Goal: Information Seeking & Learning: Learn about a topic

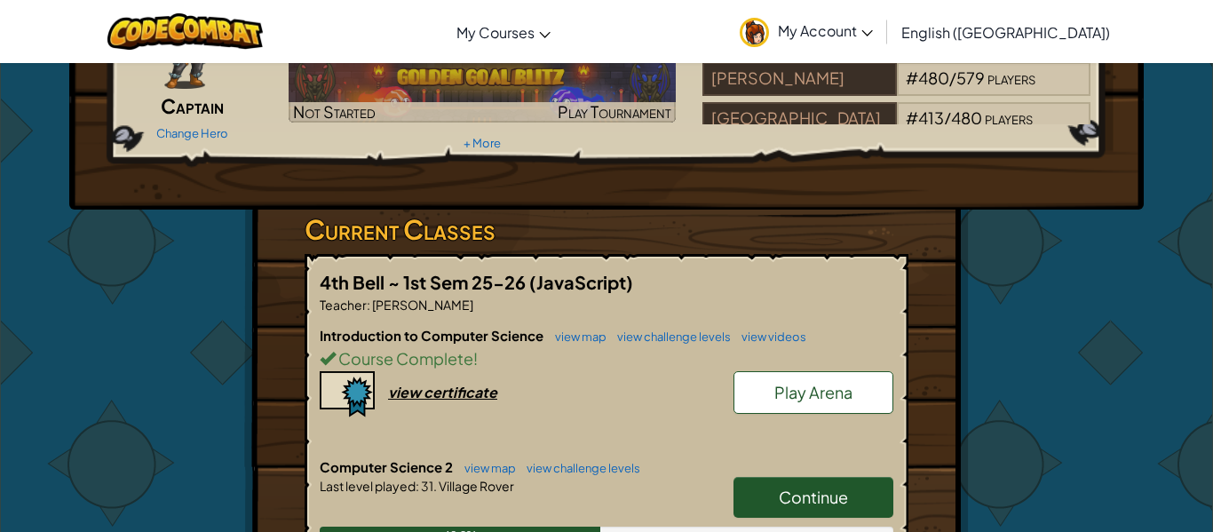
scroll to position [243, 0]
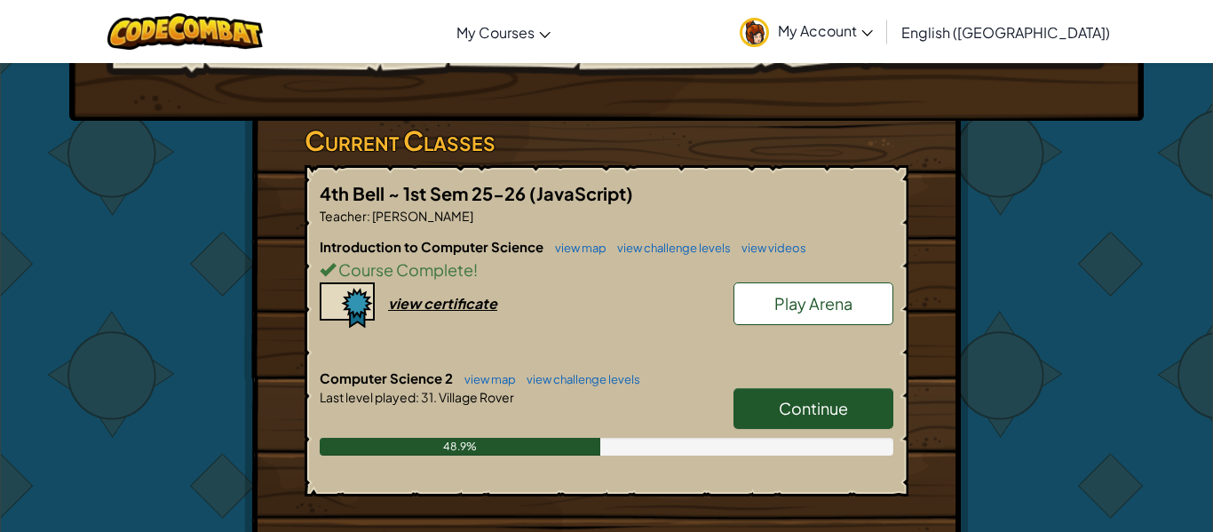
click at [869, 405] on link "Continue" at bounding box center [813, 408] width 160 height 41
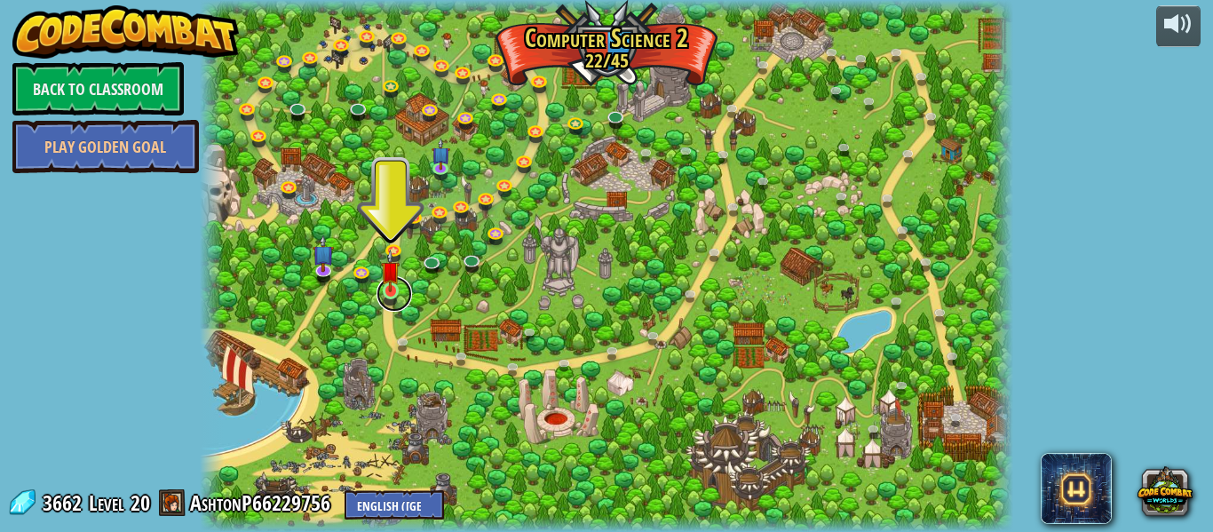
click at [395, 298] on link at bounding box center [394, 294] width 36 height 36
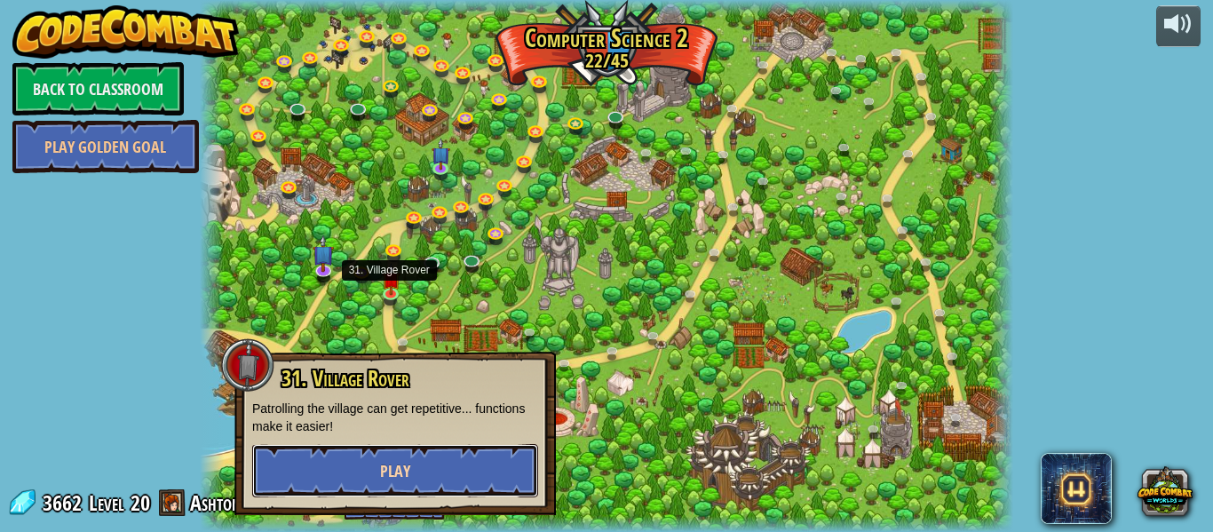
click at [458, 467] on button "Play" at bounding box center [395, 470] width 286 height 53
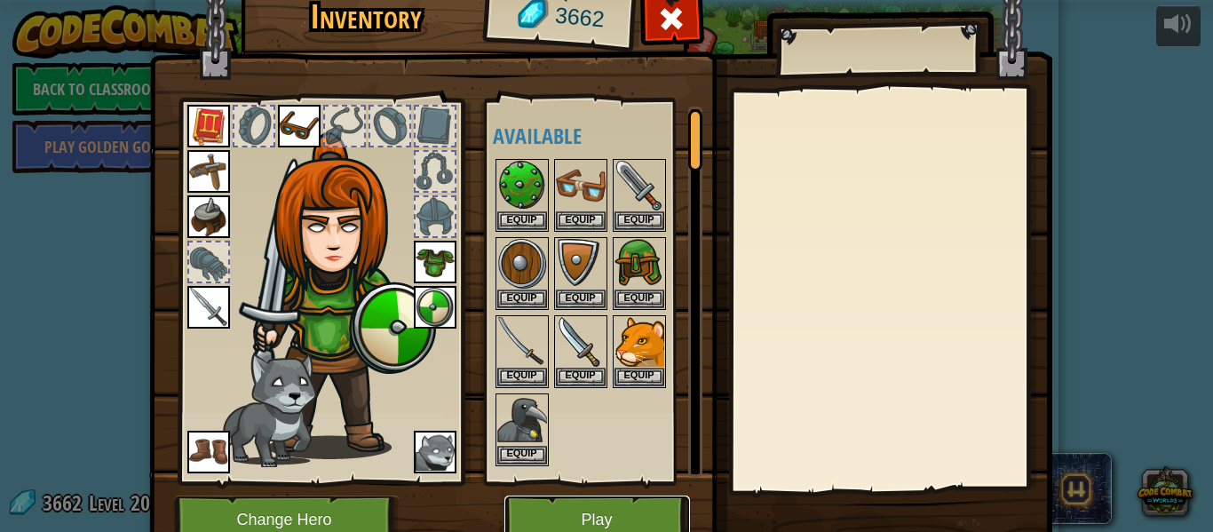
click at [646, 504] on button "Play" at bounding box center [597, 519] width 186 height 49
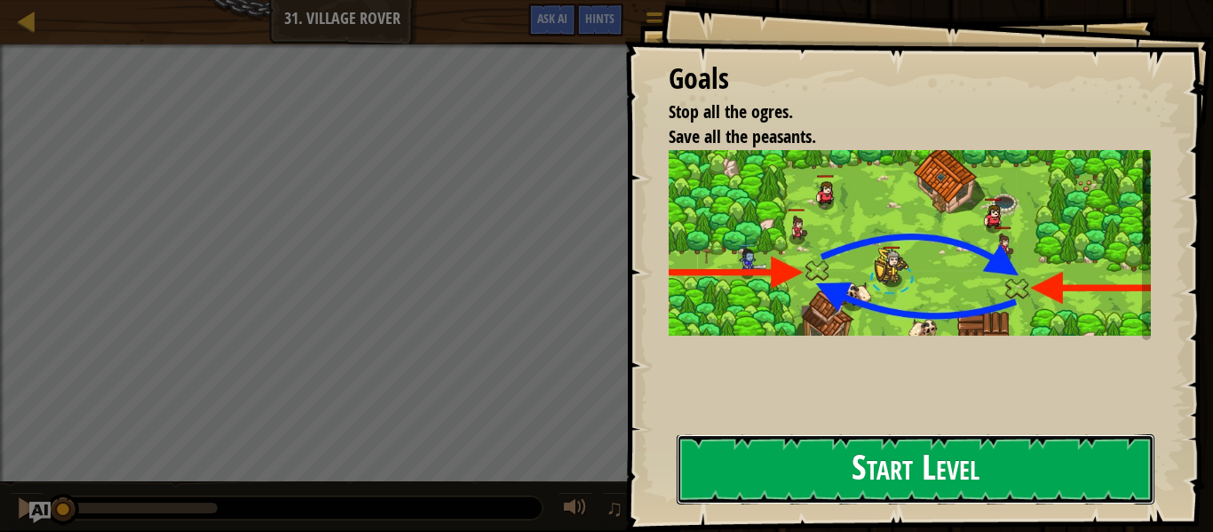
click at [1007, 472] on button "Start Level" at bounding box center [916, 469] width 478 height 70
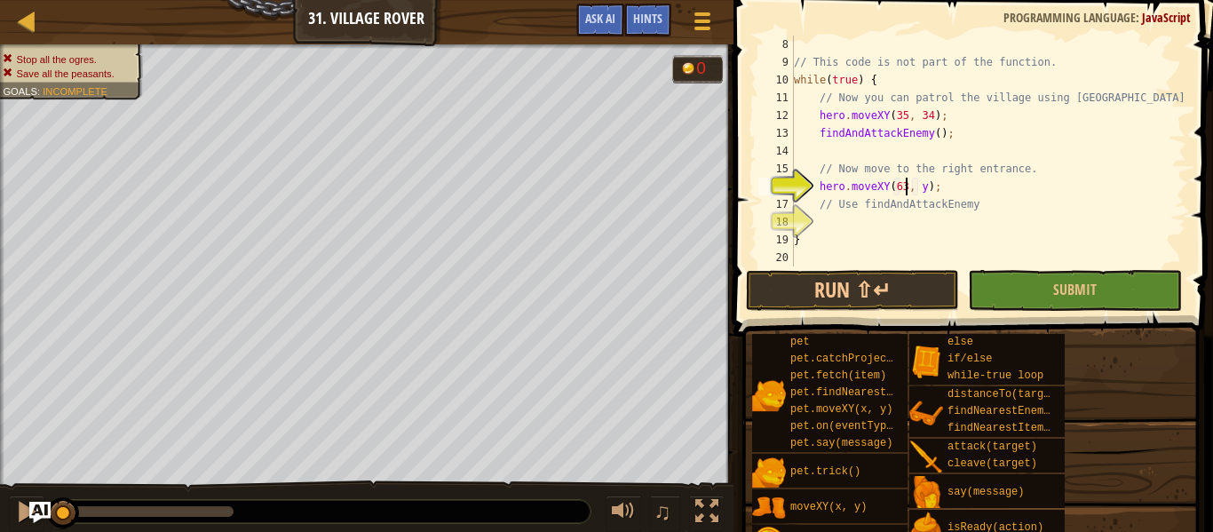
scroll to position [8, 16]
click at [922, 182] on div "// This code is not part of the function. while ( true ) { // Now you can patro…" at bounding box center [988, 169] width 396 height 266
type textarea "hero.moveXY(63, 31);"
click at [915, 223] on div "// This code is not part of the function. while ( true ) { // Now you can patro…" at bounding box center [988, 169] width 396 height 266
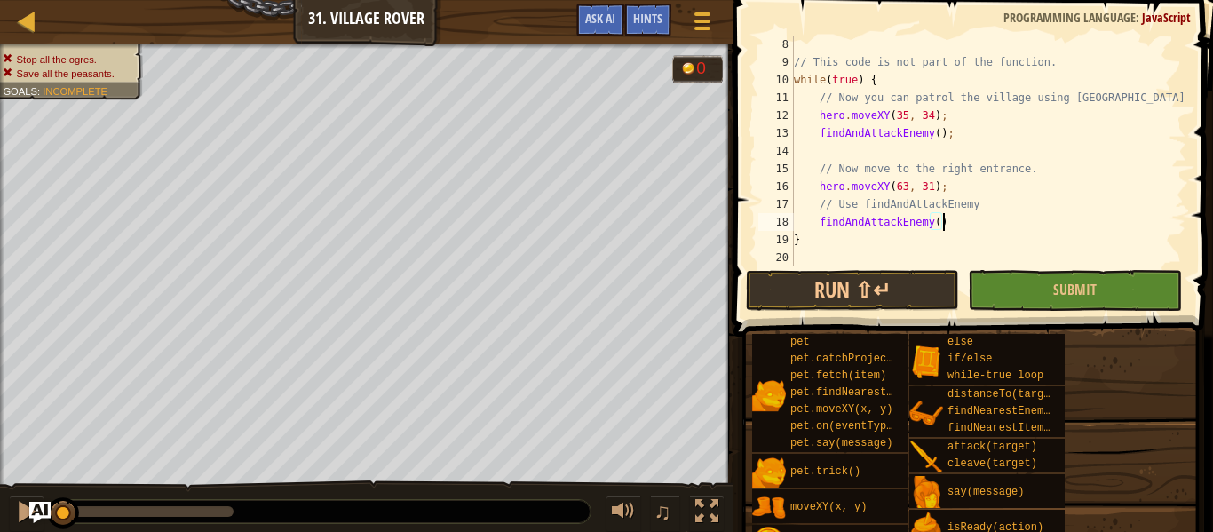
scroll to position [8, 21]
type textarea "findAndAttackEnemy();"
click at [1066, 295] on span "Submit" at bounding box center [1075, 290] width 44 height 20
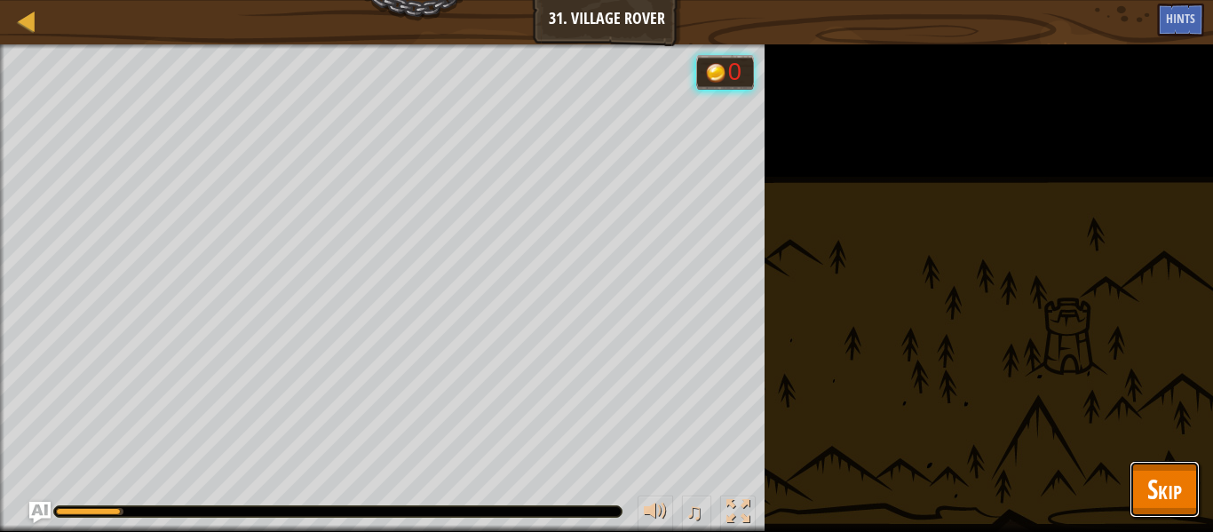
click at [1168, 486] on span "Skip" at bounding box center [1164, 489] width 35 height 36
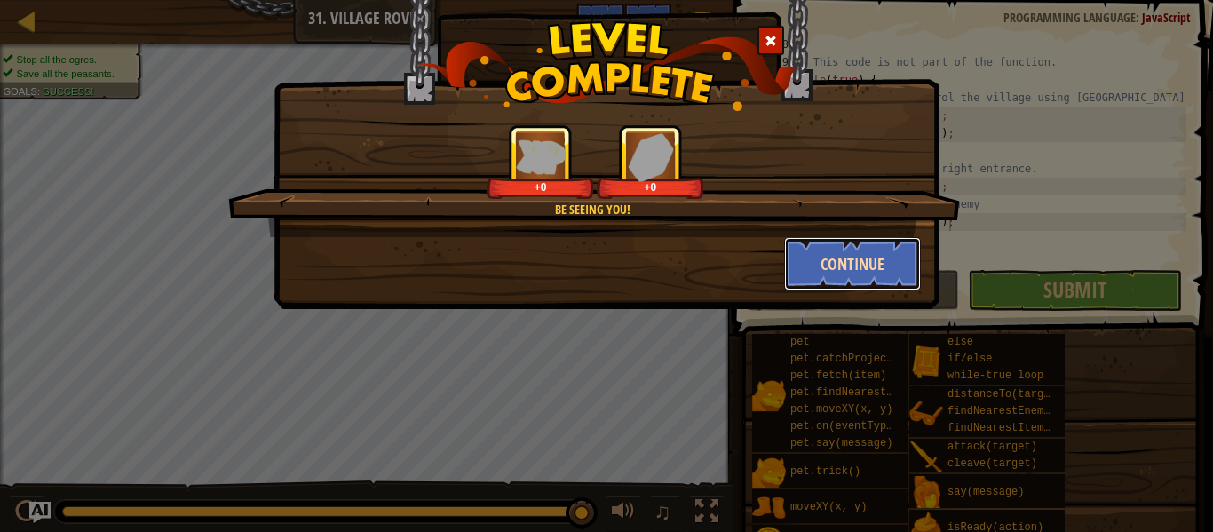
click at [861, 250] on button "Continue" at bounding box center [853, 263] width 138 height 53
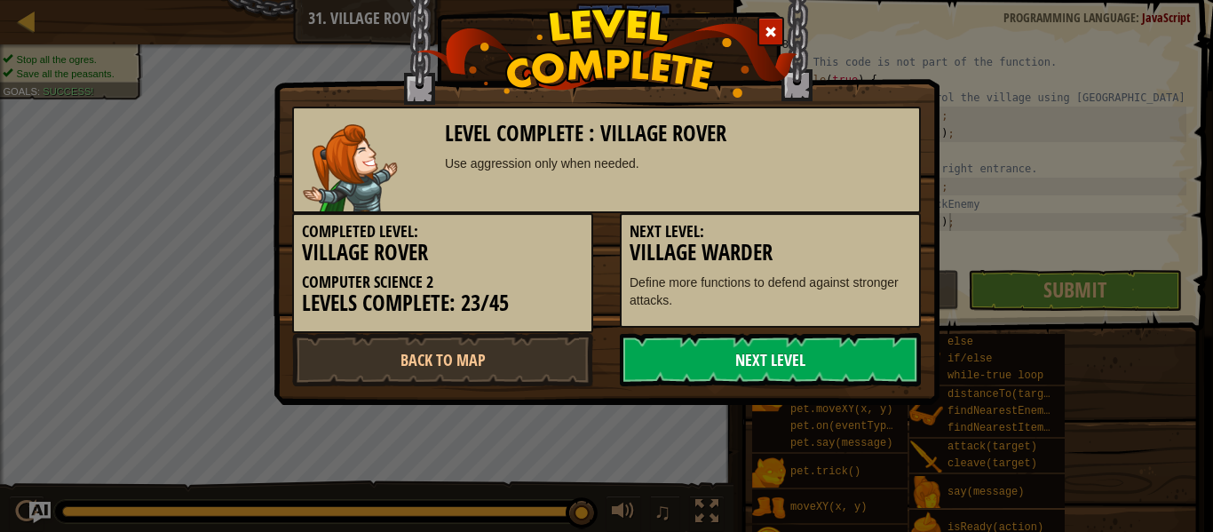
click at [886, 358] on link "Next Level" at bounding box center [770, 359] width 301 height 53
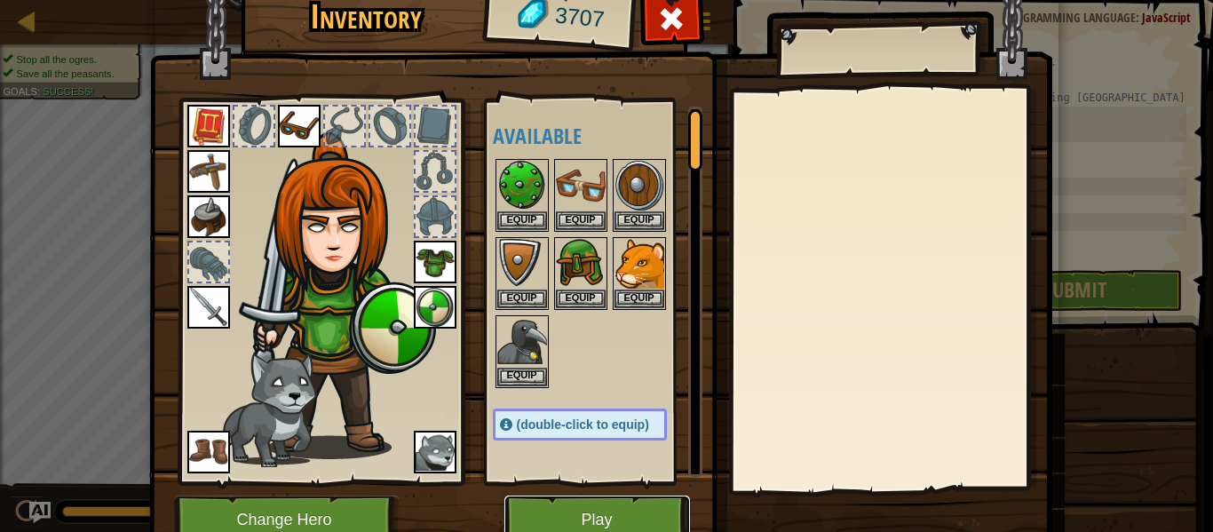
click at [634, 504] on button "Play" at bounding box center [597, 519] width 186 height 49
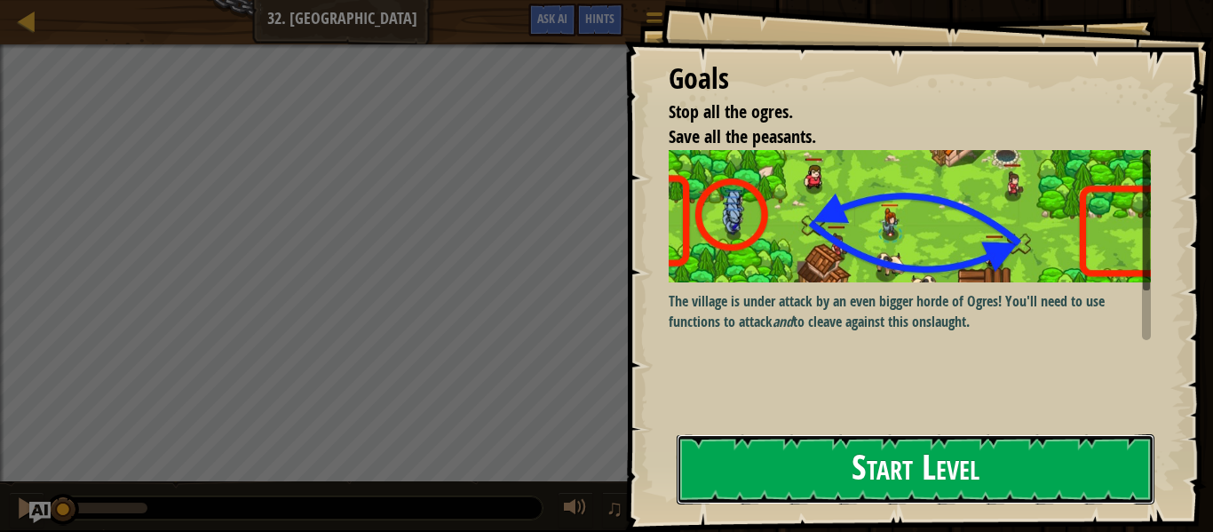
click at [988, 443] on button "Start Level" at bounding box center [916, 469] width 478 height 70
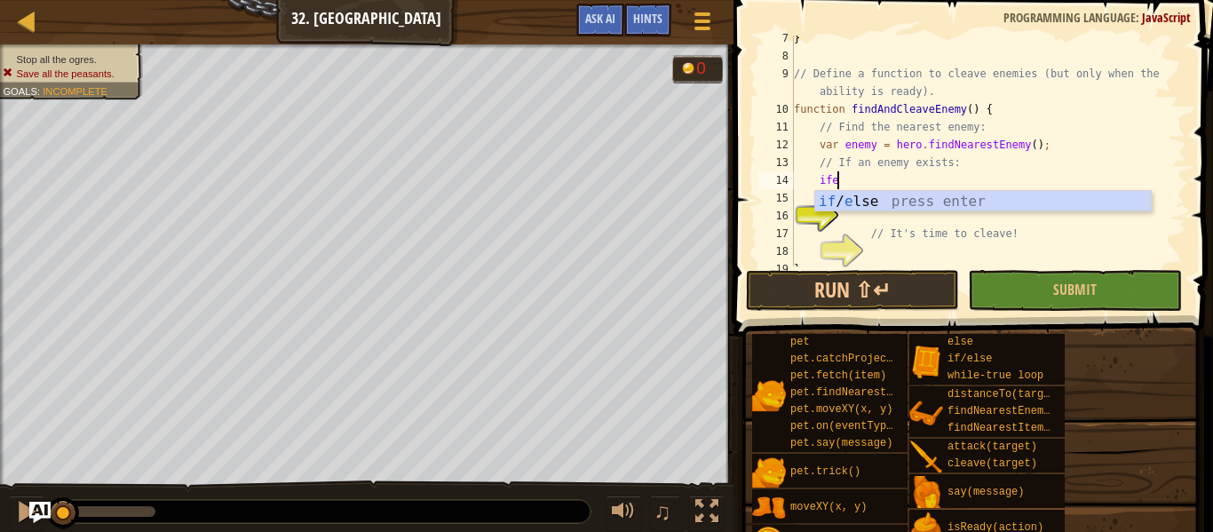
scroll to position [8, 4]
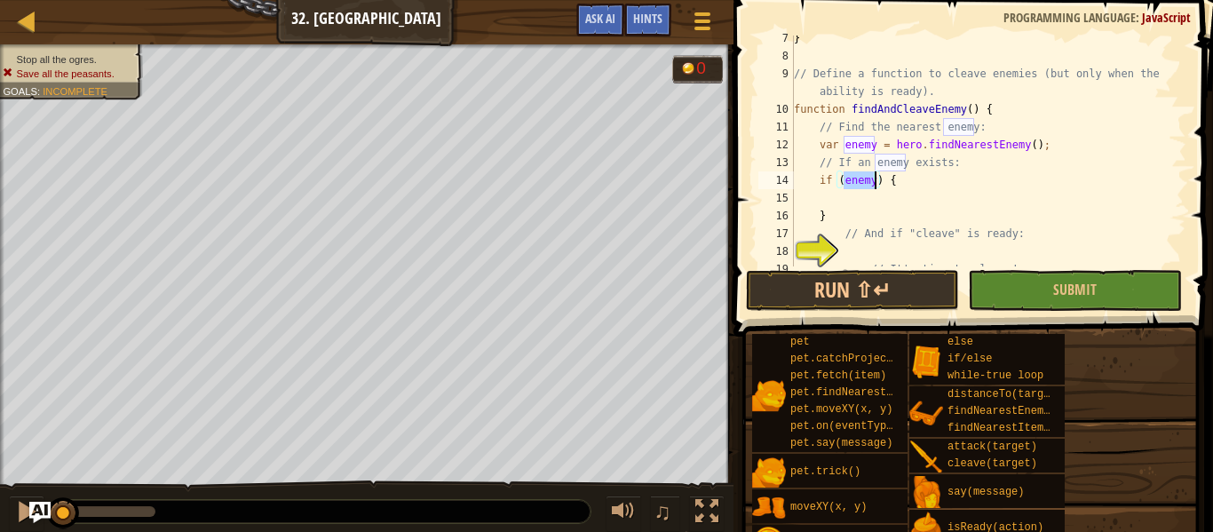
click at [944, 186] on div "} // Define a function to cleave enemies (but only when the ability is ready). …" at bounding box center [988, 162] width 396 height 266
type textarea "if (enemy) {"
click at [840, 204] on div "} // Define a function to cleave enemies (but only when the ability is ready). …" at bounding box center [988, 162] width 396 height 266
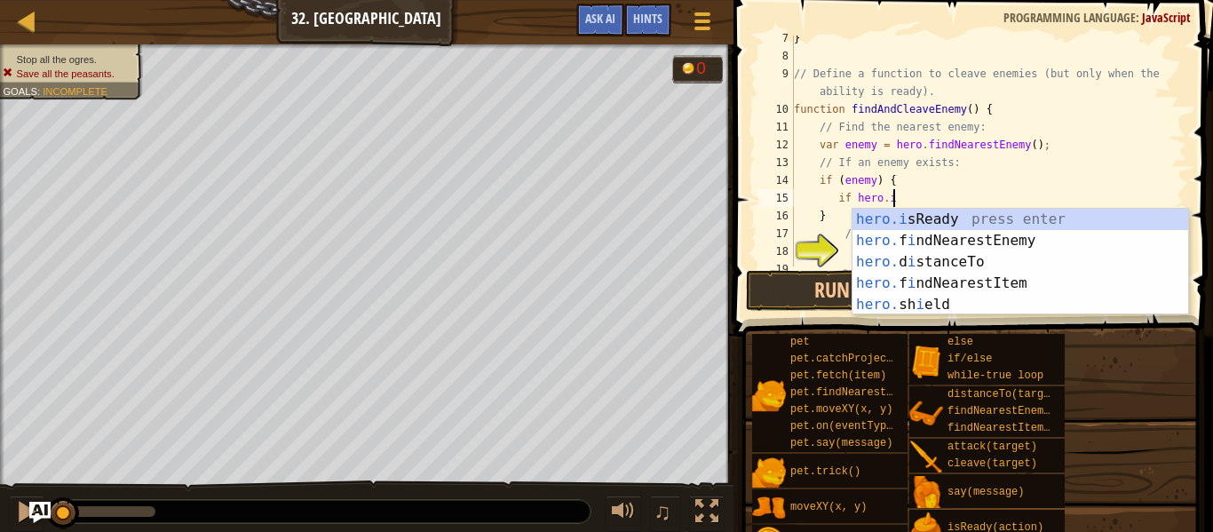
scroll to position [8, 15]
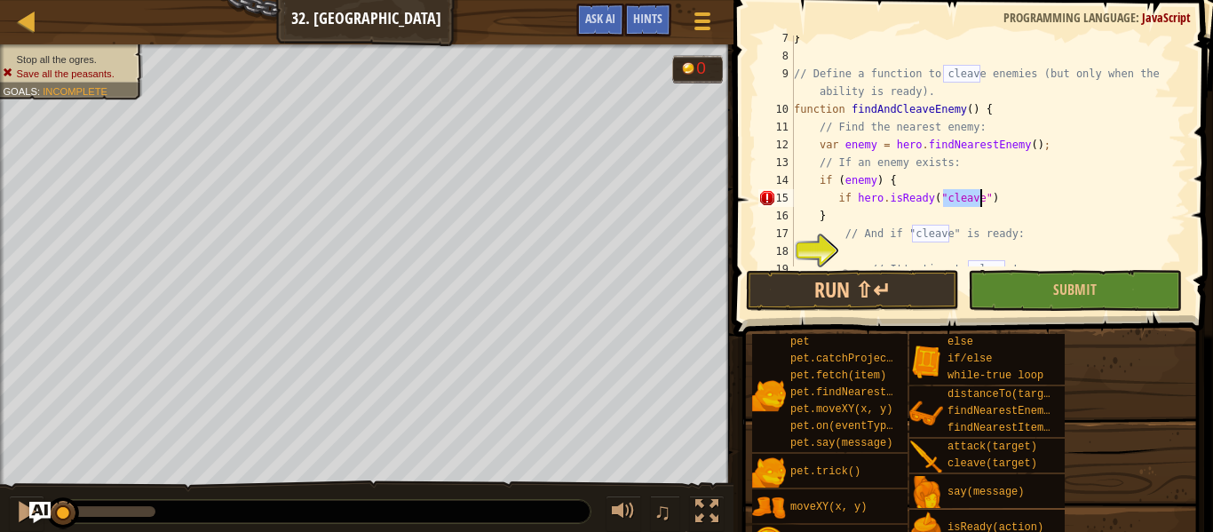
click at [856, 197] on div "} // Define a function to cleave enemies (but only when the ability is ready). …" at bounding box center [988, 162] width 396 height 266
click at [1034, 202] on div "} // Define a function to cleave enemies (but only when the ability is ready). …" at bounding box center [988, 162] width 396 height 266
type textarea "if (hero.isReady("cleave")) {"
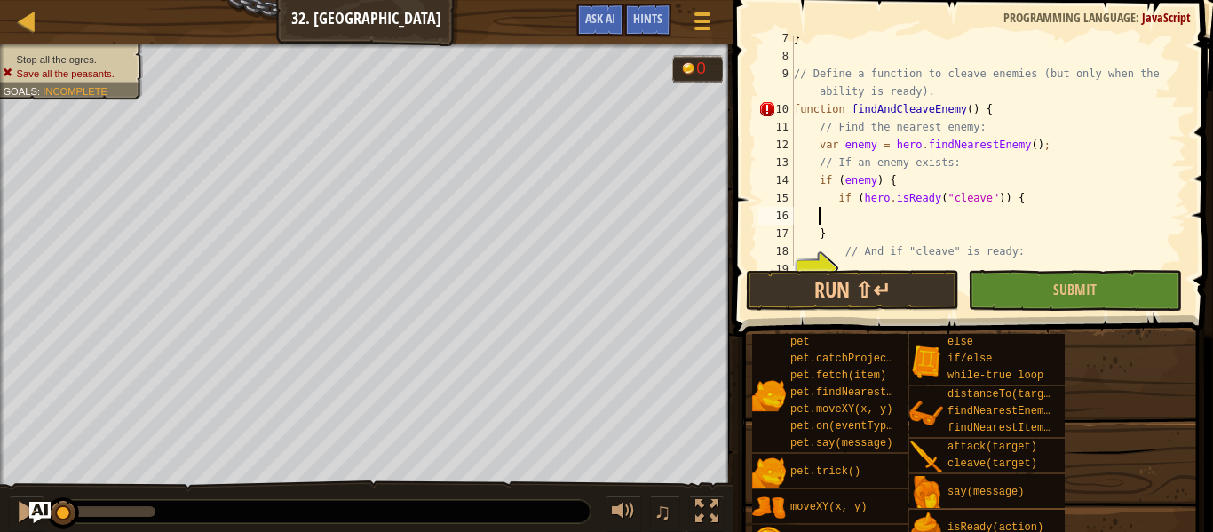
type textarea "}"
click at [1040, 200] on div "} // Define a function to cleave enemies (but only when the ability is ready). …" at bounding box center [988, 162] width 396 height 266
type textarea "if (hero.isReady("cleave")) {"
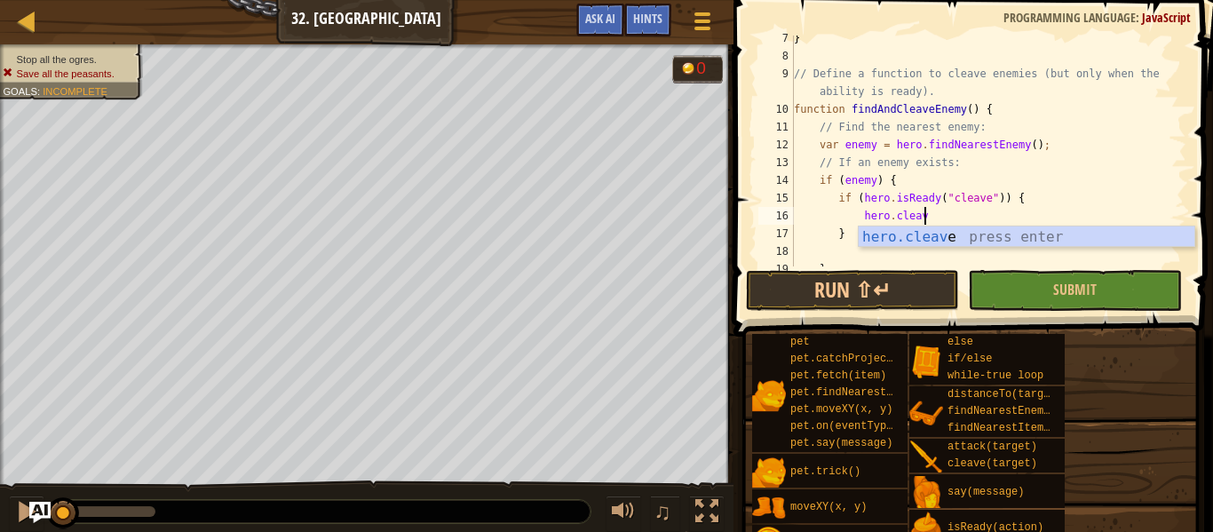
scroll to position [8, 19]
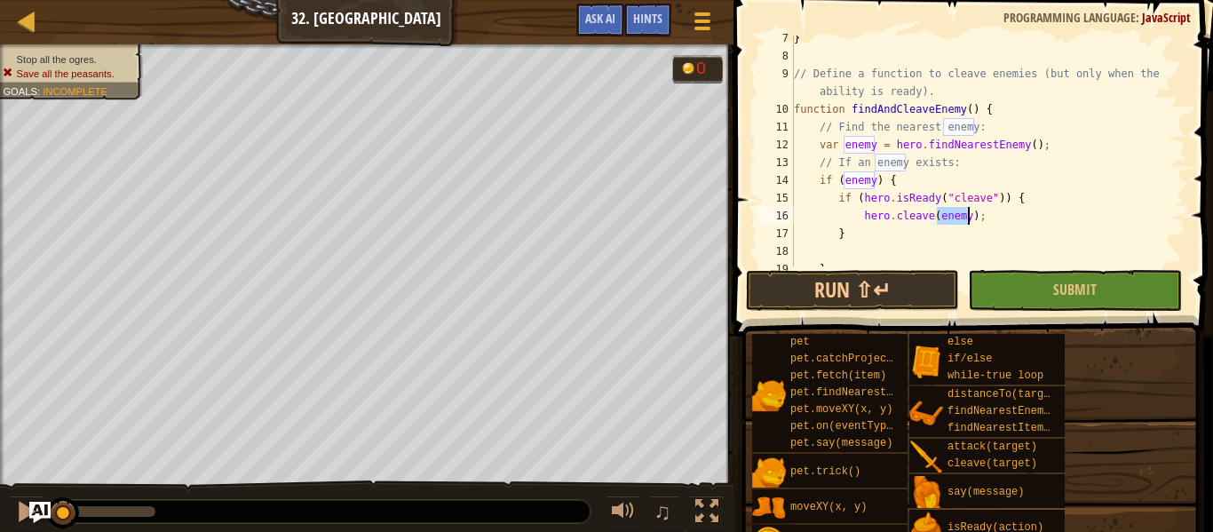
type textarea "hero.cleave(enemy);"
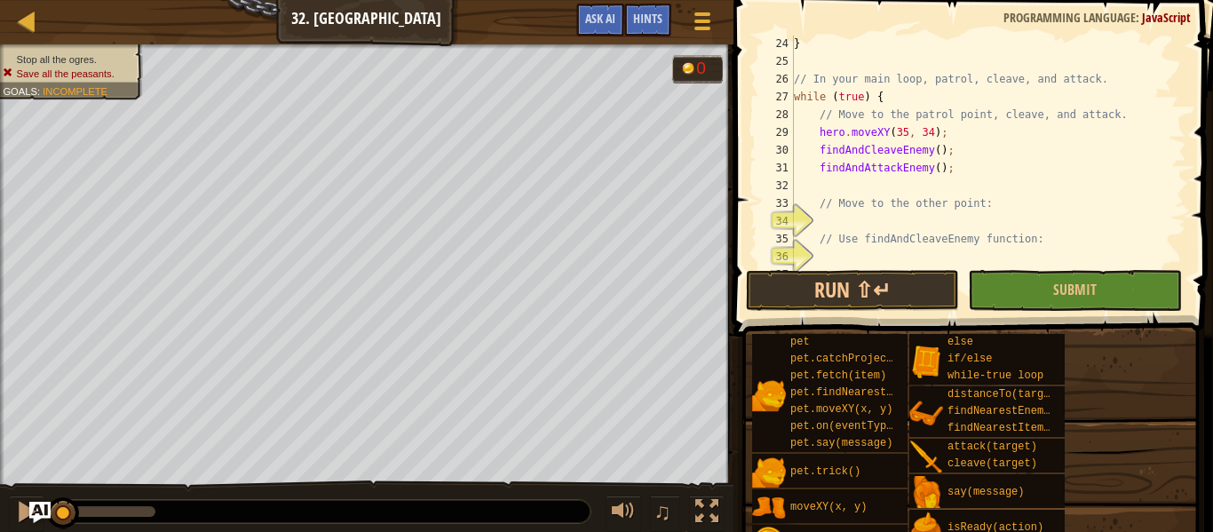
scroll to position [497, 0]
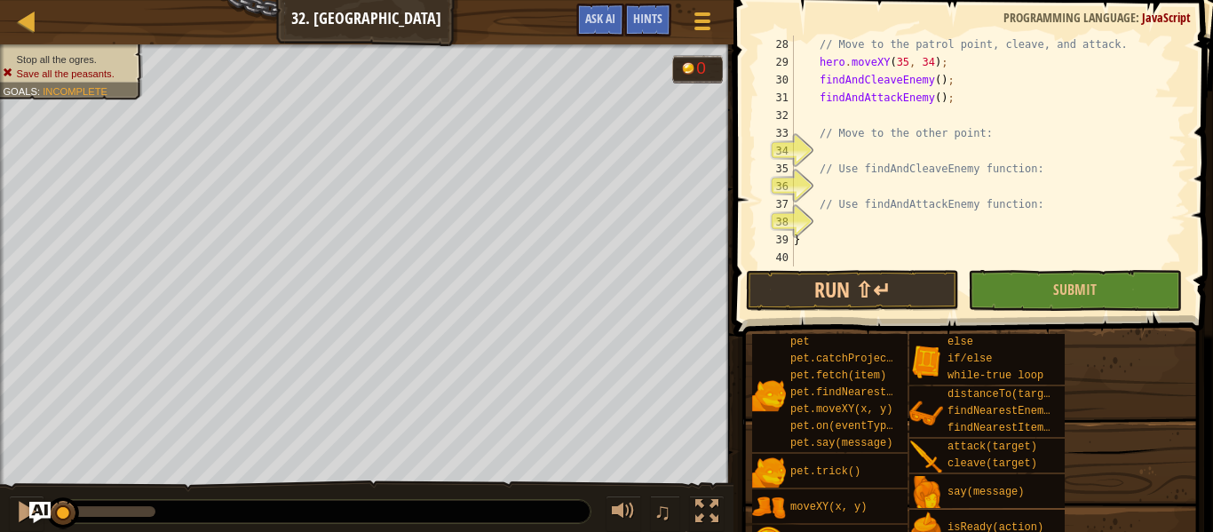
click at [897, 147] on div "// Move to the patrol point, cleave, and attack. hero . moveXY ( 35 , 34 ) ; fi…" at bounding box center [988, 169] width 396 height 266
type textarea "hero.moveXY(60, 31);"
click at [963, 181] on div "// Move to the patrol point, cleave, and attack. hero . moveXY ( 35 , 34 ) ; fi…" at bounding box center [988, 169] width 396 height 266
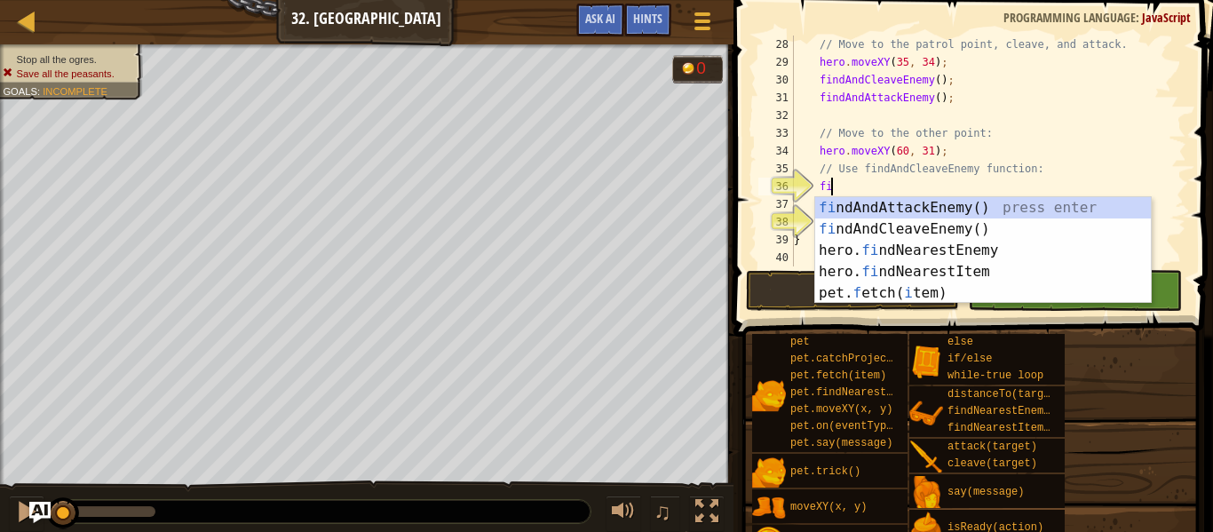
type textarea "find"
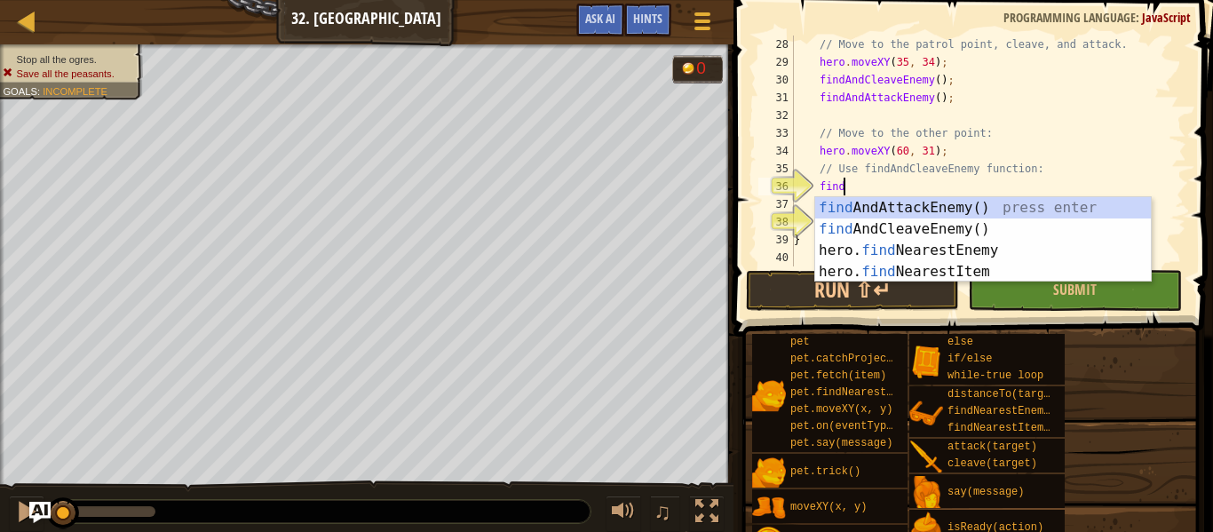
scroll to position [8, 6]
click at [1019, 236] on div "find AndAttackEnemy() press enter find AndCleaveEnemy() press enter hero. find …" at bounding box center [983, 261] width 336 height 128
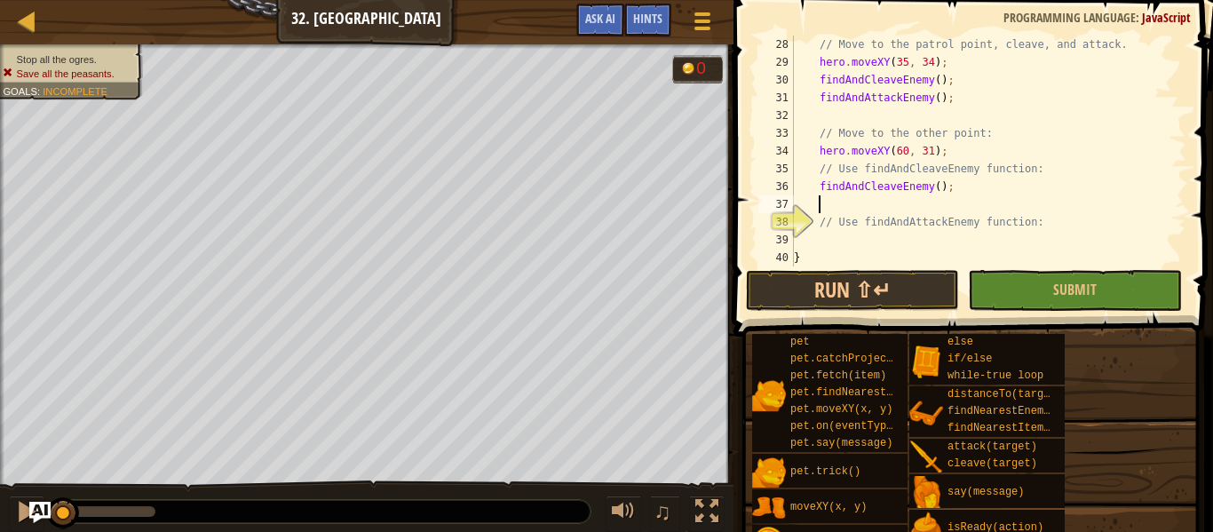
scroll to position [8, 3]
click at [1039, 251] on div "// Move to the patrol point, cleave, and attack. hero . moveXY ( 35 , 34 ) ; fi…" at bounding box center [988, 169] width 396 height 266
type textarea "}"
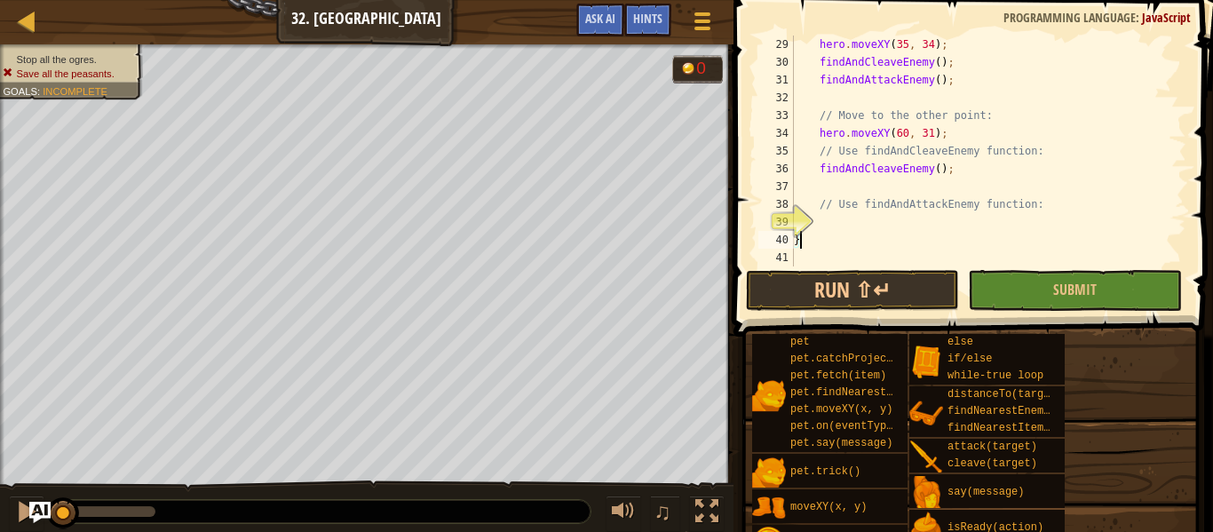
click at [863, 234] on div "hero . moveXY ( 35 , 34 ) ; findAndCleaveEnemy ( ) ; findAndAttackEnemy ( ) ; /…" at bounding box center [988, 169] width 396 height 266
click at [854, 220] on div "hero . moveXY ( 35 , 34 ) ; findAndCleaveEnemy ( ) ; findAndAttackEnemy ( ) ; /…" at bounding box center [988, 169] width 396 height 266
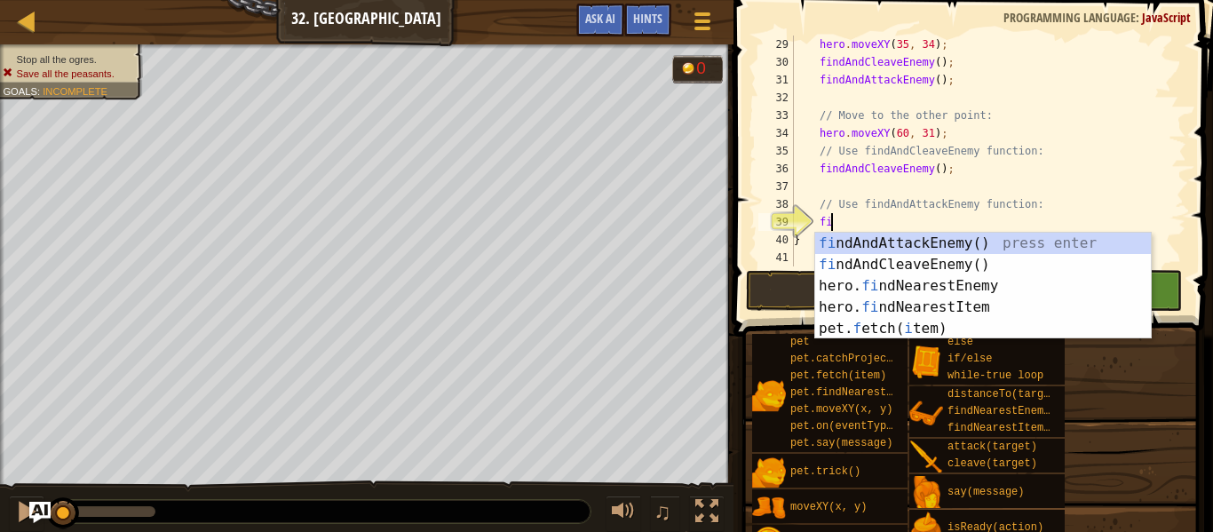
type textarea "find"
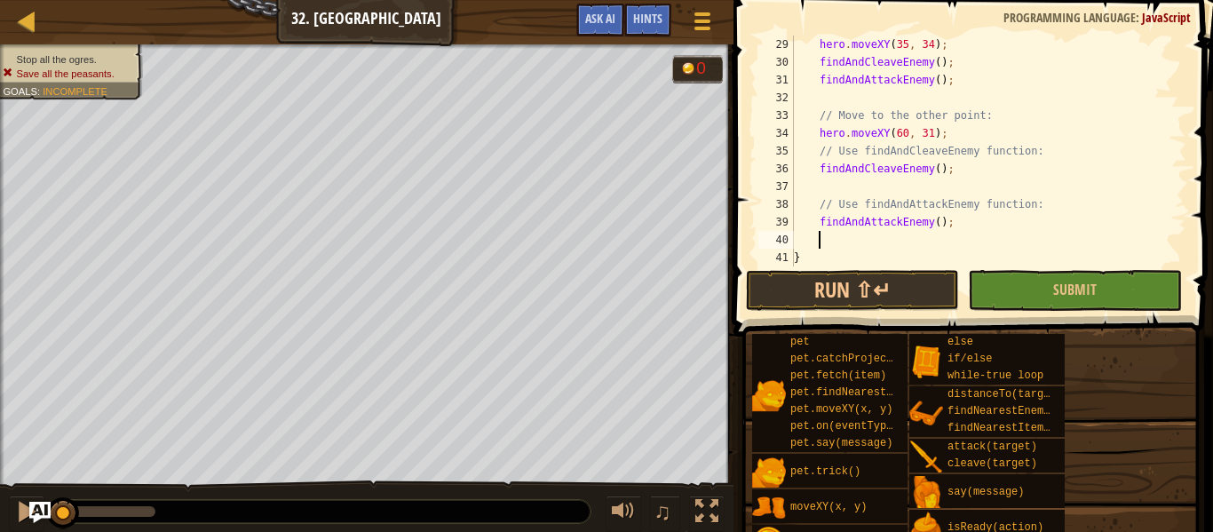
scroll to position [8, 3]
click at [1090, 289] on span "Submit" at bounding box center [1075, 290] width 44 height 20
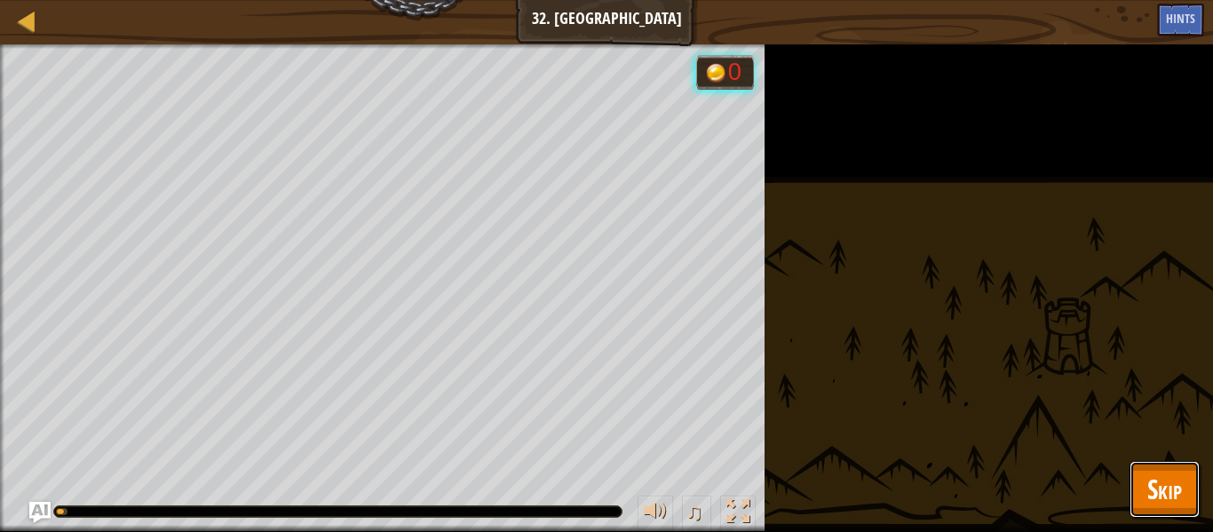
click at [1184, 482] on button "Skip" at bounding box center [1164, 489] width 70 height 57
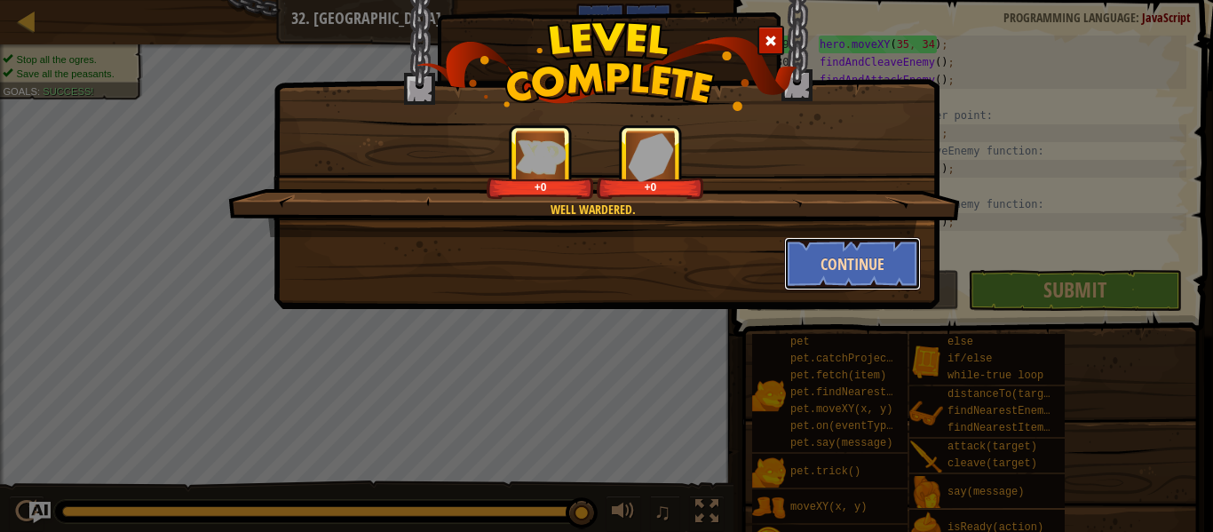
click at [868, 257] on button "Continue" at bounding box center [853, 263] width 138 height 53
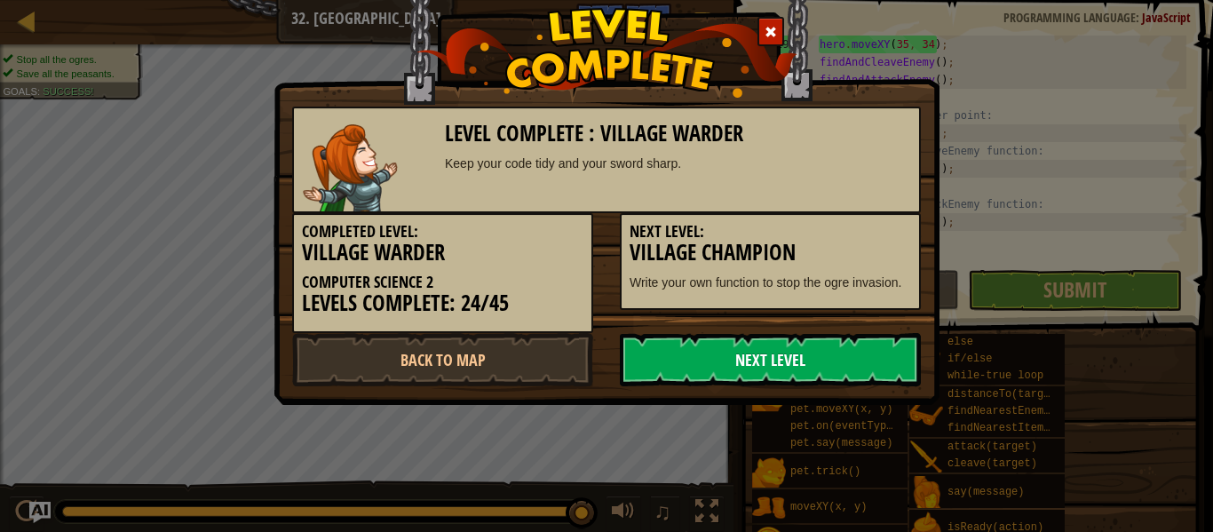
click at [865, 373] on link "Next Level" at bounding box center [770, 359] width 301 height 53
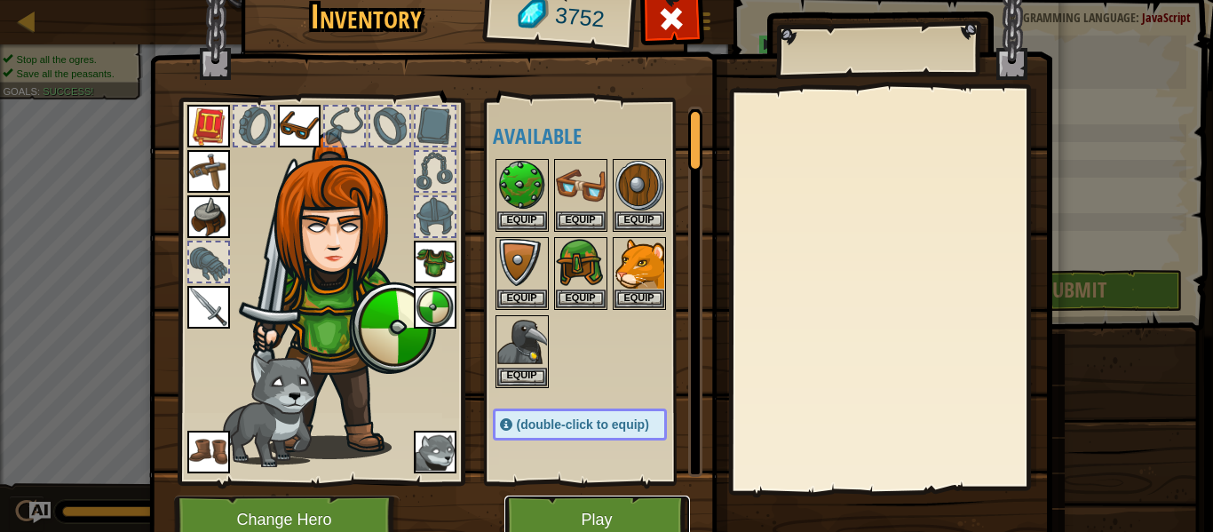
click at [652, 515] on button "Play" at bounding box center [597, 519] width 186 height 49
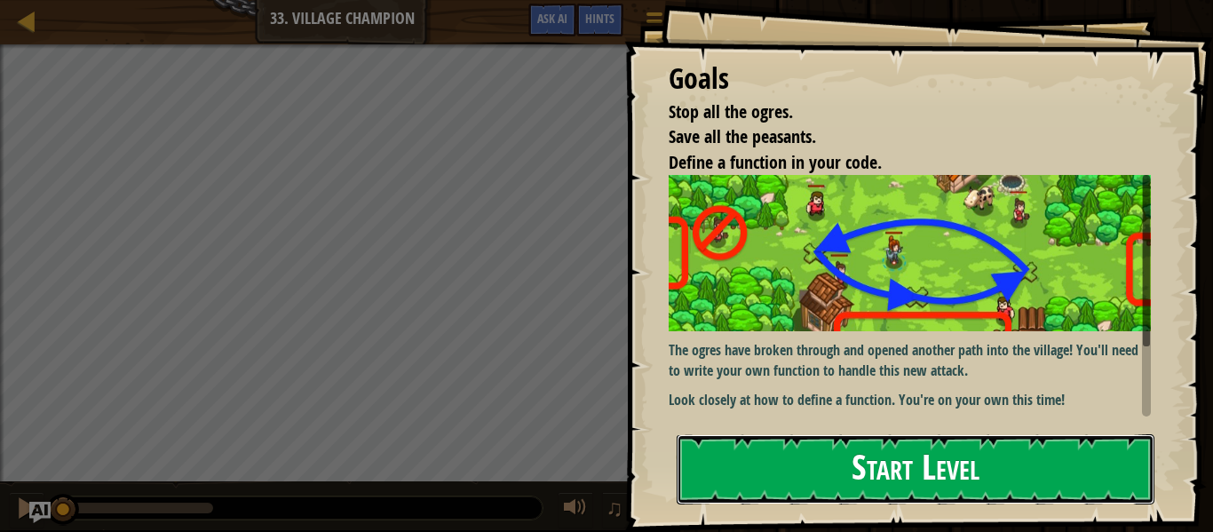
click at [804, 434] on button "Start Level" at bounding box center [916, 469] width 478 height 70
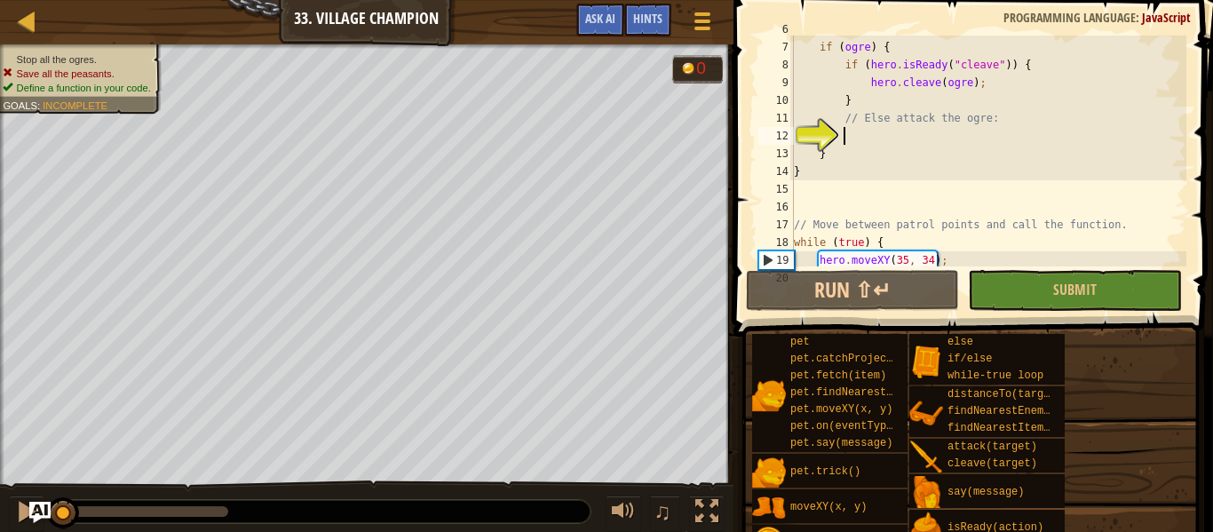
scroll to position [107, 0]
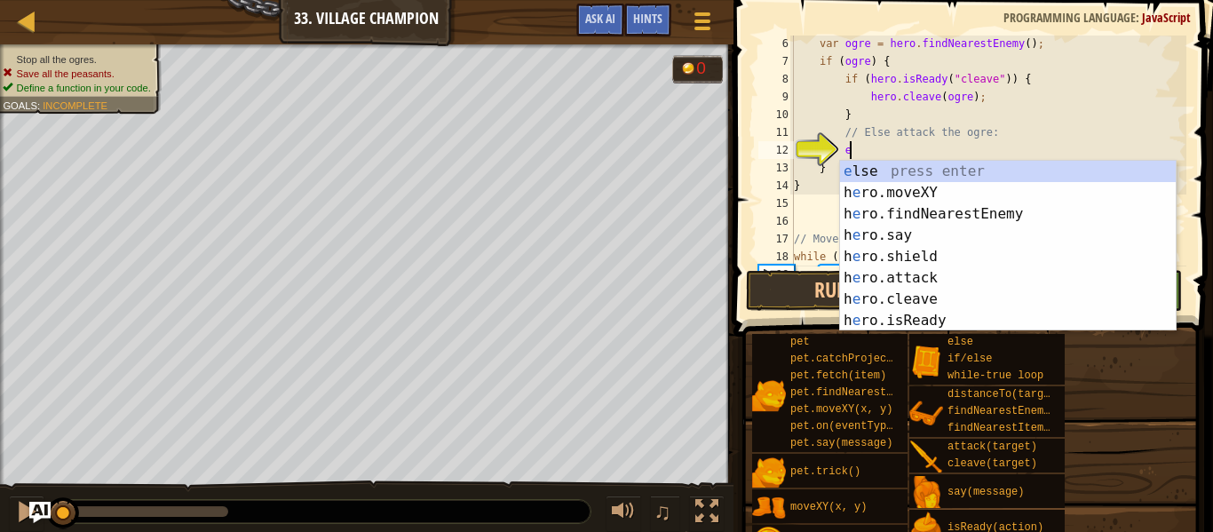
type textarea "el"
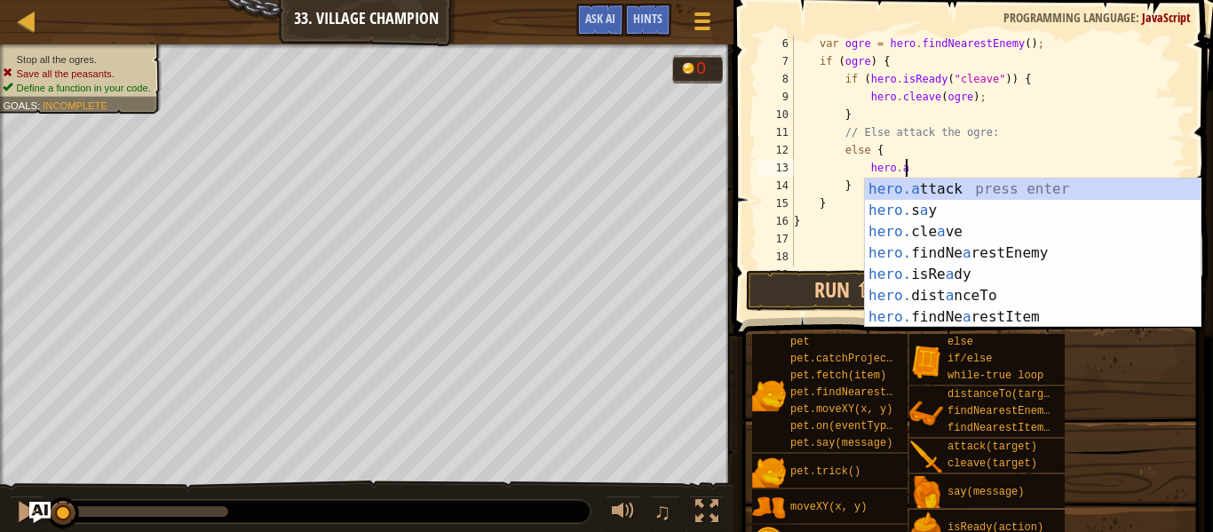
scroll to position [8, 16]
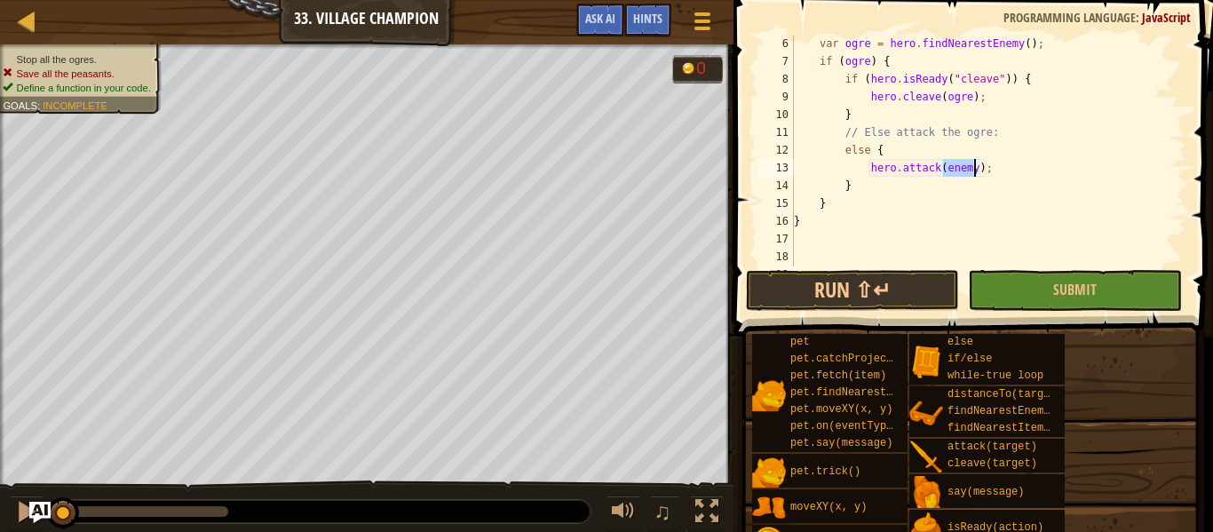
type textarea "hero.attack(enemy);"
click at [1101, 162] on div "var ogre = hero . findNearestEnemy ( ) ; if ( ogre ) { if ( hero . isReady ( "c…" at bounding box center [988, 168] width 396 height 266
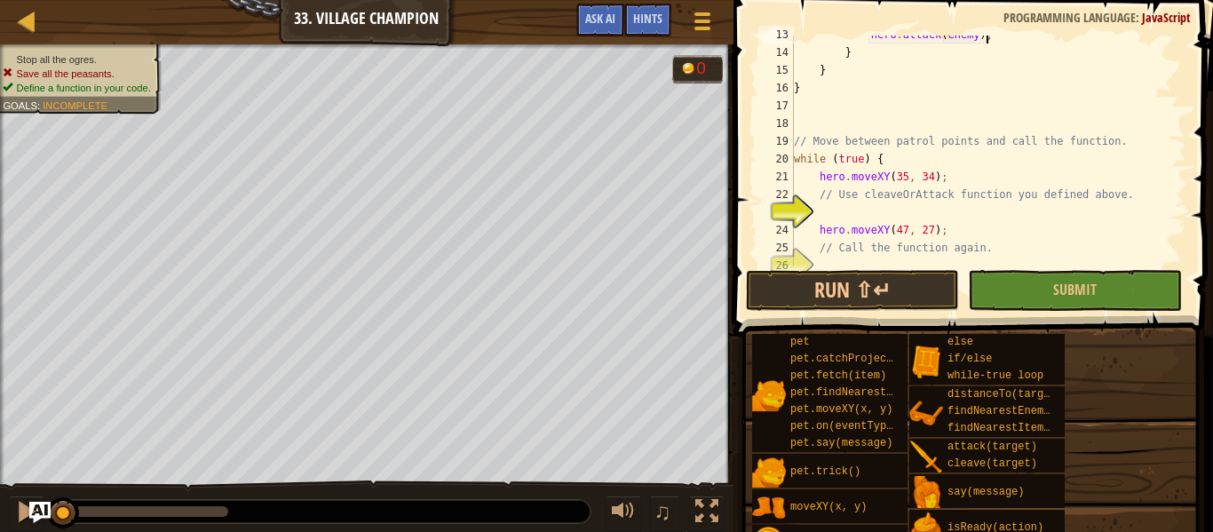
scroll to position [235, 0]
click at [1046, 218] on div "hero . attack ( enemy ) ; } } } // Move between patrol points and call the func…" at bounding box center [988, 161] width 396 height 266
type textarea "cleaveOrAttack();"
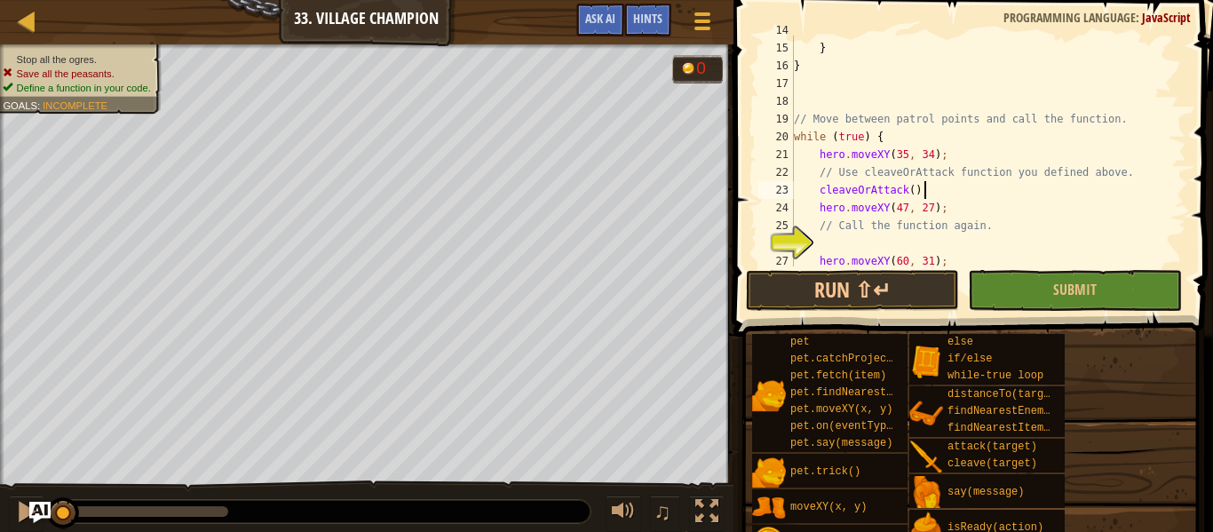
click at [910, 235] on div "} } } // Move between patrol points and call the function. while ( true ) { her…" at bounding box center [988, 154] width 396 height 266
type textarea "c"
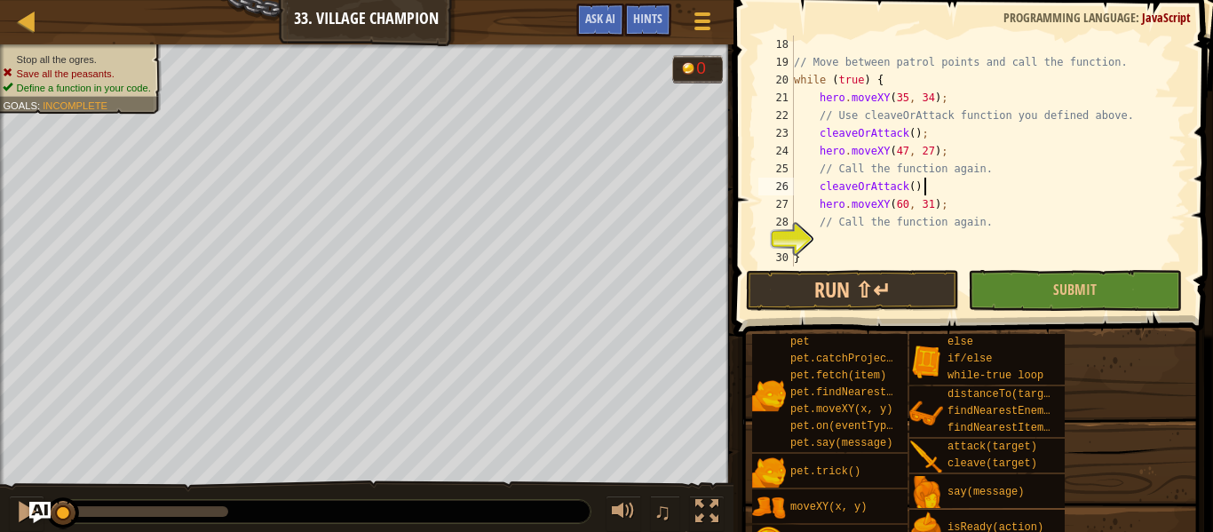
scroll to position [337, 0]
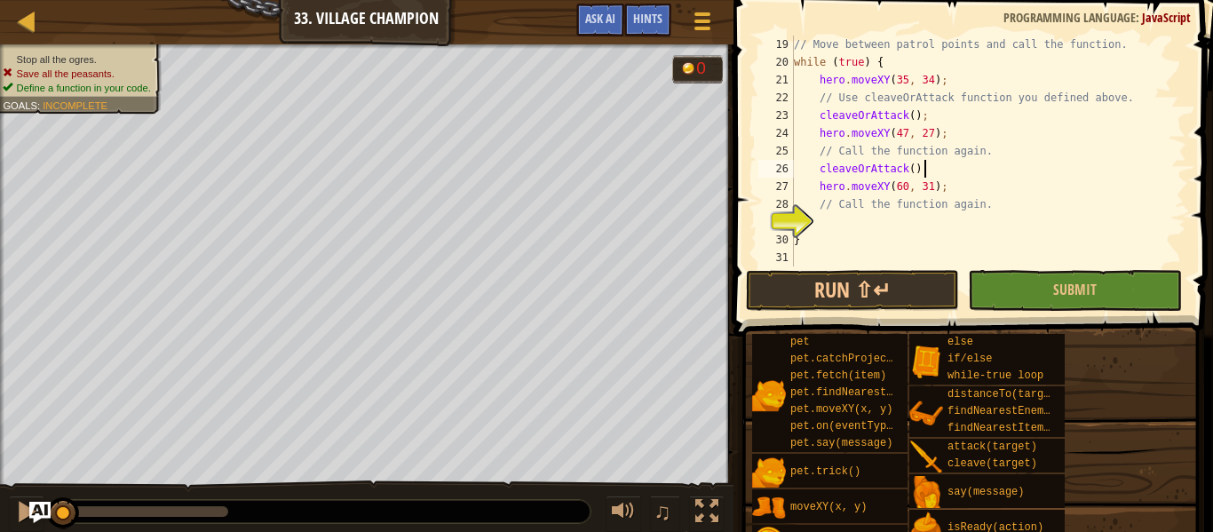
click at [969, 239] on div "// Move between patrol points and call the function. while ( true ) { hero . mo…" at bounding box center [988, 169] width 396 height 266
type textarea "}"
click at [958, 226] on div "// Move between patrol points and call the function. while ( true ) { hero . mo…" at bounding box center [988, 169] width 396 height 266
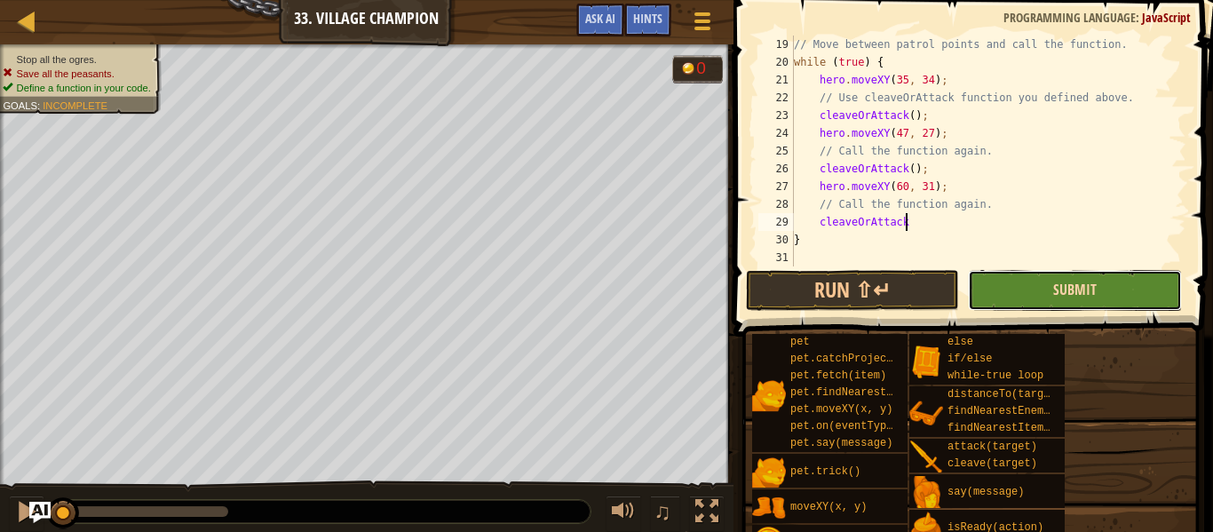
click at [1075, 292] on span "Submit" at bounding box center [1075, 290] width 44 height 20
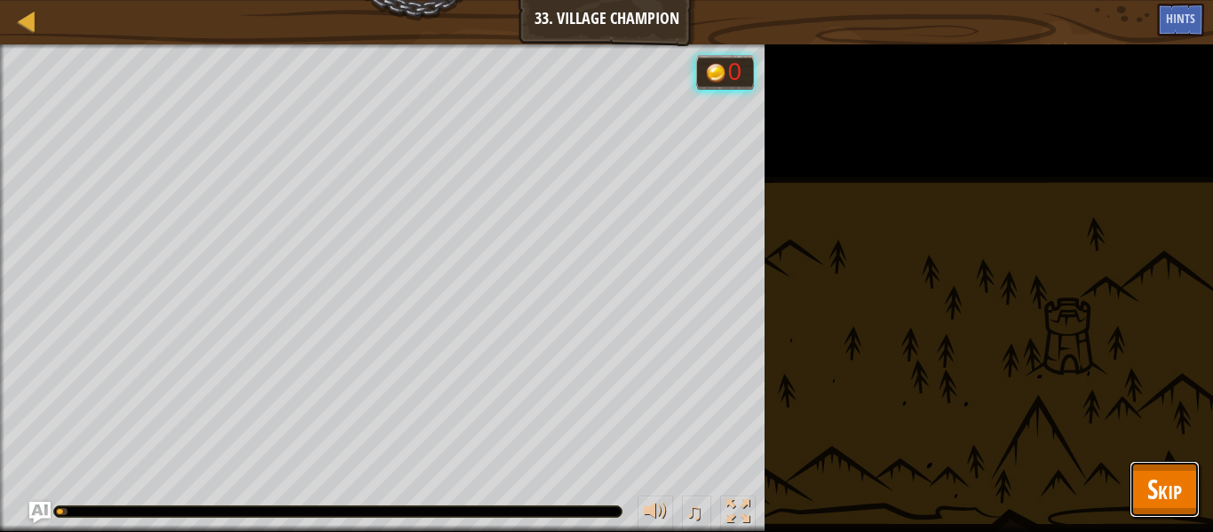
click at [1169, 489] on span "Skip" at bounding box center [1164, 489] width 35 height 36
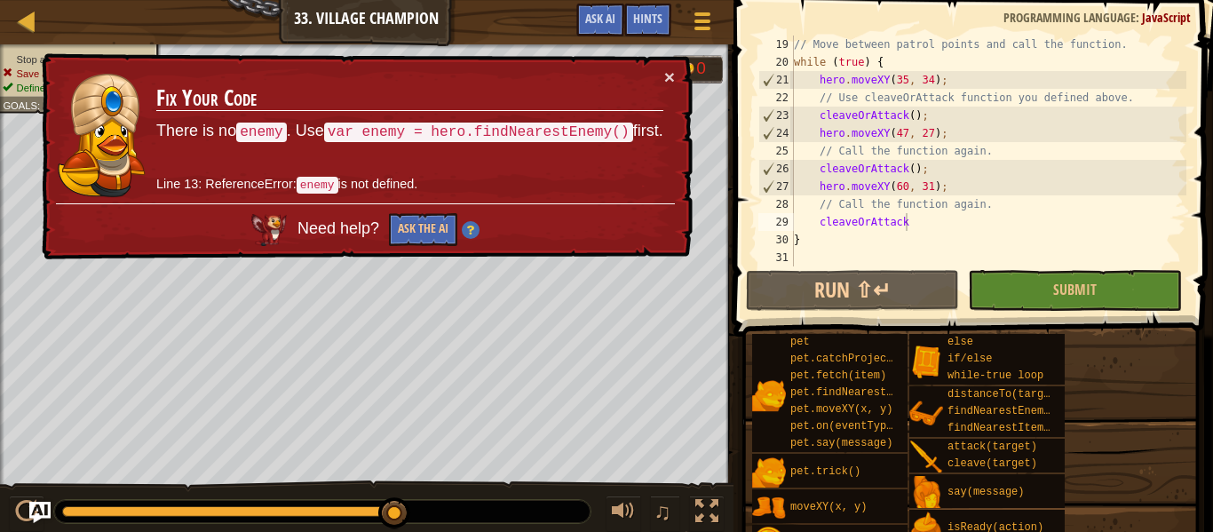
scroll to position [0, 0]
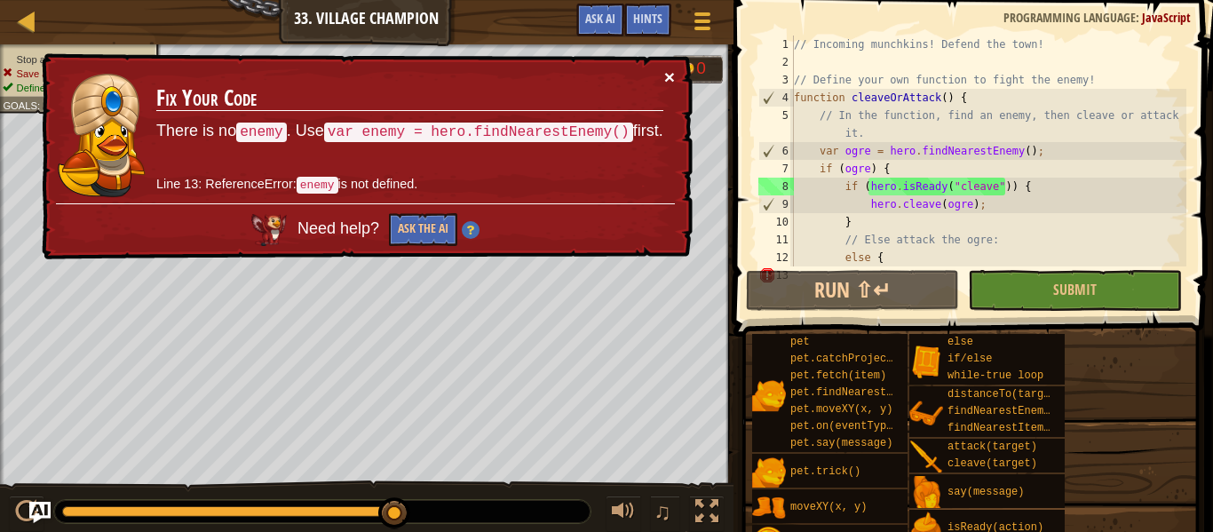
click at [673, 67] on button "×" at bounding box center [669, 76] width 11 height 19
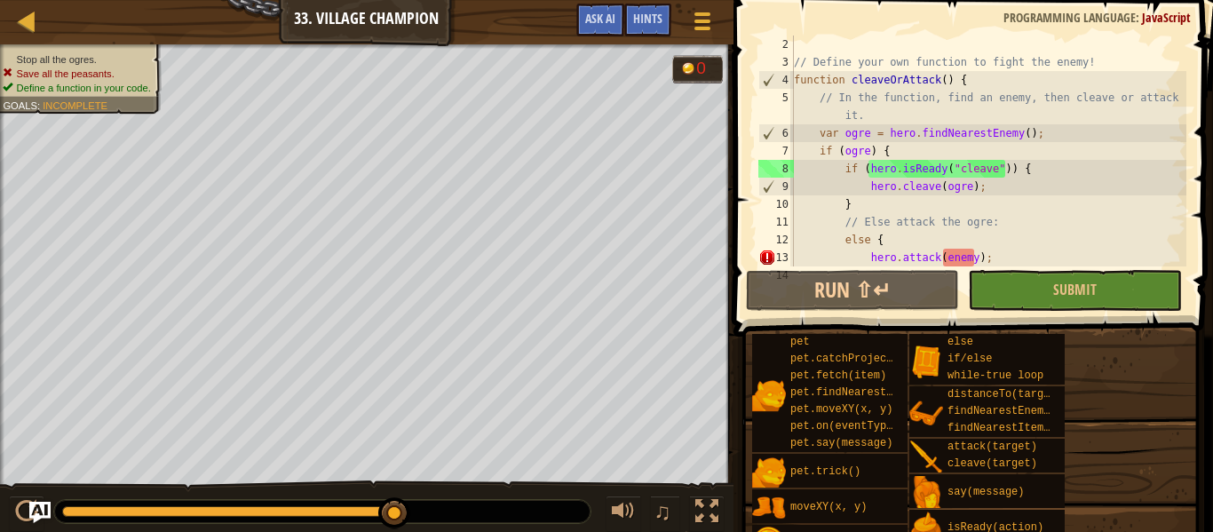
scroll to position [22, 0]
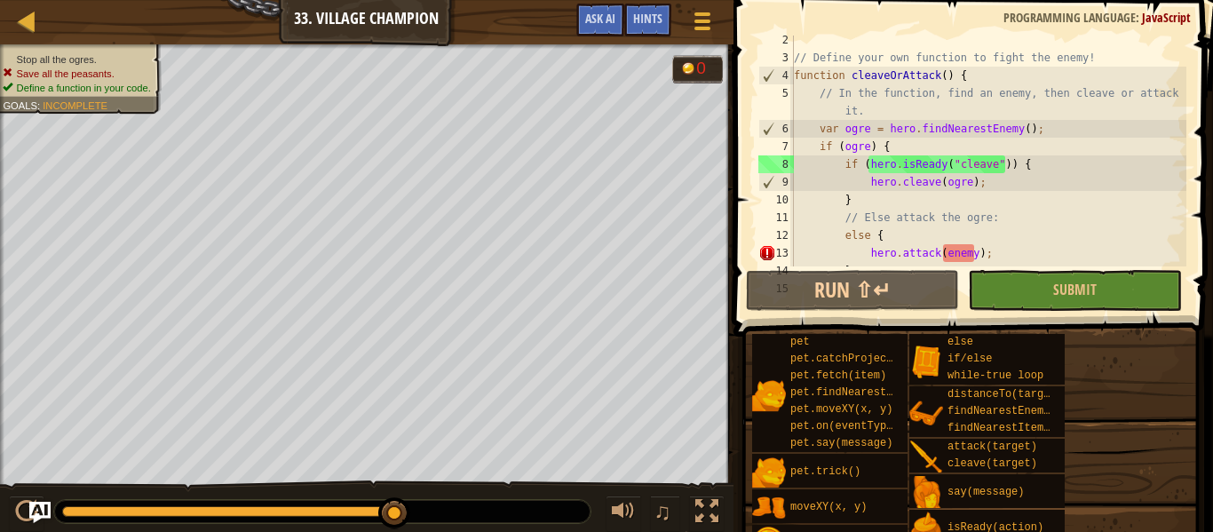
click at [970, 249] on div "// Define your own function to fight the enemy! function cleaveOrAttack ( ) { /…" at bounding box center [988, 164] width 396 height 266
click at [972, 253] on div "// Define your own function to fight the enemy! function cleaveOrAttack ( ) { /…" at bounding box center [988, 164] width 396 height 266
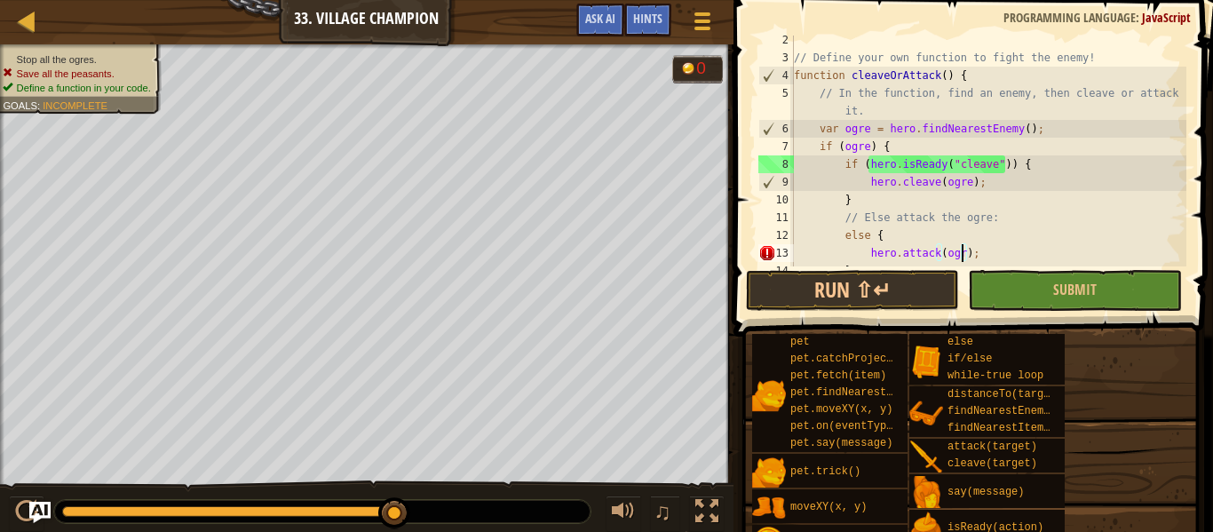
scroll to position [8, 25]
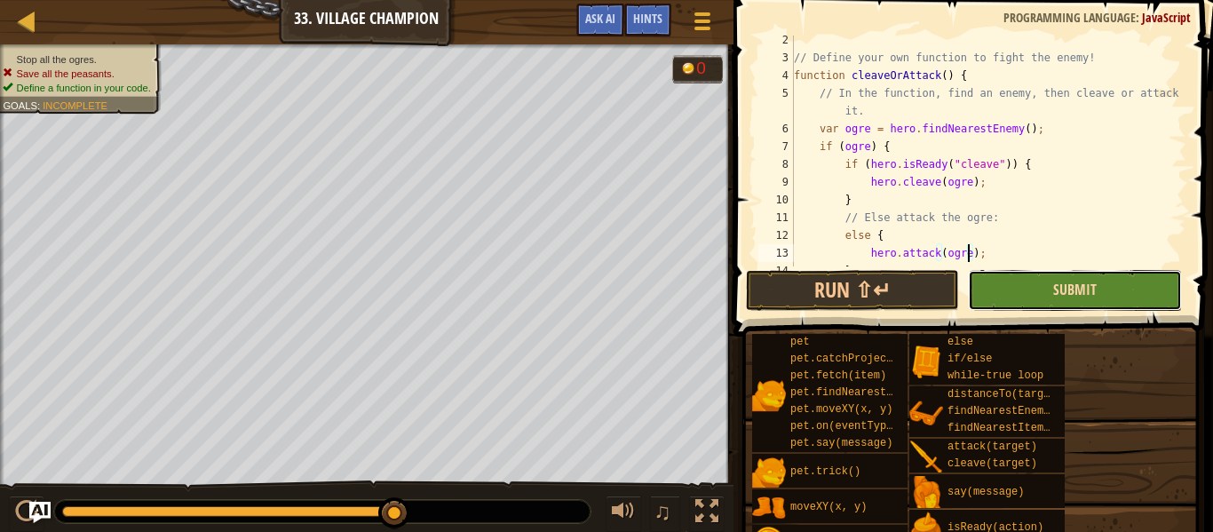
click at [1094, 291] on span "Submit" at bounding box center [1075, 290] width 44 height 20
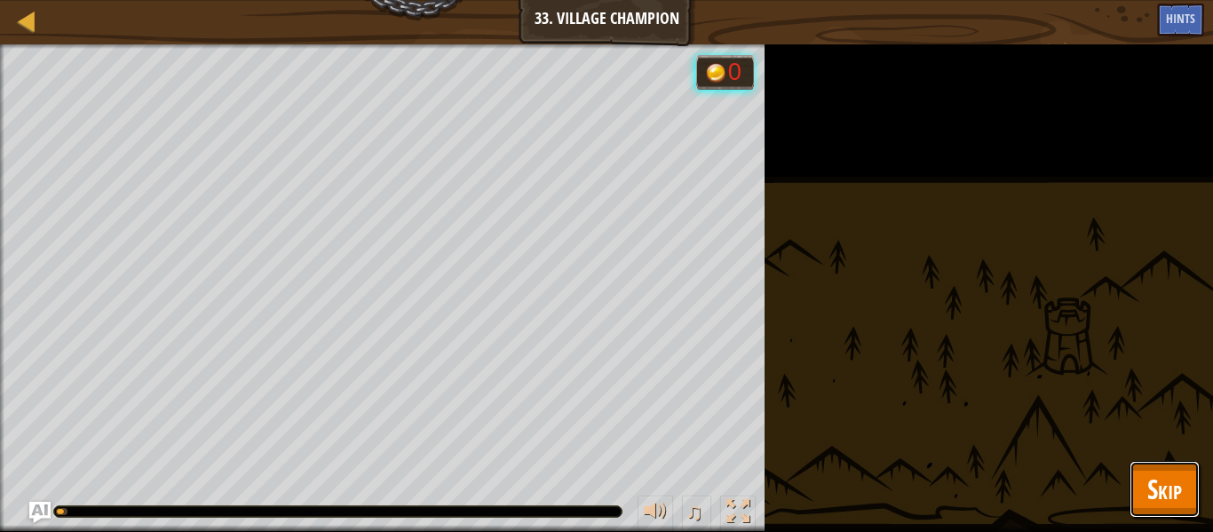
click at [1160, 489] on span "Skip" at bounding box center [1164, 489] width 35 height 36
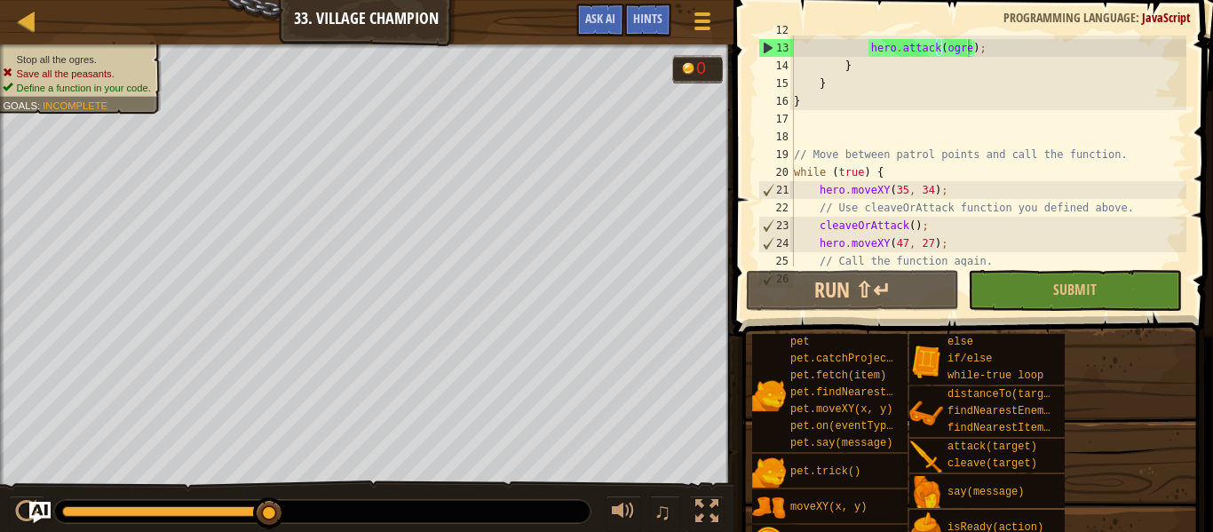
scroll to position [234, 0]
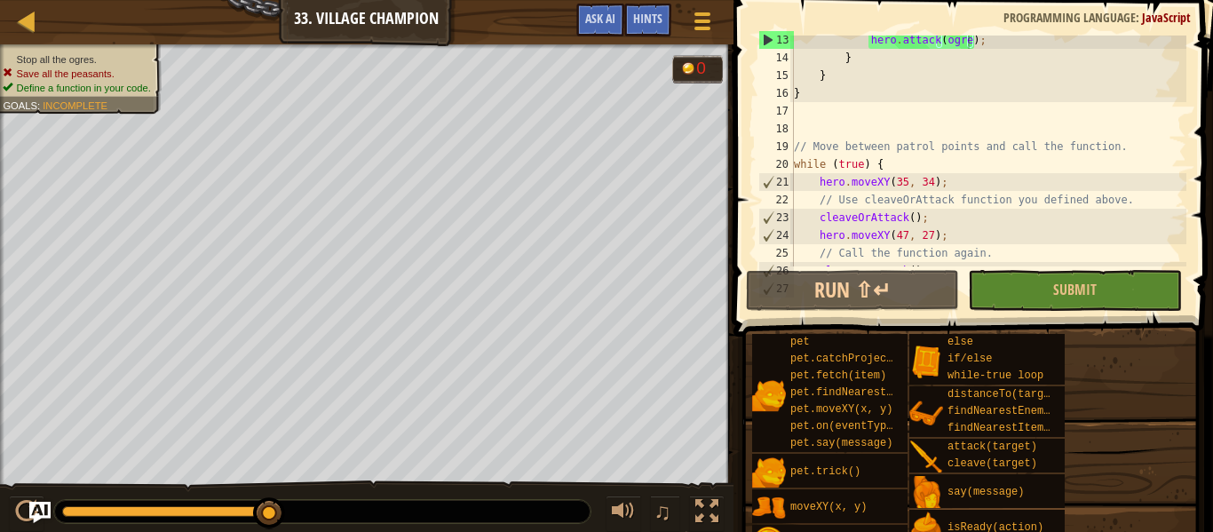
click at [915, 166] on div "hero . attack ( ogre ) ; } } } // Move between patrol points and call the funct…" at bounding box center [988, 164] width 396 height 266
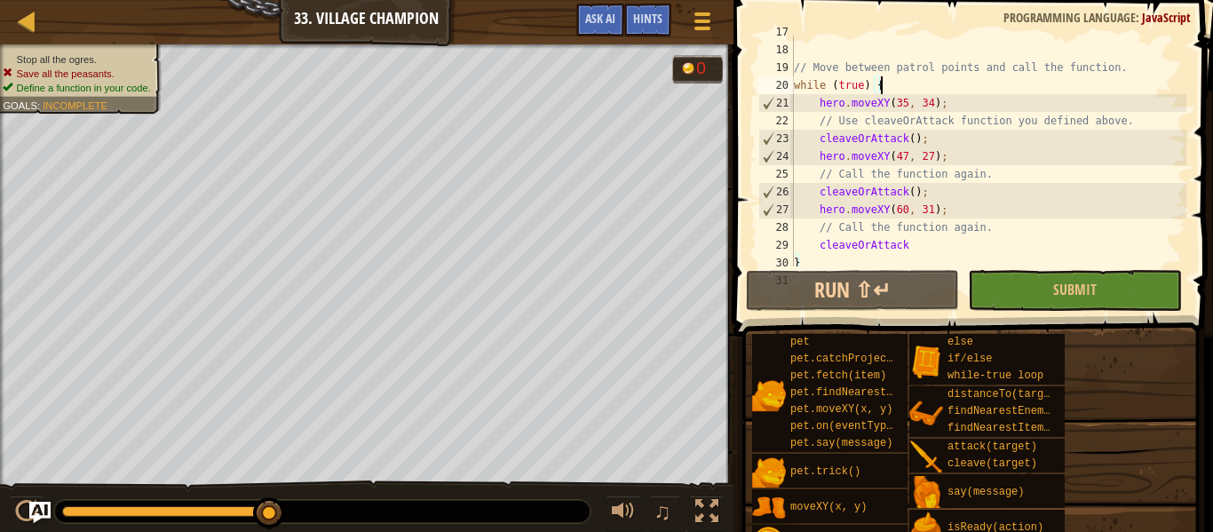
scroll to position [337, 0]
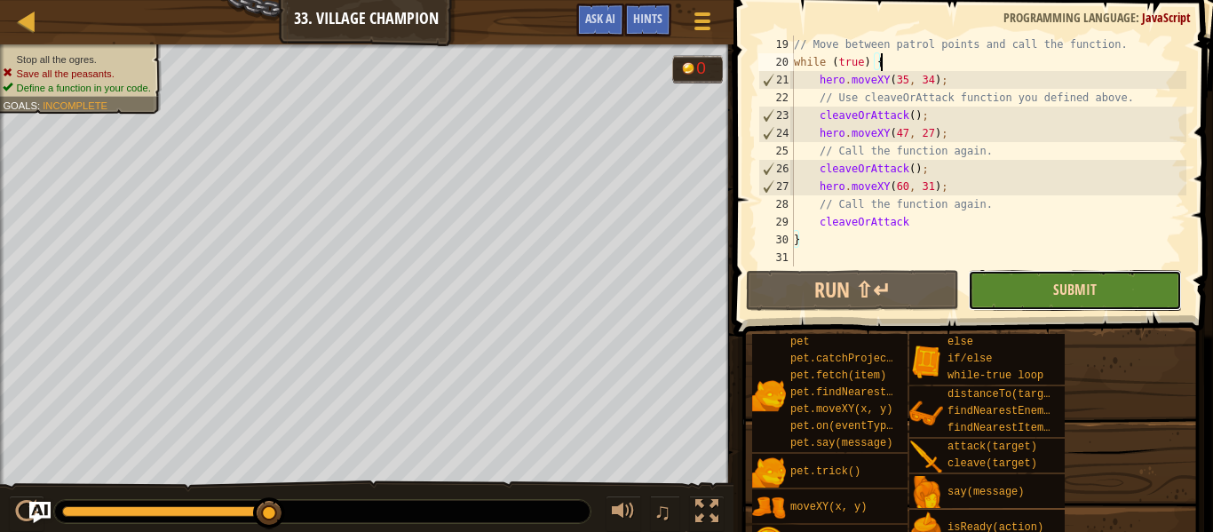
click at [1062, 291] on span "Submit" at bounding box center [1075, 290] width 44 height 20
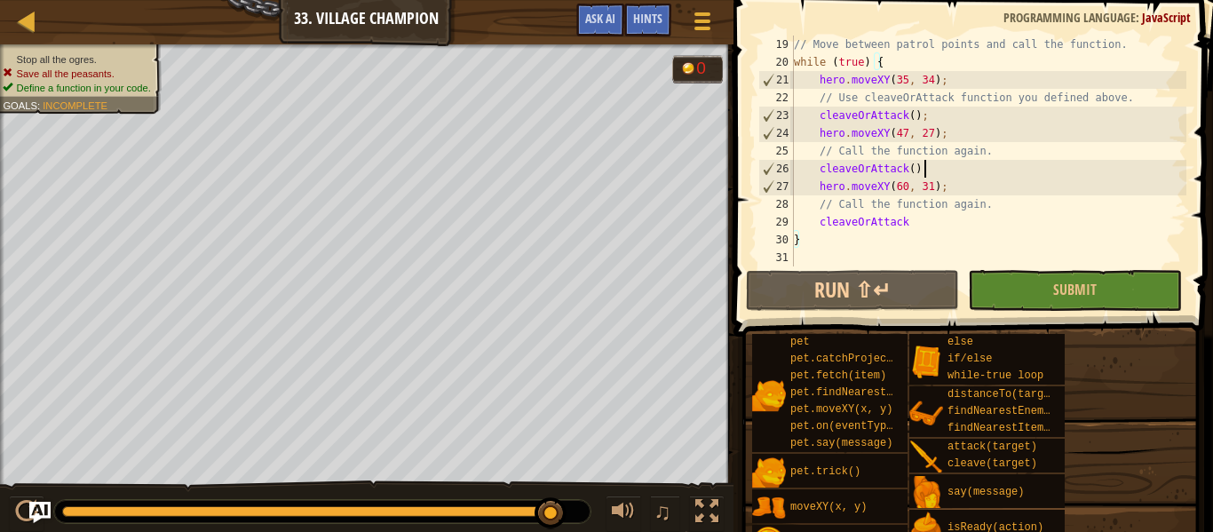
click at [952, 176] on div "// Move between patrol points and call the function. while ( true ) { hero . mo…" at bounding box center [988, 169] width 396 height 266
click at [958, 186] on div "// Move between patrol points and call the function. while ( true ) { hero . mo…" at bounding box center [988, 169] width 396 height 266
type textarea "hero.moveXY(60, 31);"
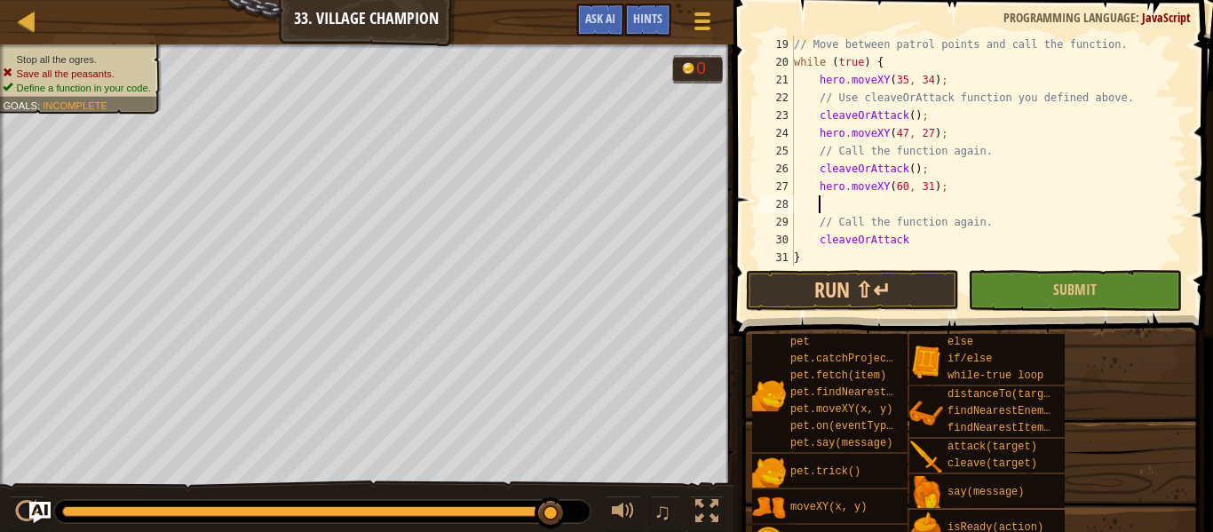
scroll to position [8, 0]
type textarea "hero.moveXY(60, 31);"
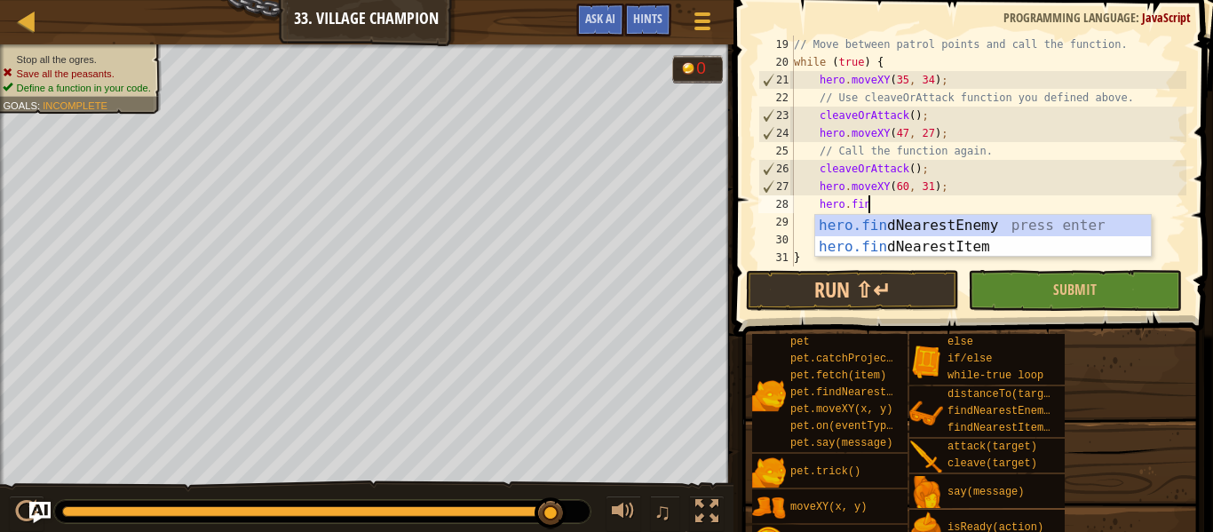
type textarea "hero.find"
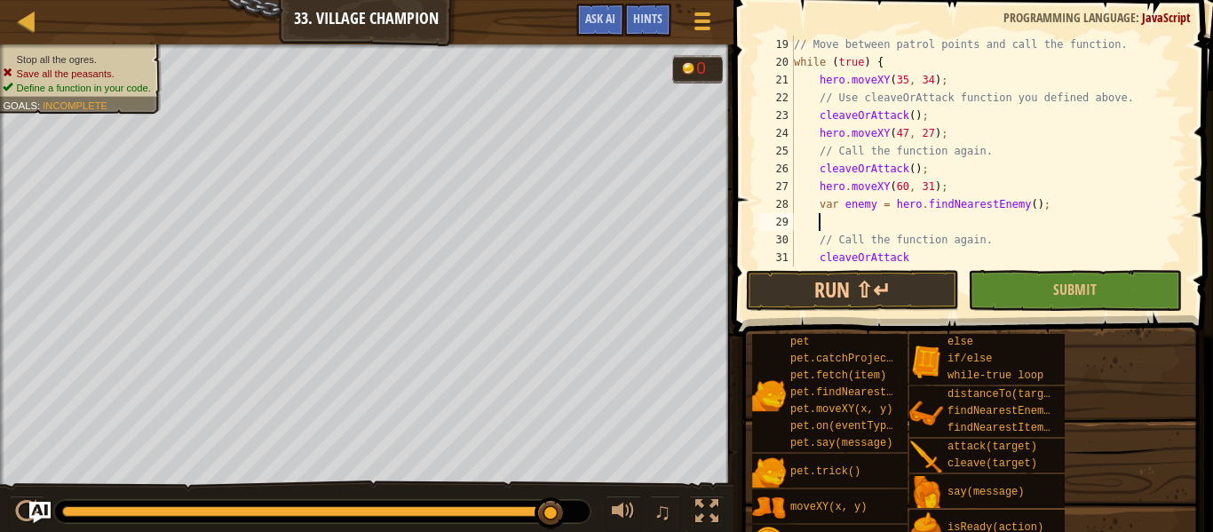
click at [875, 208] on div "// Move between patrol points and call the function. while ( true ) { hero . mo…" at bounding box center [988, 169] width 396 height 266
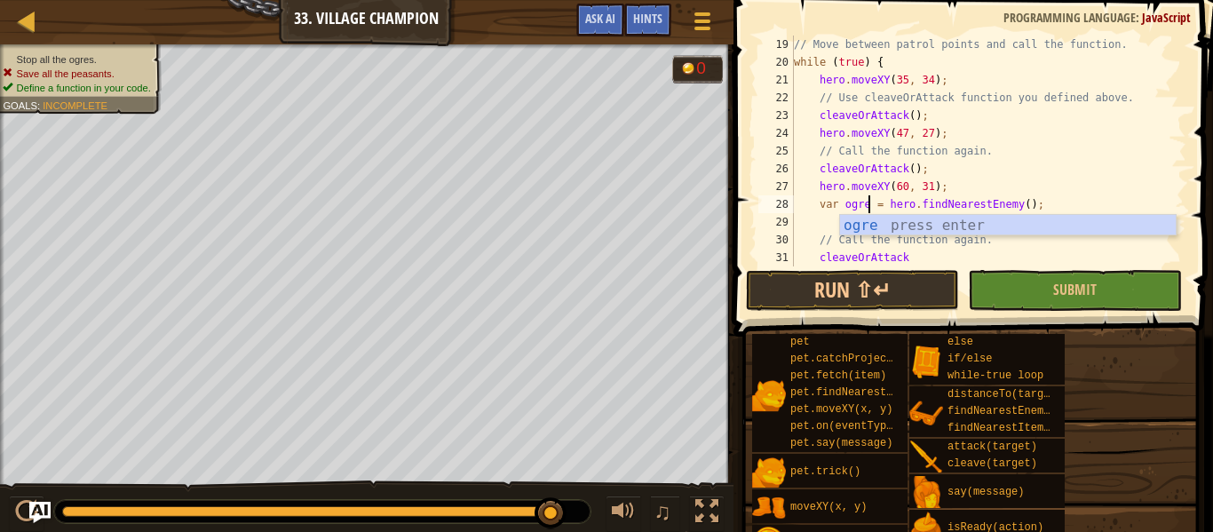
scroll to position [8, 11]
type textarea "var ogre = hero.findNearestEnemy();"
click at [1093, 289] on span "Submit" at bounding box center [1075, 290] width 44 height 20
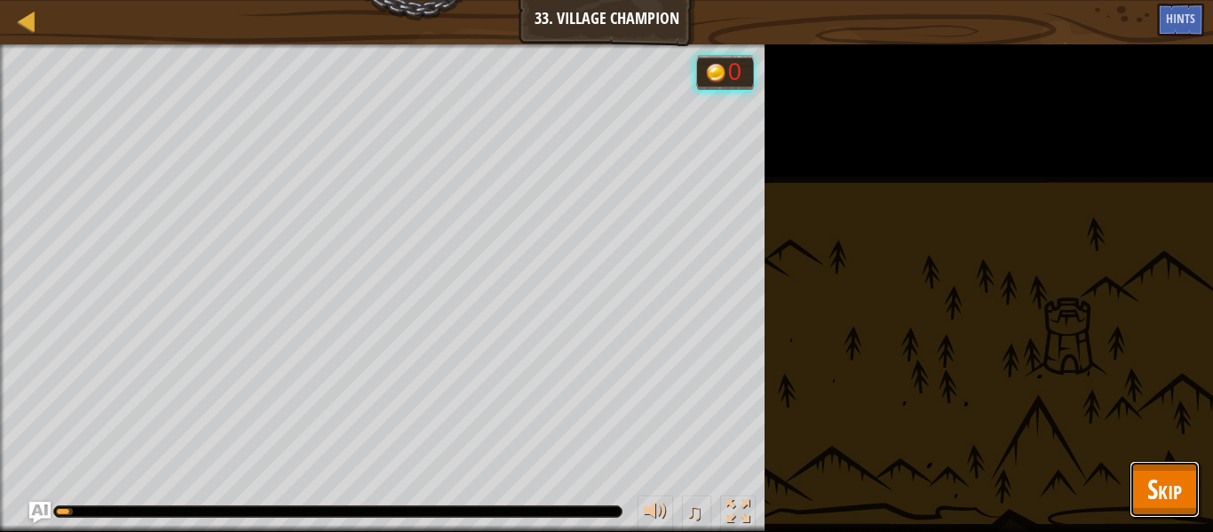
click at [1169, 503] on span "Skip" at bounding box center [1164, 489] width 35 height 36
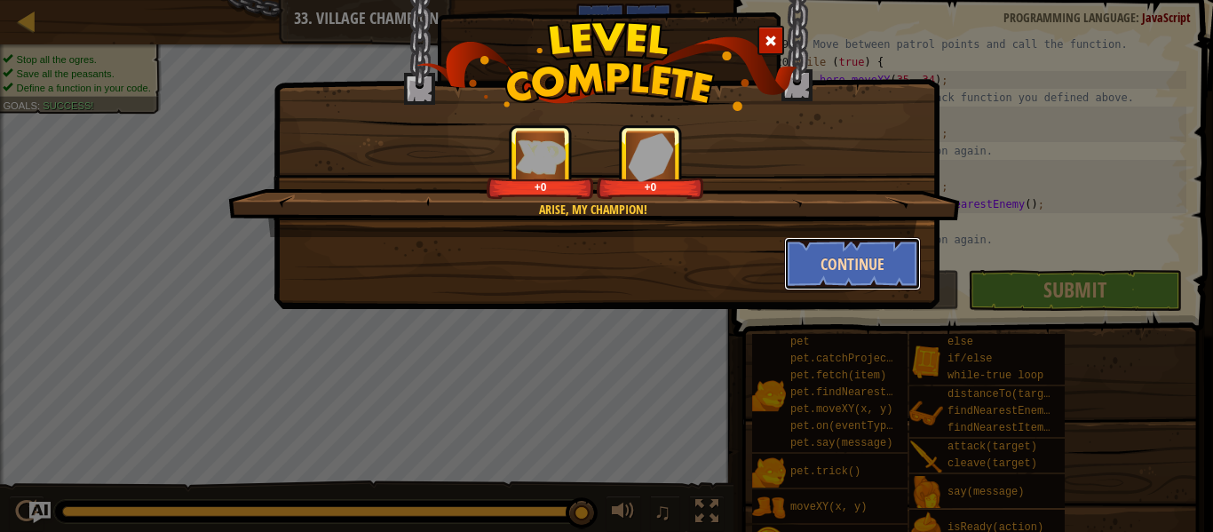
click at [865, 250] on button "Continue" at bounding box center [853, 263] width 138 height 53
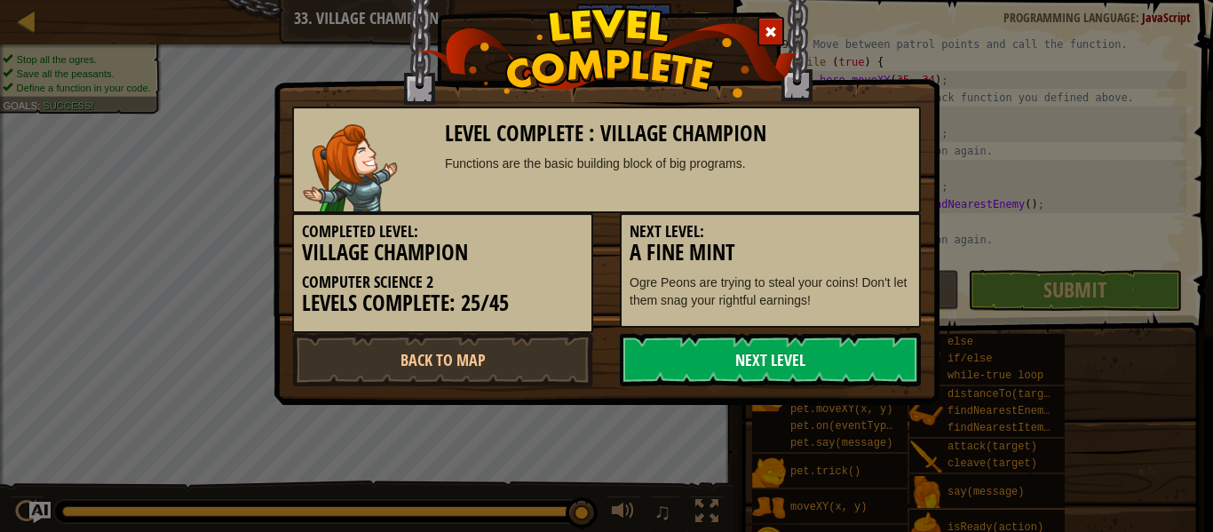
click at [862, 350] on link "Next Level" at bounding box center [770, 359] width 301 height 53
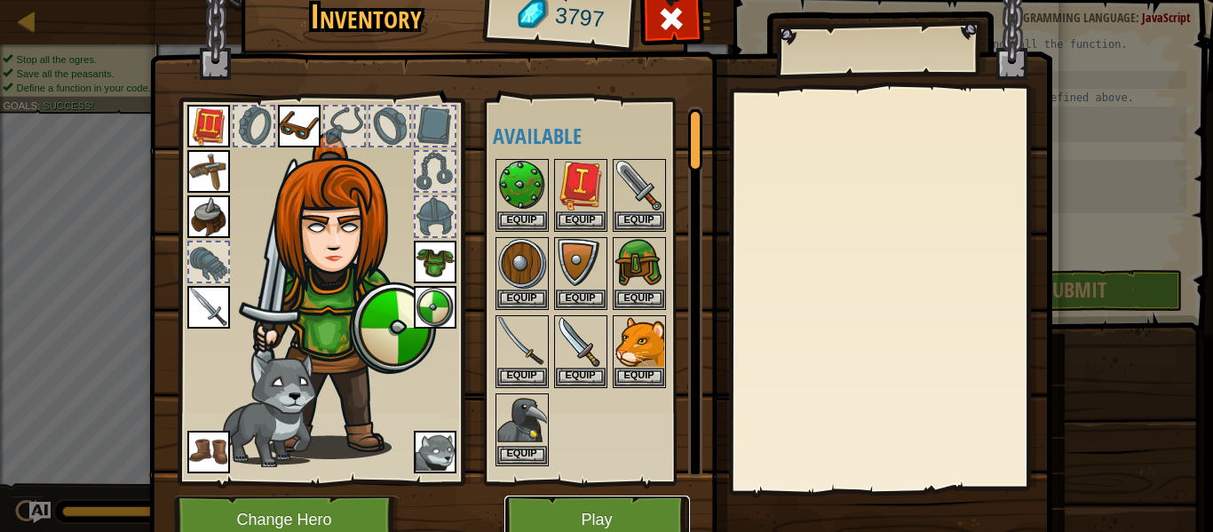
click at [584, 520] on button "Play" at bounding box center [597, 519] width 186 height 49
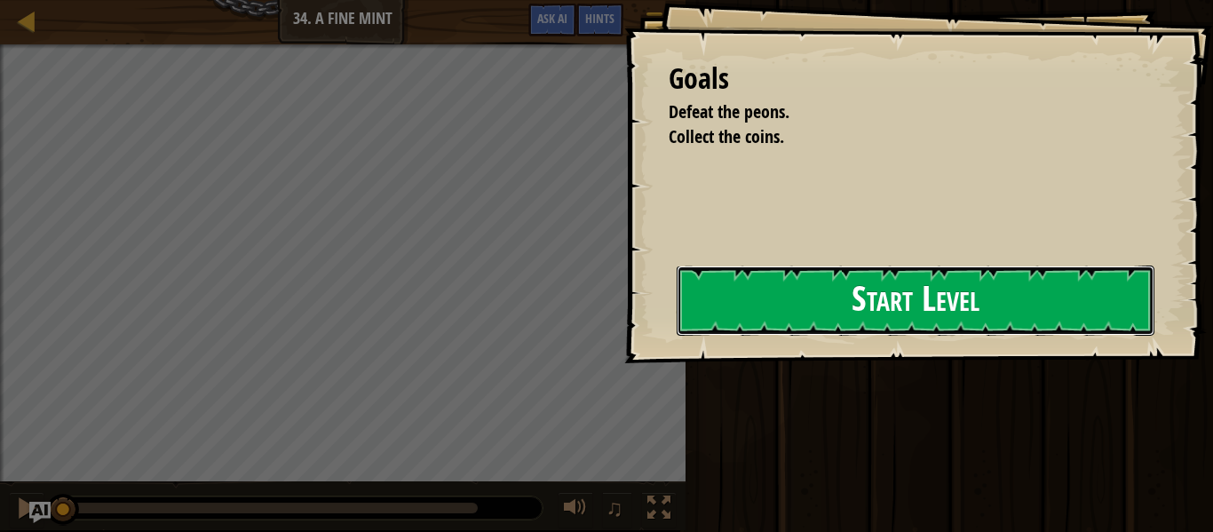
click at [931, 313] on button "Start Level" at bounding box center [916, 300] width 478 height 70
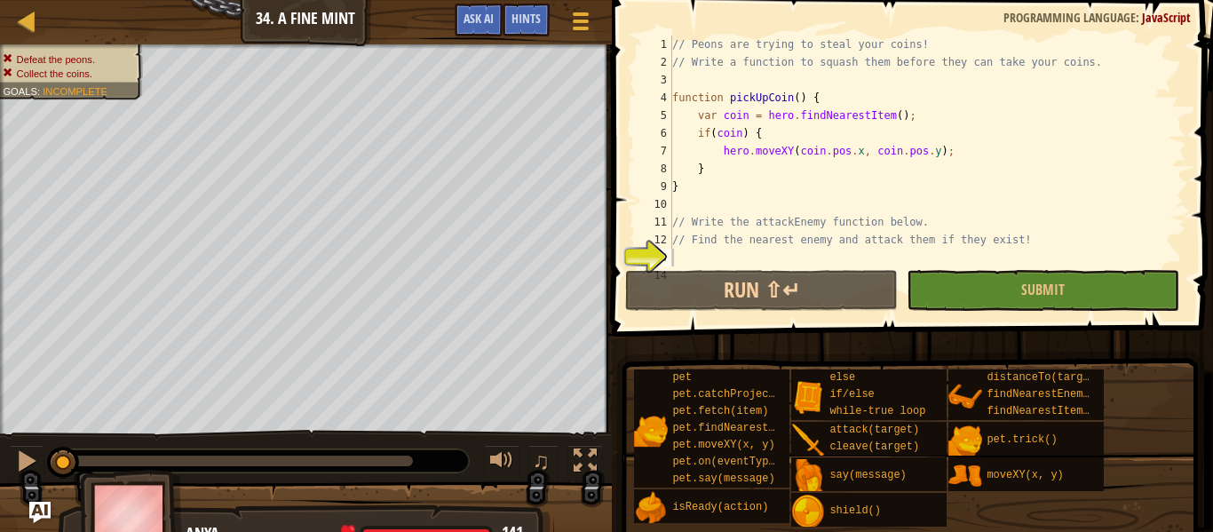
scroll to position [89, 0]
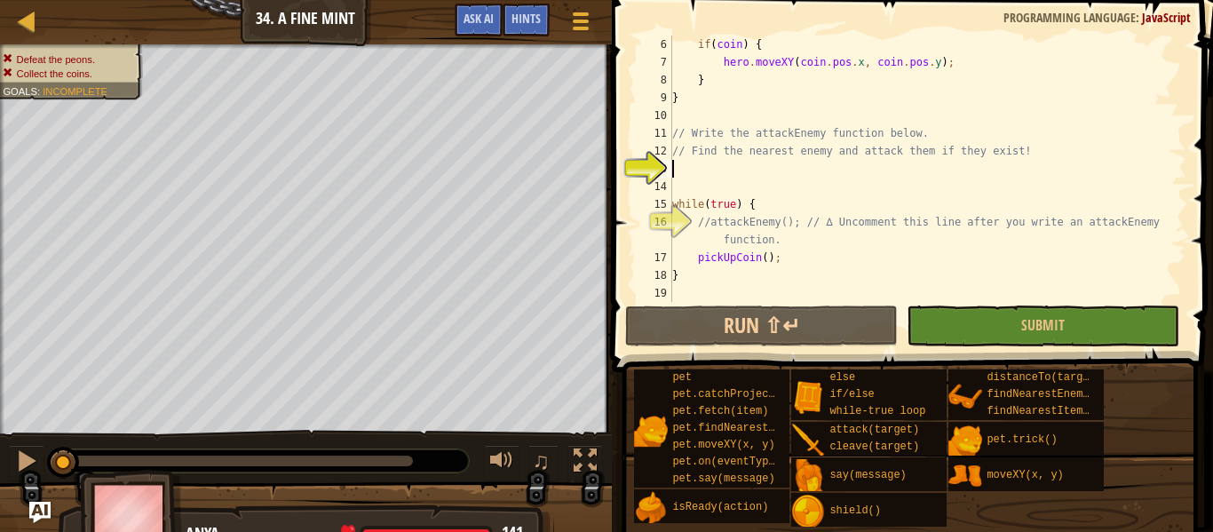
click at [972, 170] on div "if ( coin ) { hero . moveXY ( coin . pos . x , coin . pos . y ) ; } } // Write …" at bounding box center [928, 187] width 518 height 302
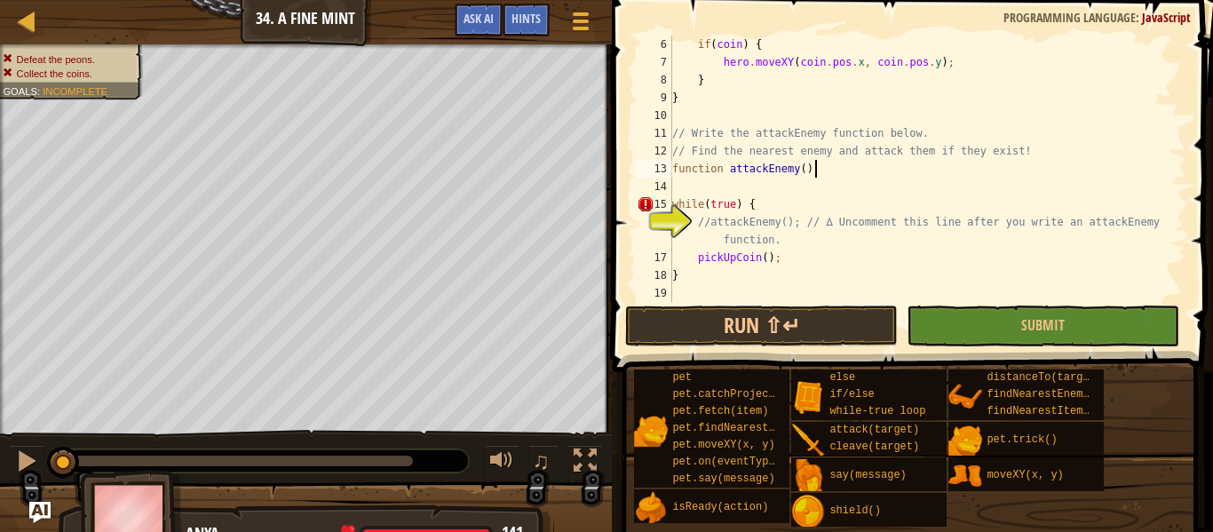
scroll to position [8, 20]
type textarea "function attackEnemy() {"
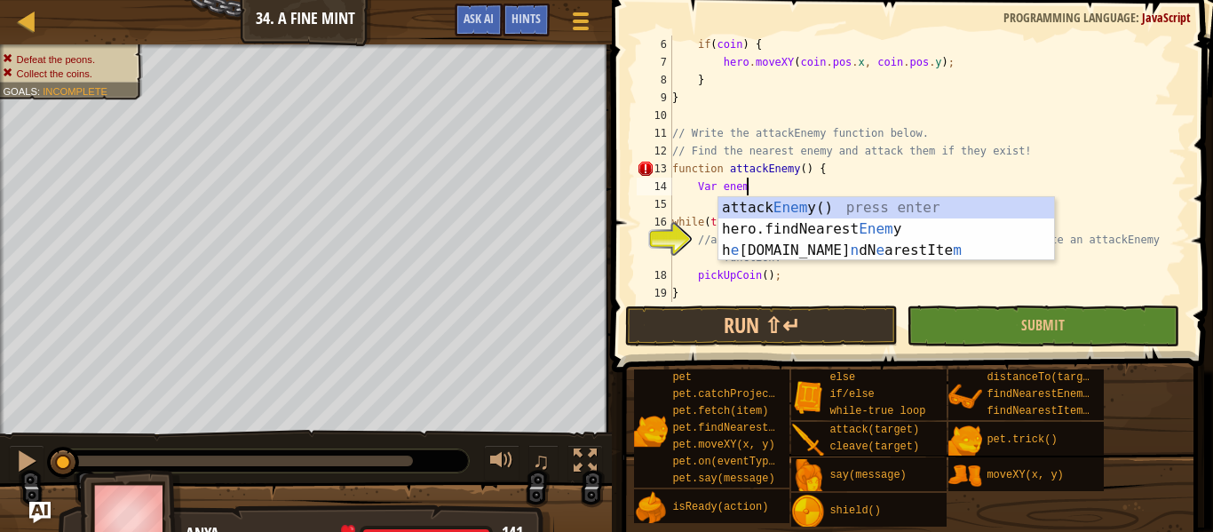
scroll to position [8, 11]
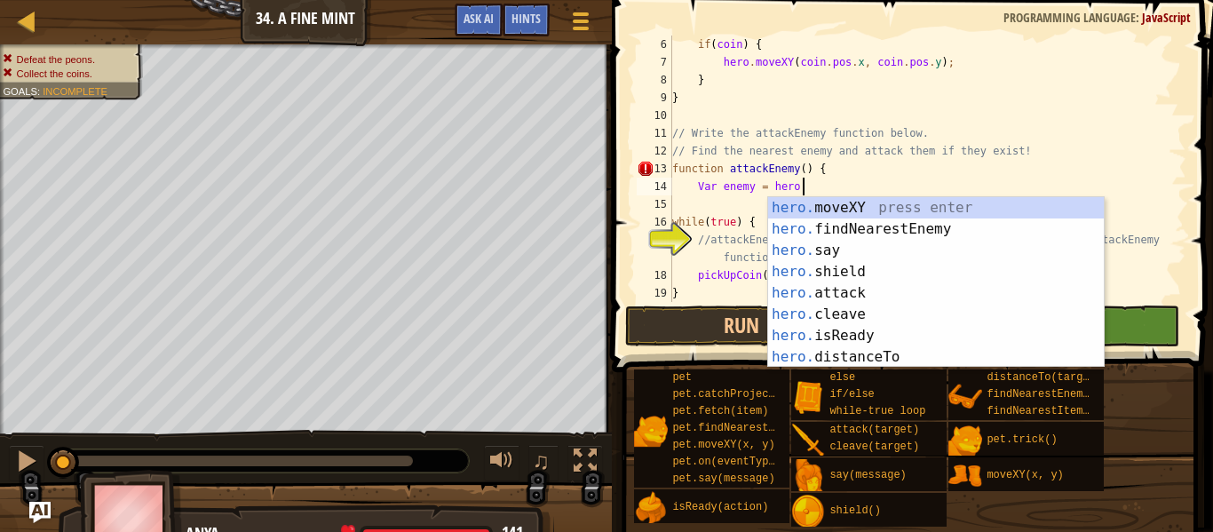
type textarea "Var enemy = hero.f"
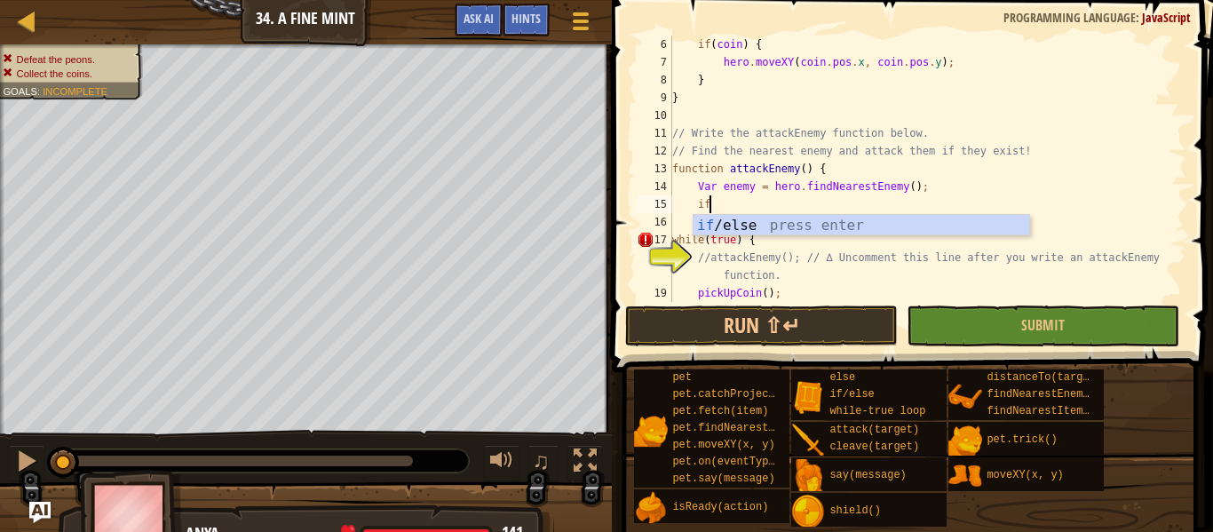
scroll to position [8, 4]
type textarea "if (enemy) {"
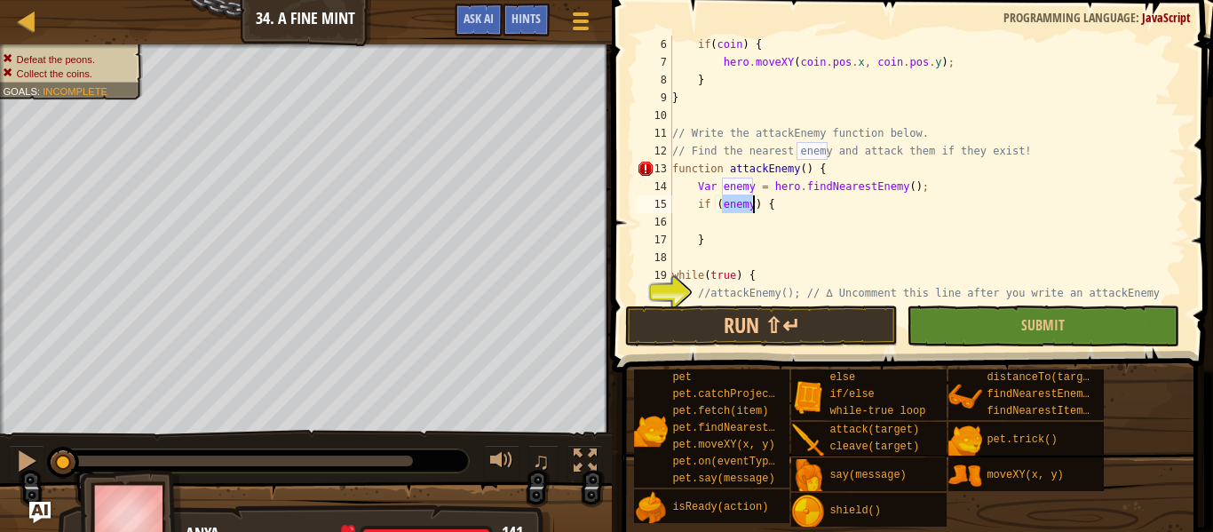
click at [860, 210] on div "if ( coin ) { hero . moveXY ( coin . pos . x , coin . pos . y ) ; } } // Write …" at bounding box center [928, 196] width 518 height 320
click at [800, 225] on div "if ( coin ) { hero . moveXY ( coin . pos . x , coin . pos . y ) ; } } // Write …" at bounding box center [928, 196] width 518 height 320
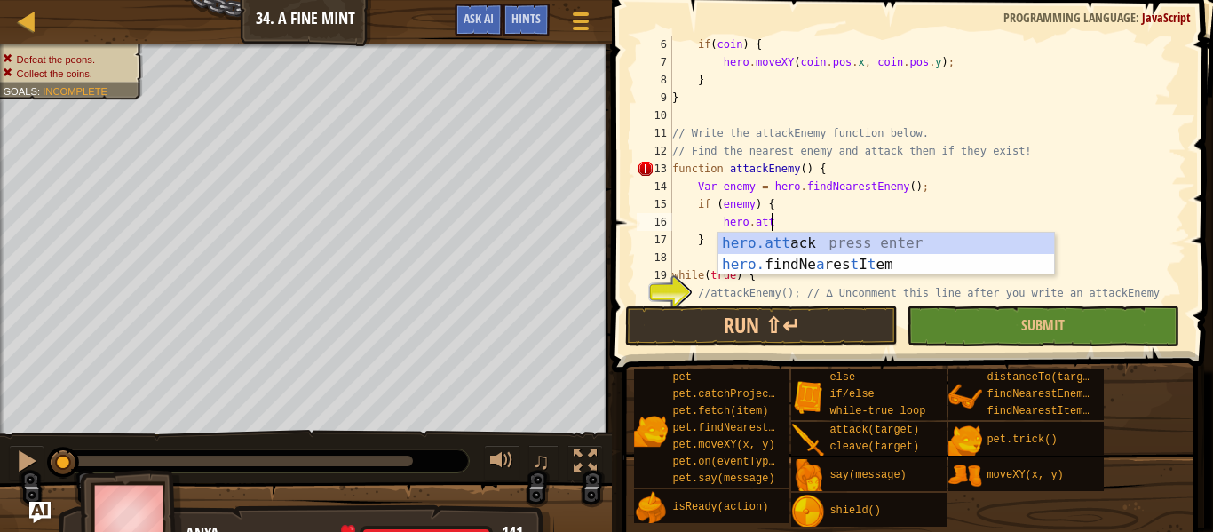
scroll to position [8, 14]
type textarea "hero.attack(enemy);"
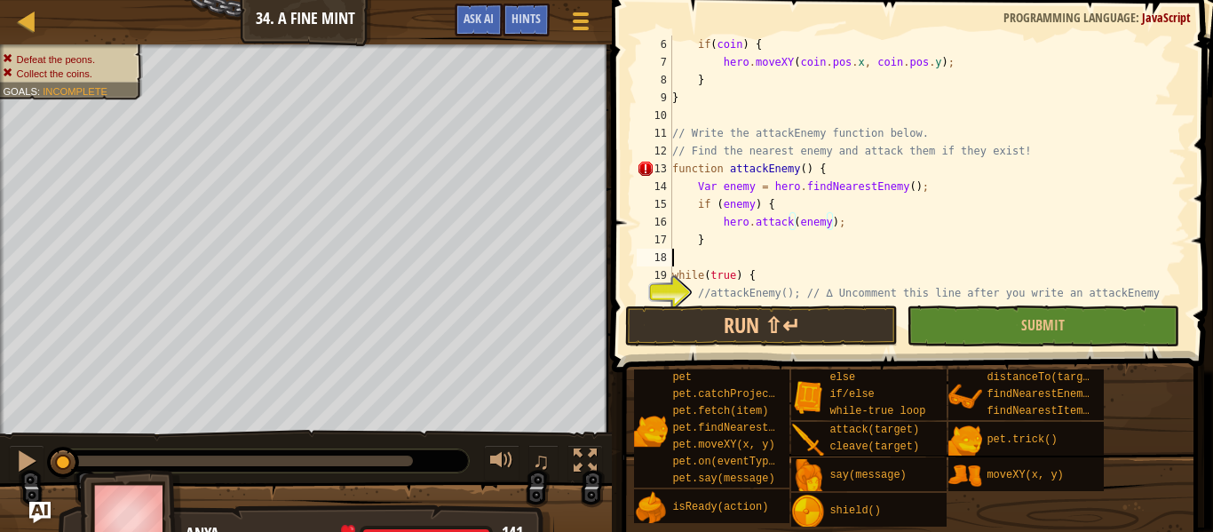
click at [895, 257] on div "if ( coin ) { hero . moveXY ( coin . pos . x , coin . pos . y ) ; } } // Write …" at bounding box center [928, 196] width 518 height 320
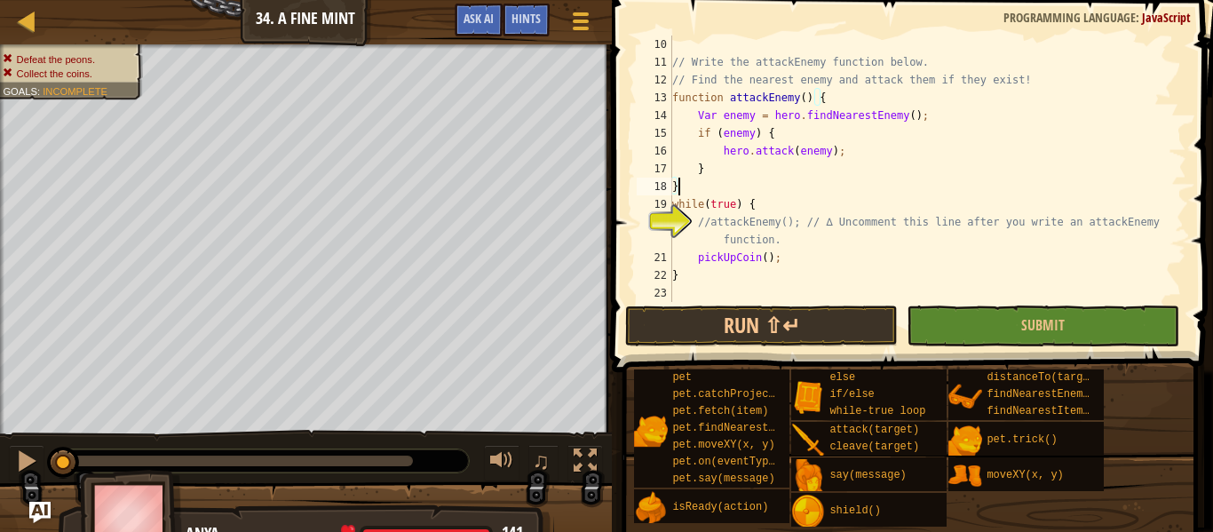
scroll to position [160, 0]
click at [1048, 327] on span "Submit" at bounding box center [1043, 325] width 44 height 20
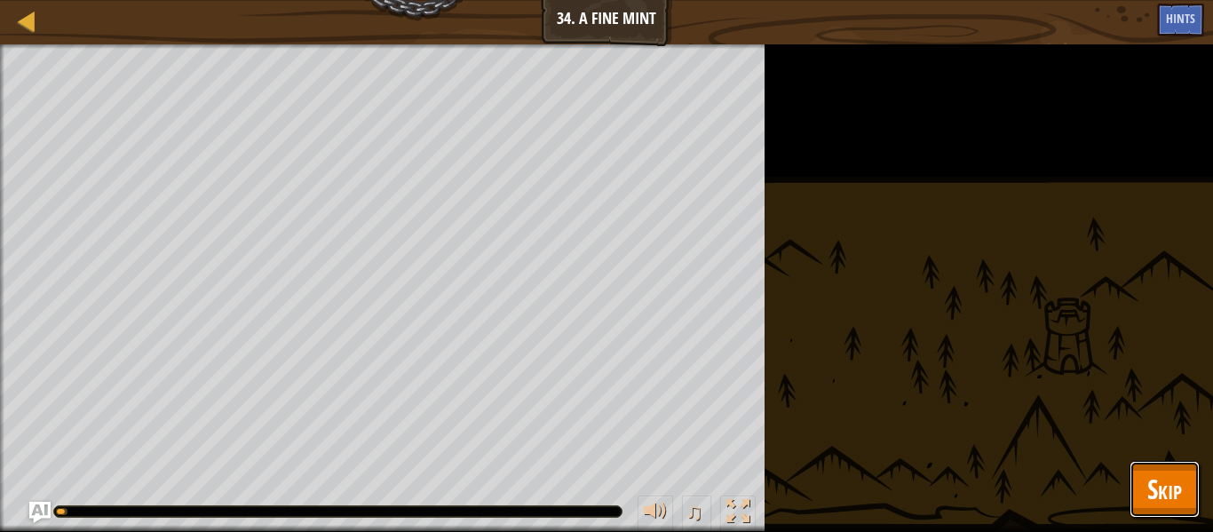
click at [1192, 495] on button "Skip" at bounding box center [1164, 489] width 70 height 57
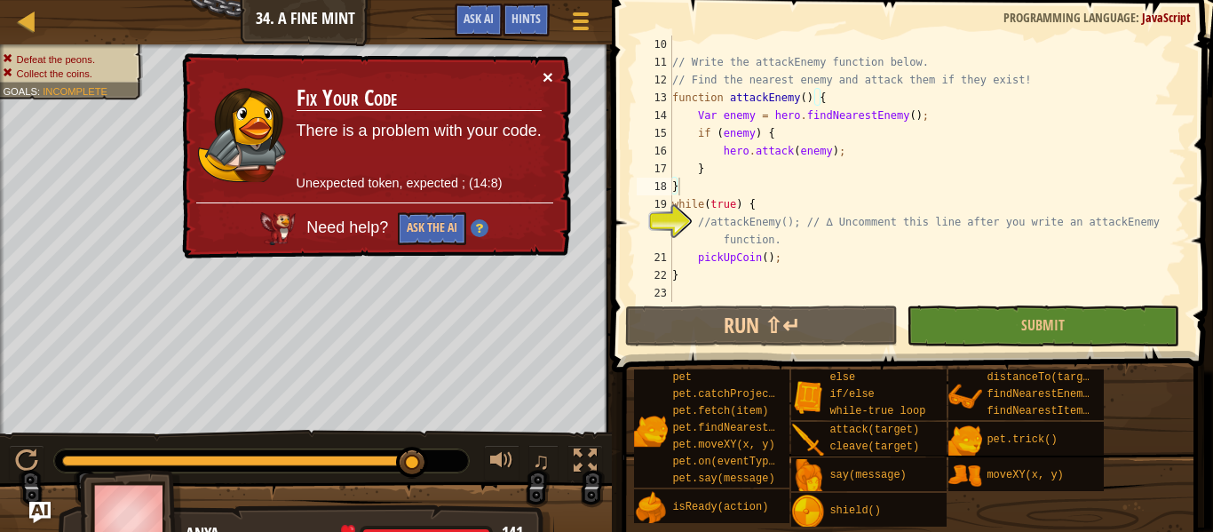
click at [547, 76] on button "×" at bounding box center [548, 76] width 11 height 19
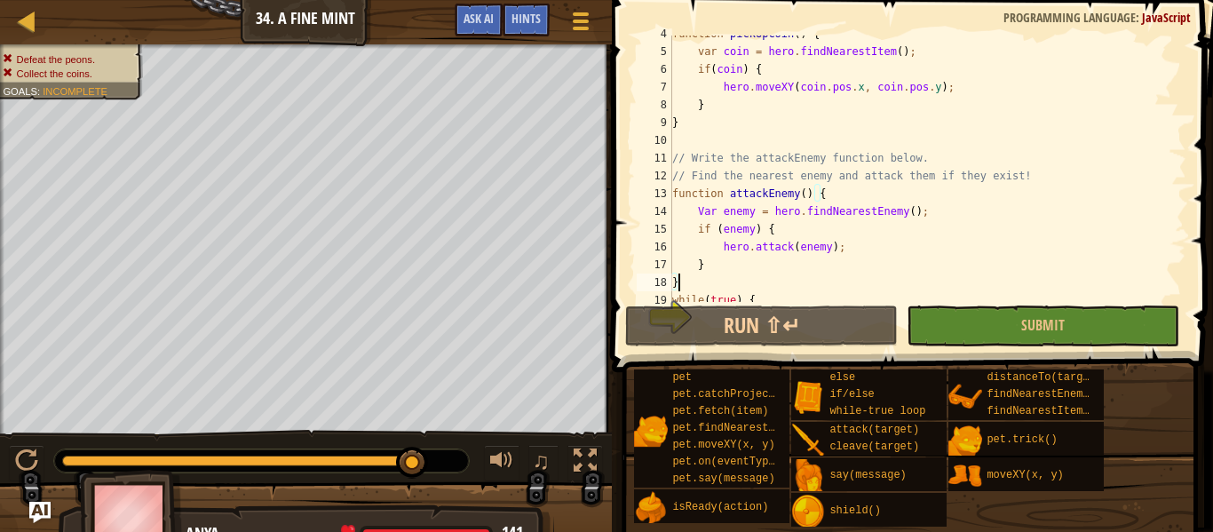
scroll to position [0, 0]
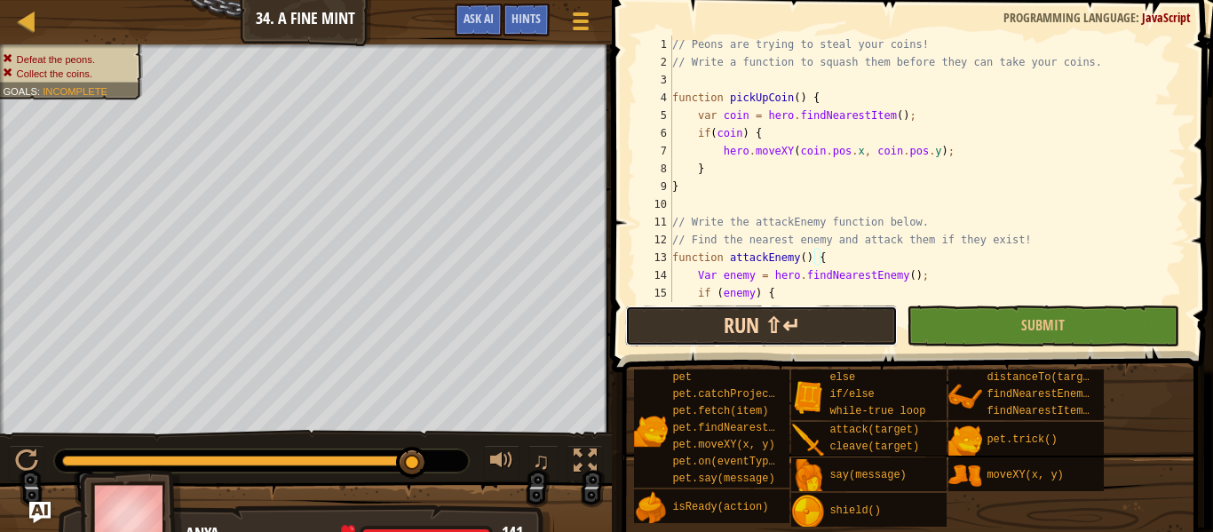
click at [815, 321] on button "Run ⇧↵" at bounding box center [761, 325] width 273 height 41
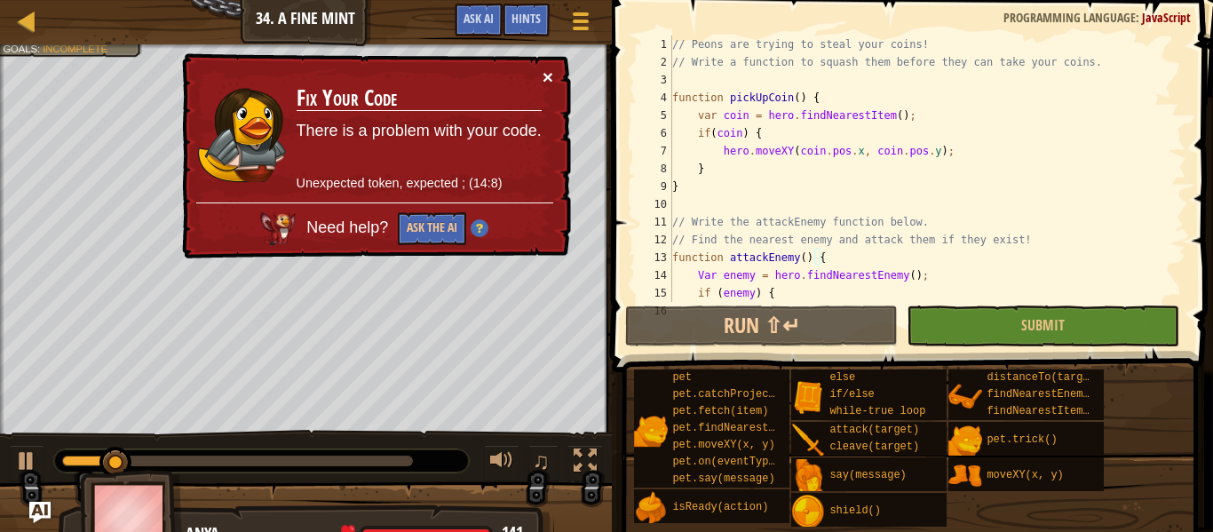
click at [546, 78] on button "×" at bounding box center [548, 76] width 11 height 19
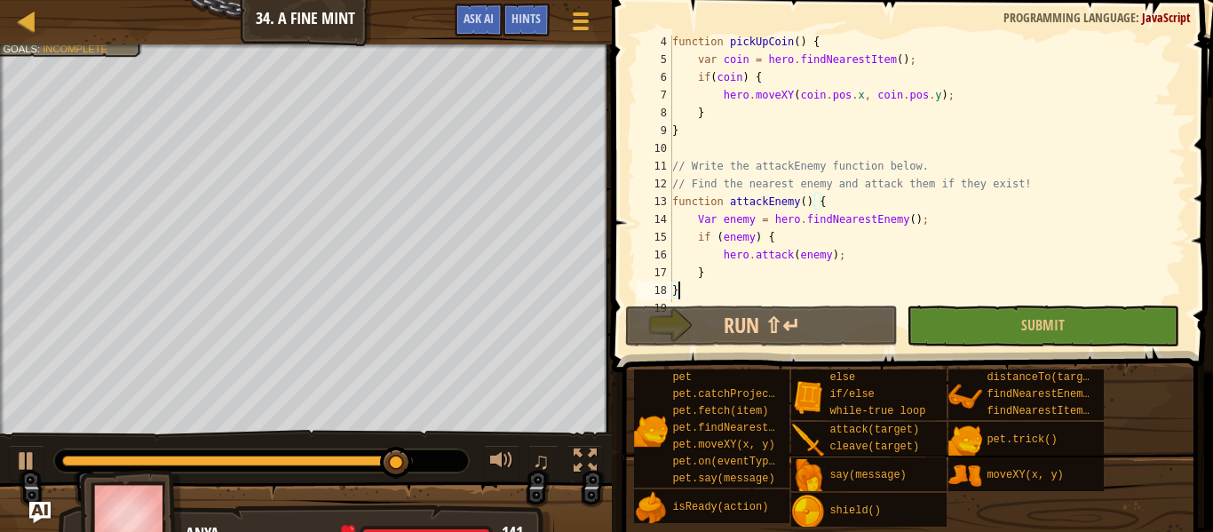
scroll to position [57, 0]
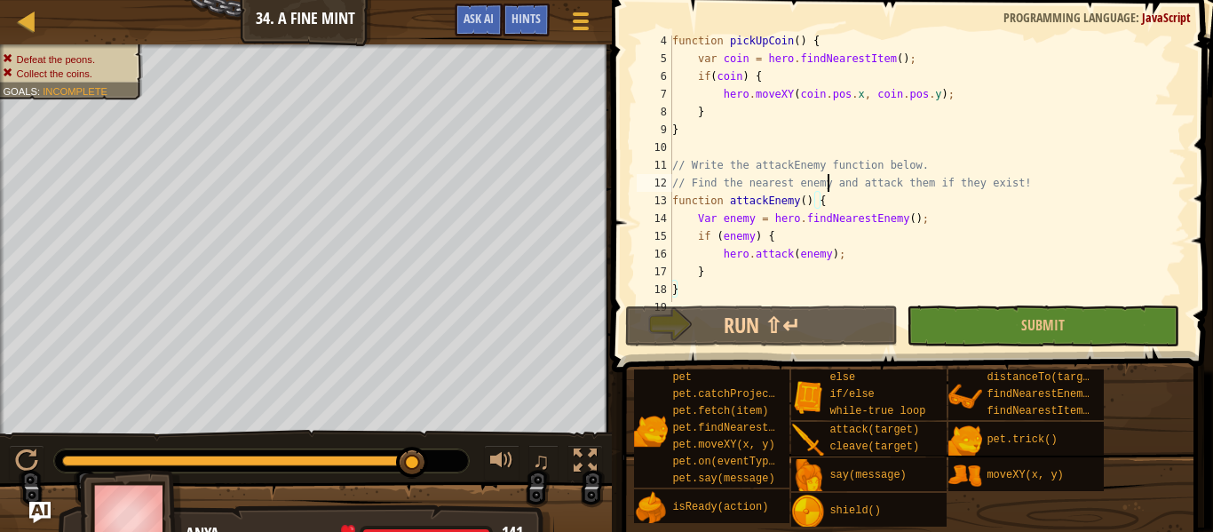
click at [827, 188] on div "function pickUpCoin ( ) { var coin = hero . findNearestItem ( ) ; if ( coin ) {…" at bounding box center [928, 183] width 518 height 302
click at [833, 207] on div "function pickUpCoin ( ) { var coin = hero . findNearestItem ( ) ; if ( coin ) {…" at bounding box center [928, 183] width 518 height 302
click at [686, 287] on div "function pickUpCoin ( ) { var coin = hero . findNearestItem ( ) ; if ( coin ) {…" at bounding box center [928, 183] width 518 height 302
type textarea "}"
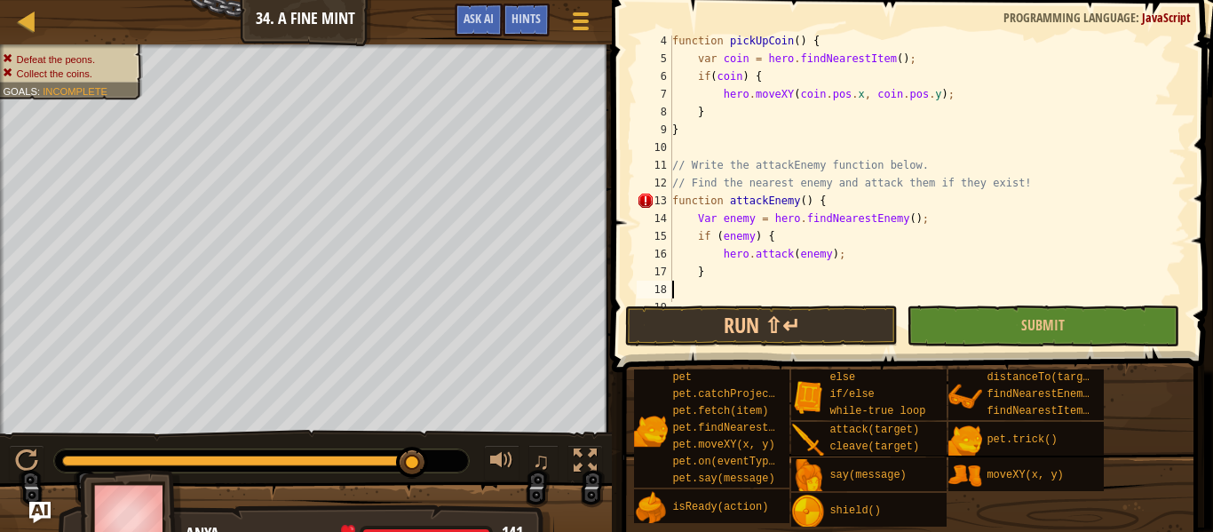
click at [773, 264] on div "function pickUpCoin ( ) { var coin = hero . findNearestItem ( ) ; if ( coin ) {…" at bounding box center [928, 183] width 518 height 302
click at [853, 249] on div "function pickUpCoin ( ) { var coin = hero . findNearestItem ( ) ; if ( coin ) {…" at bounding box center [928, 183] width 518 height 302
type textarea "hero.attack(enemy);"
type textarea "}"
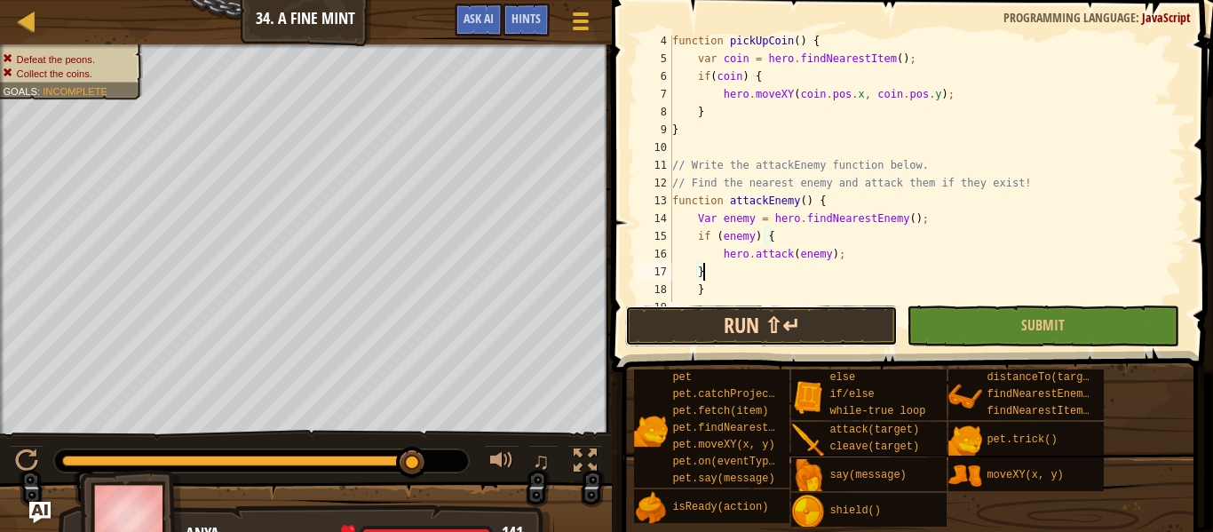
click at [855, 310] on button "Run ⇧↵" at bounding box center [761, 325] width 273 height 41
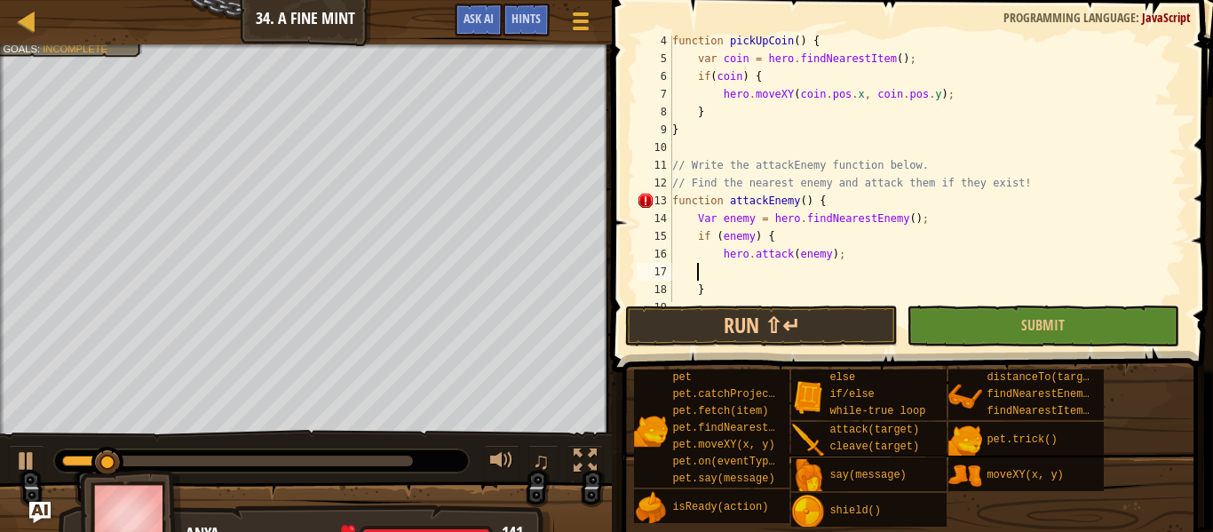
scroll to position [93, 0]
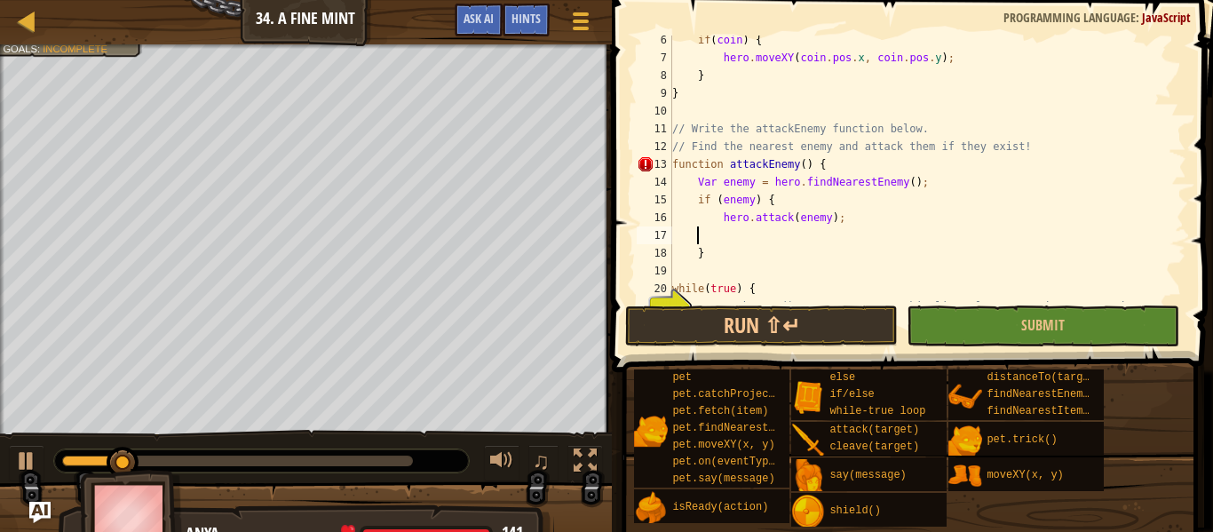
click at [699, 267] on div "if ( coin ) { hero . moveXY ( coin . pos . x , coin . pos . y ) ; } } // Write …" at bounding box center [928, 191] width 518 height 320
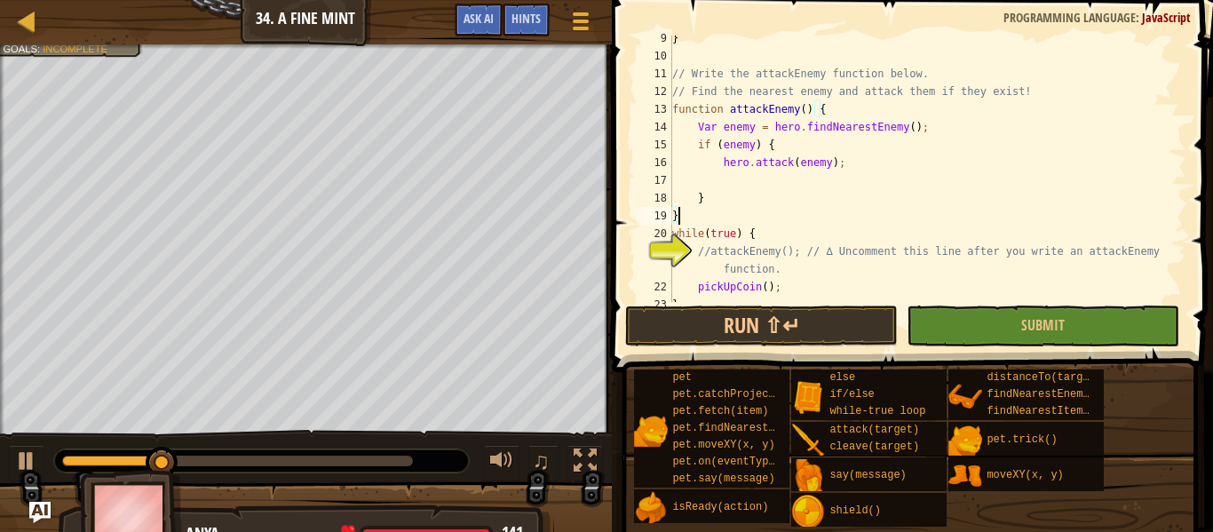
scroll to position [178, 0]
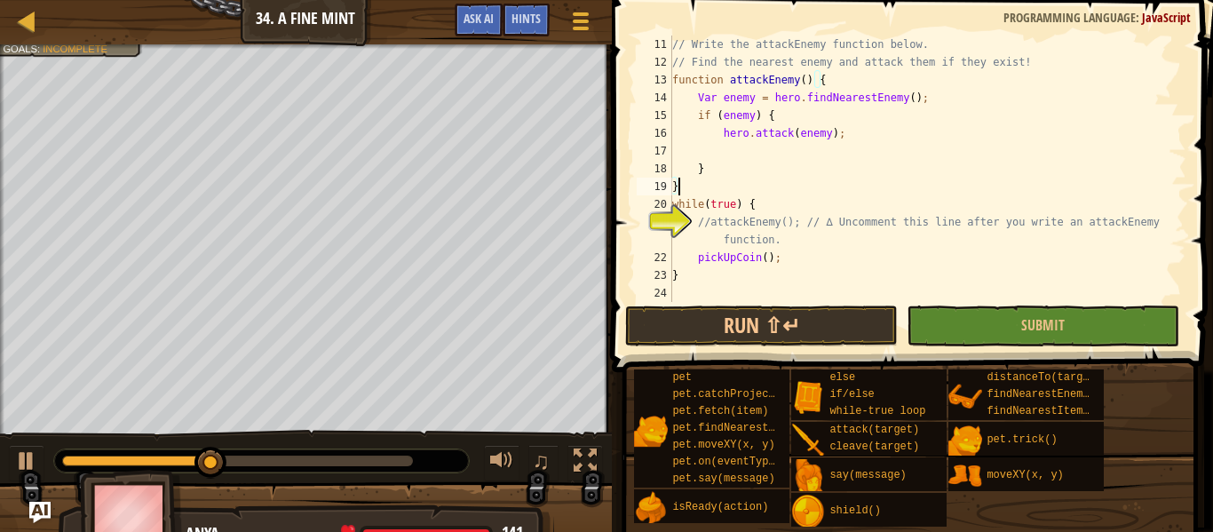
click at [757, 236] on div "// Write the attackEnemy function below. // Find the nearest enemy and attack t…" at bounding box center [928, 187] width 518 height 302
type textarea "//attackEnemy(); // ∆ Uncomment this line after you write an attackEnemy functi…"
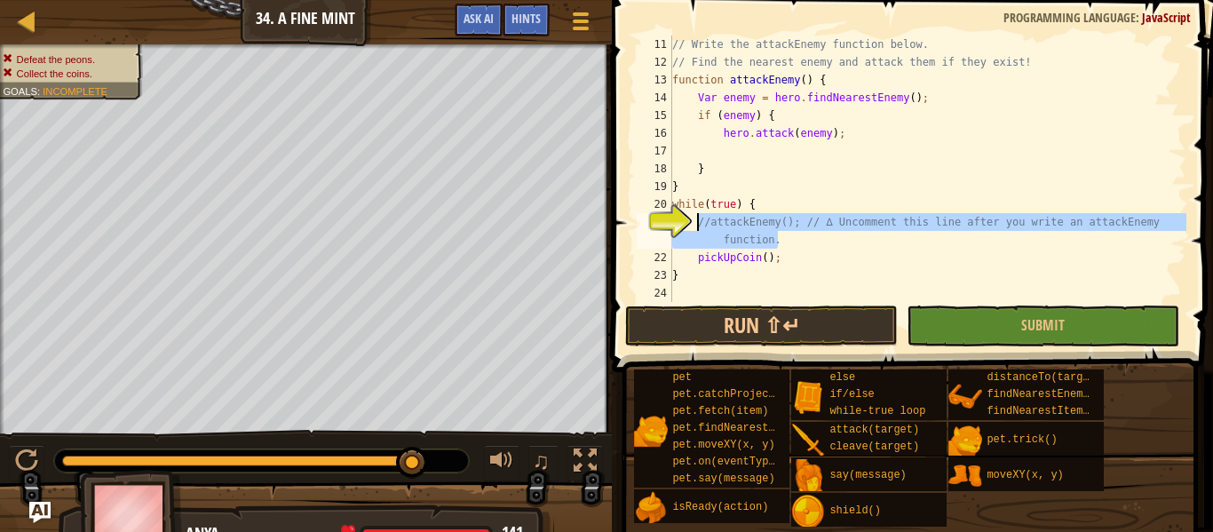
drag, startPoint x: 796, startPoint y: 241, endPoint x: 693, endPoint y: 217, distance: 104.9
click at [693, 217] on div "// Write the attackEnemy function below. // Find the nearest enemy and attack t…" at bounding box center [928, 187] width 518 height 302
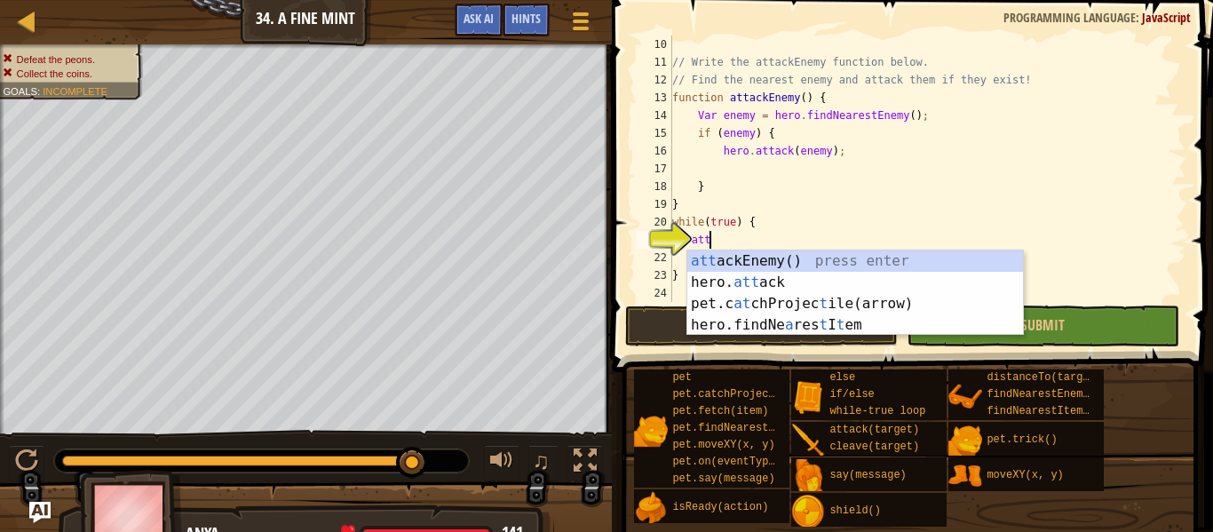
type textarea "attac"
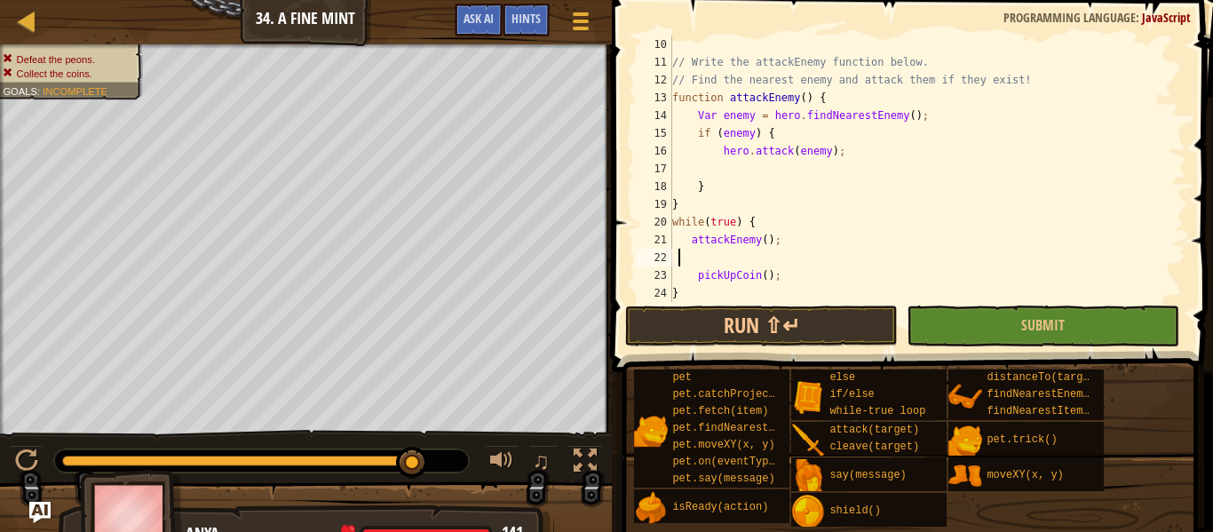
scroll to position [8, 0]
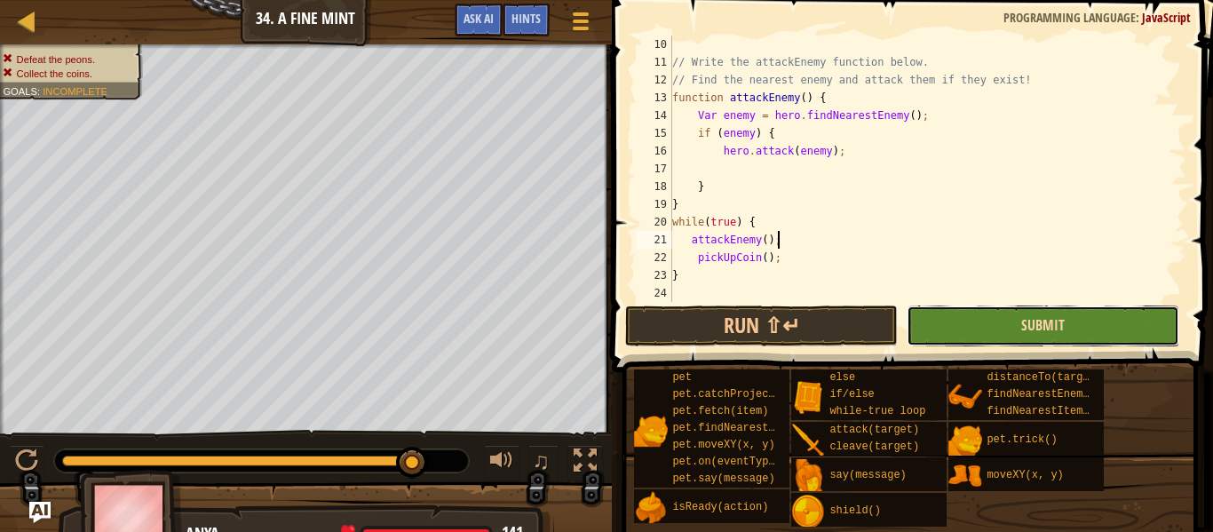
click at [1024, 324] on span "Submit" at bounding box center [1043, 325] width 44 height 20
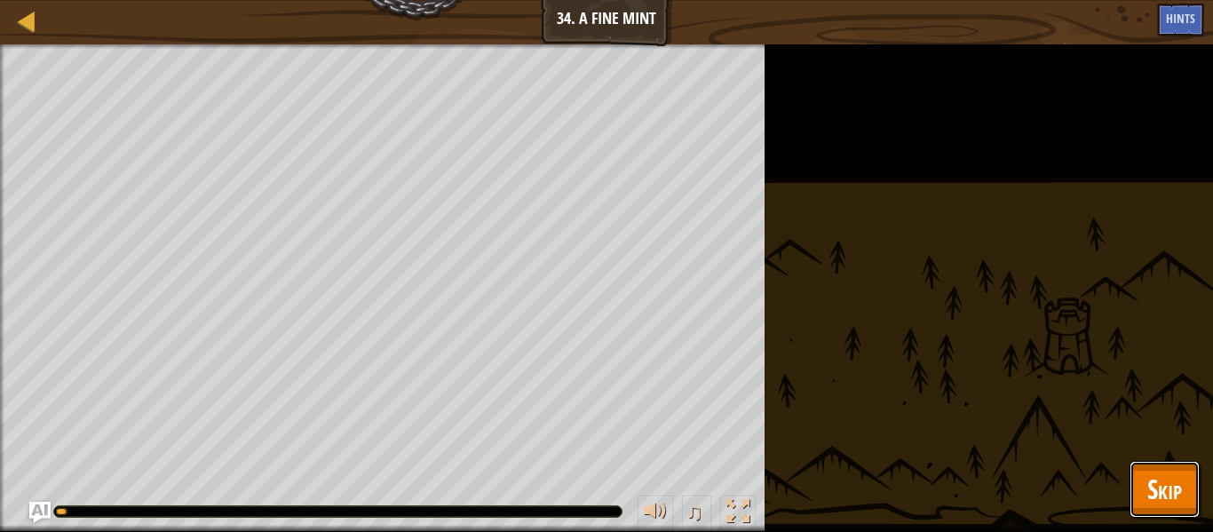
click at [1161, 473] on span "Skip" at bounding box center [1164, 489] width 35 height 36
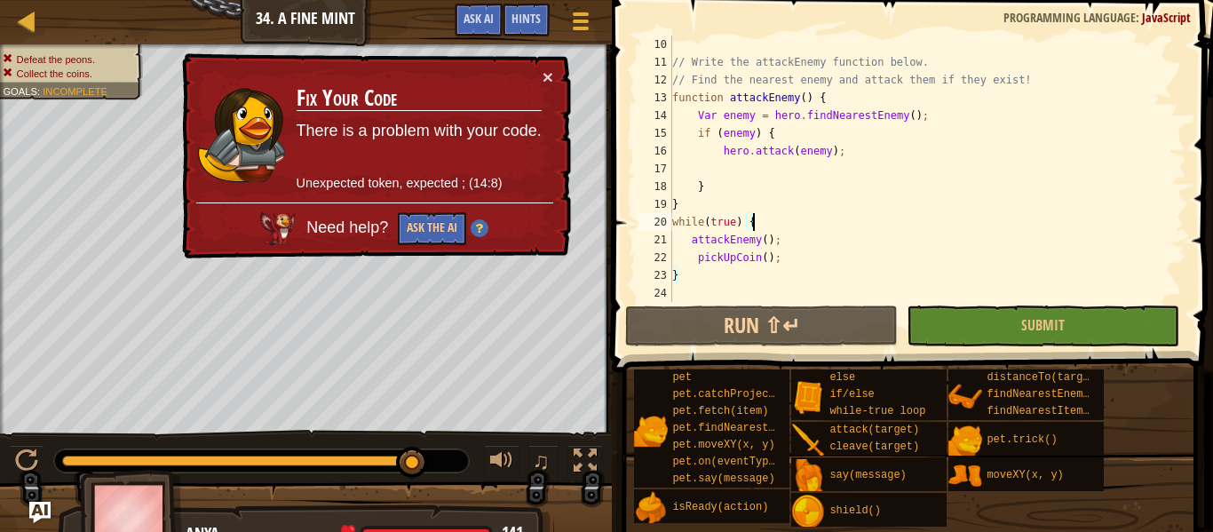
click at [834, 222] on div "// Write the attackEnemy function below. // Find the nearest enemy and attack t…" at bounding box center [928, 187] width 518 height 302
drag, startPoint x: 831, startPoint y: 236, endPoint x: 628, endPoint y: 244, distance: 203.5
click at [628, 244] on div "while(true) { 10 11 12 13 14 15 16 17 18 19 20 21 22 23 24 // Write the attackE…" at bounding box center [909, 221] width 606 height 424
type textarea "attackEnemy();"
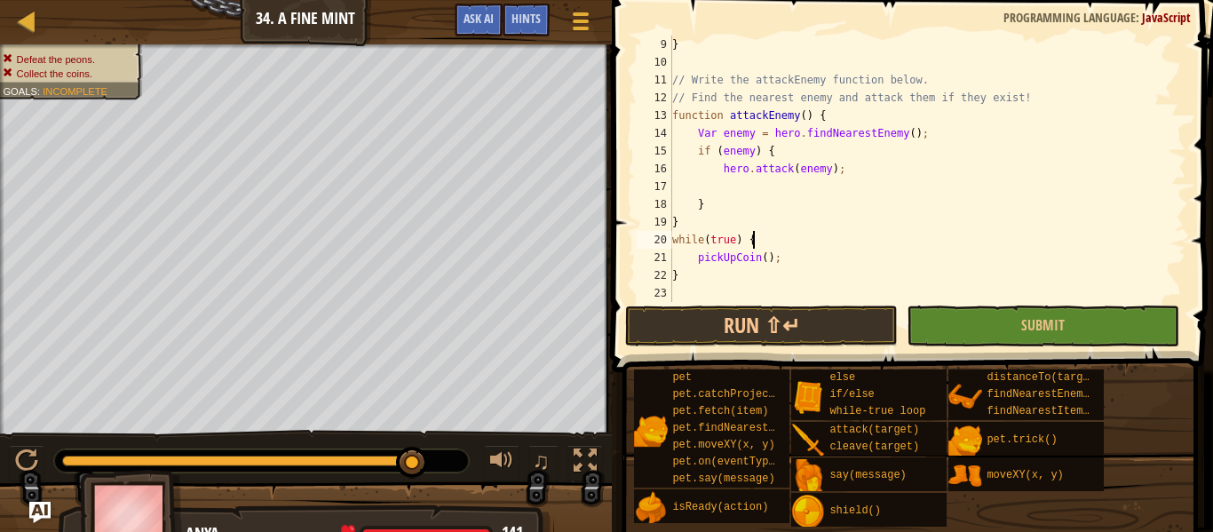
scroll to position [142, 0]
click at [1097, 327] on button "Submit" at bounding box center [1043, 325] width 273 height 41
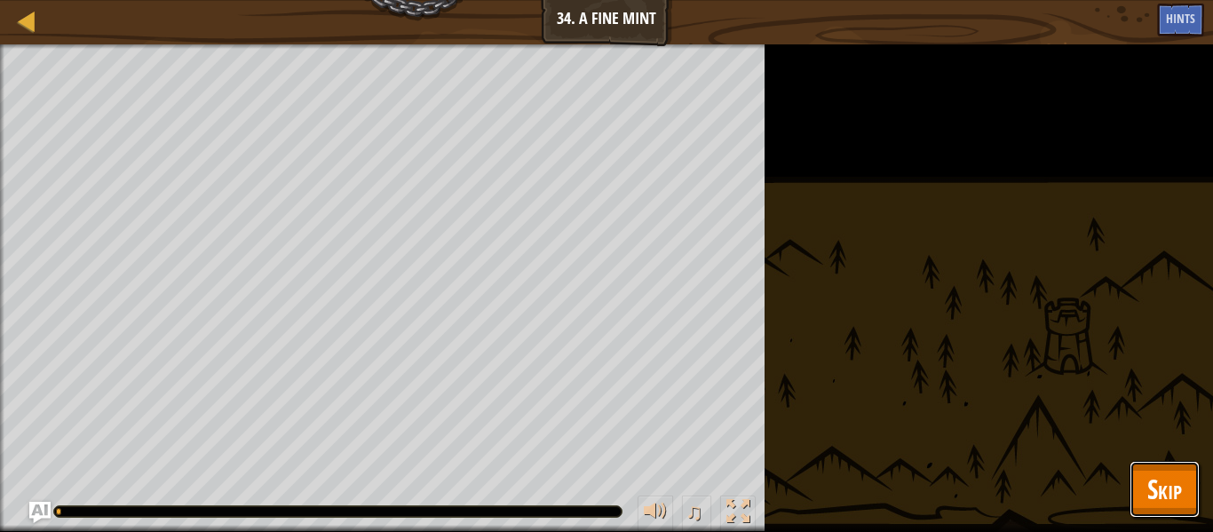
click at [1159, 506] on span "Skip" at bounding box center [1164, 489] width 35 height 36
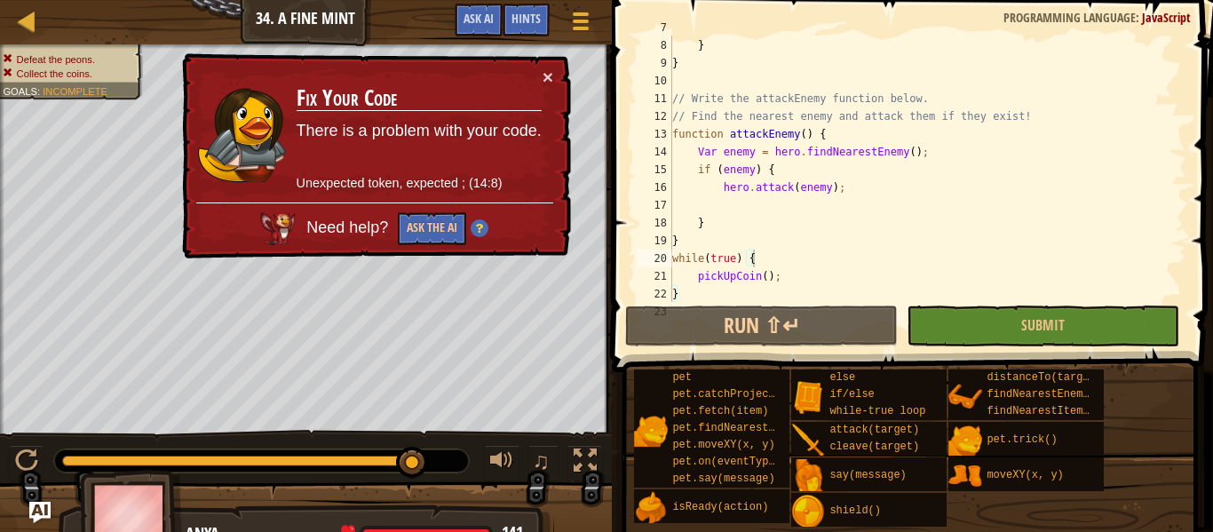
scroll to position [123, 0]
drag, startPoint x: 941, startPoint y: 160, endPoint x: 695, endPoint y: 148, distance: 246.2
click at [695, 148] on div "hero . moveXY ( coin . pos . x , coin . pos . y ) ; } } // Write the attackEnem…" at bounding box center [928, 170] width 518 height 302
click at [868, 134] on div "hero . moveXY ( coin . pos . x , coin . pos . y ) ; } } // Write the attackEnem…" at bounding box center [928, 170] width 518 height 302
drag, startPoint x: 1014, startPoint y: 142, endPoint x: 739, endPoint y: 130, distance: 275.5
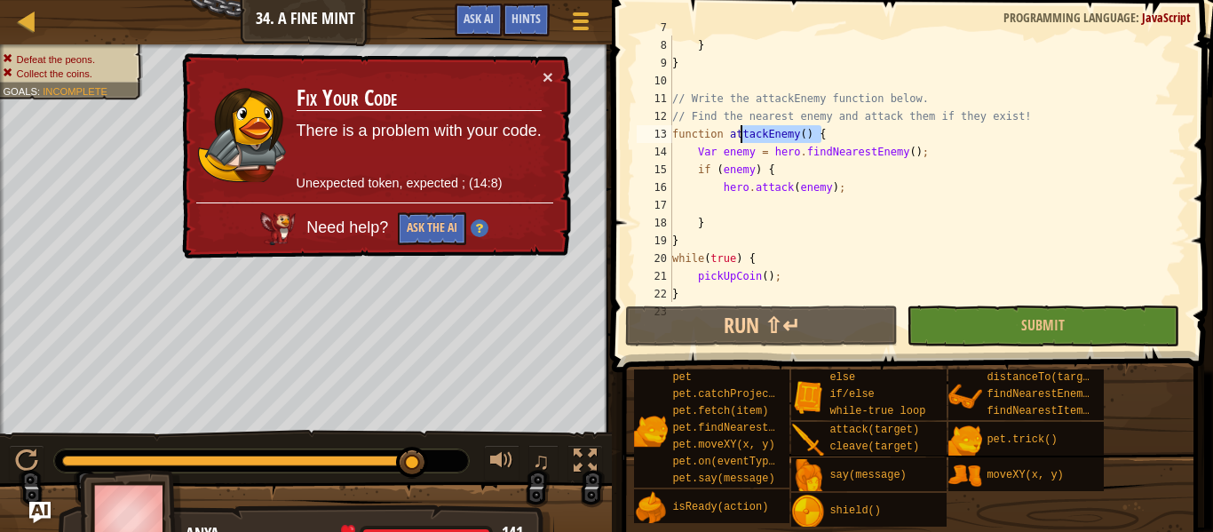
click at [739, 130] on div "hero . moveXY ( coin . pos . x , coin . pos . y ) ; } } // Write the attackEnem…" at bounding box center [928, 170] width 518 height 302
click at [910, 165] on div "hero . moveXY ( coin . pos . x , coin . pos . y ) ; } } // Write the attackEnem…" at bounding box center [928, 170] width 518 height 302
click at [432, 225] on button "Ask the AI" at bounding box center [432, 228] width 68 height 33
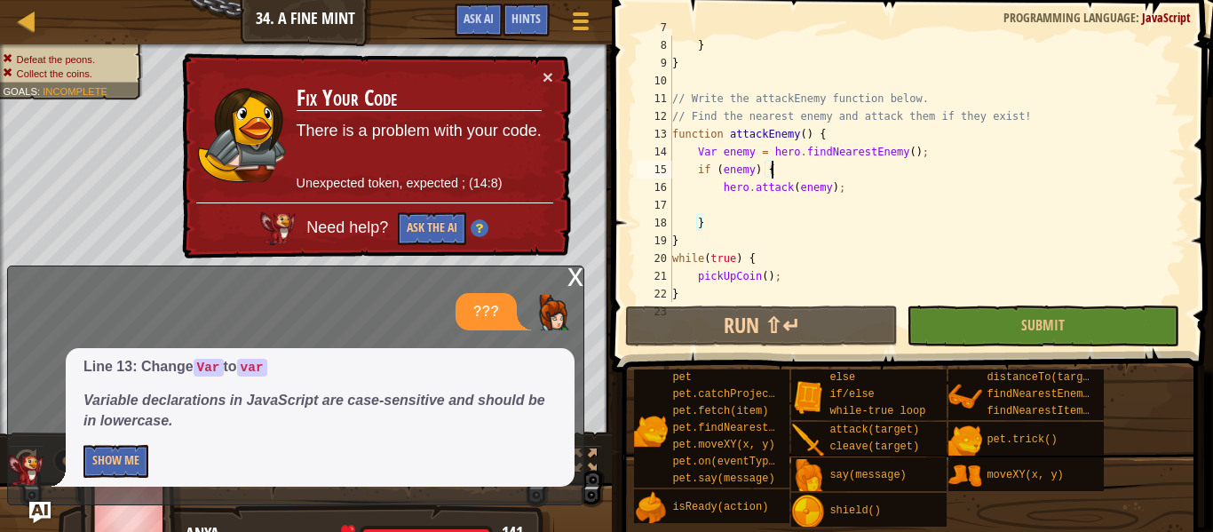
click at [705, 149] on div "hero . moveXY ( coin . pos . x , coin . pos . y ) ; } } // Write the attackEnem…" at bounding box center [928, 170] width 518 height 302
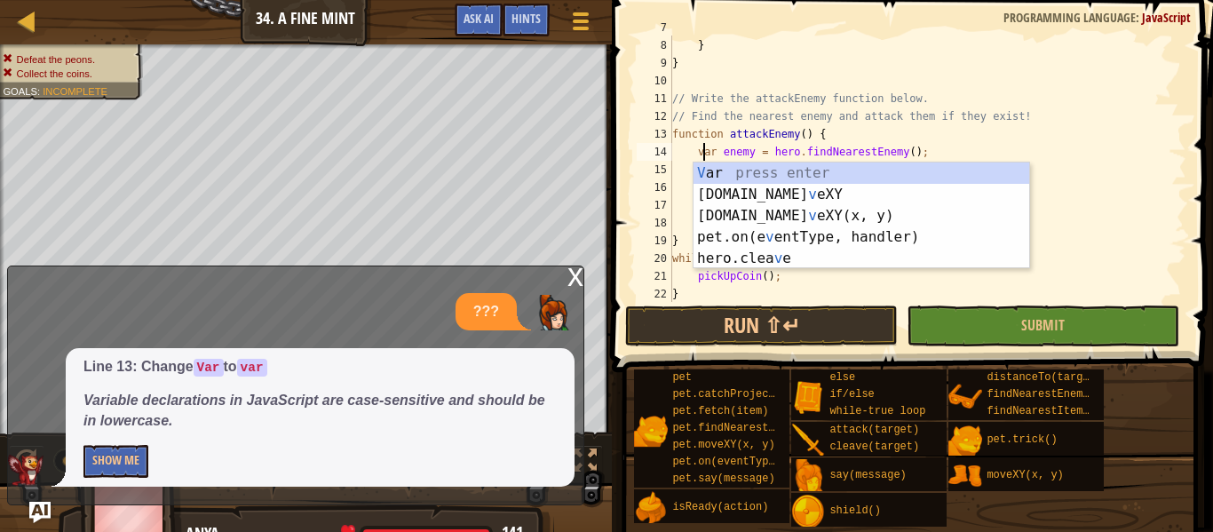
scroll to position [8, 4]
click at [1080, 321] on button "Submit" at bounding box center [1043, 325] width 273 height 41
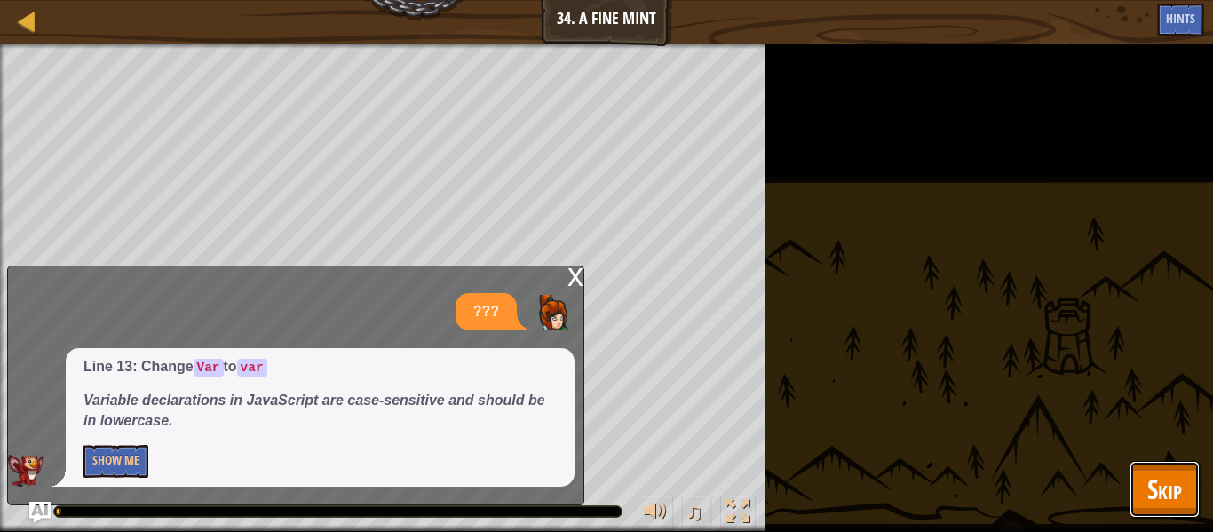
click at [1151, 491] on span "Skip" at bounding box center [1164, 489] width 35 height 36
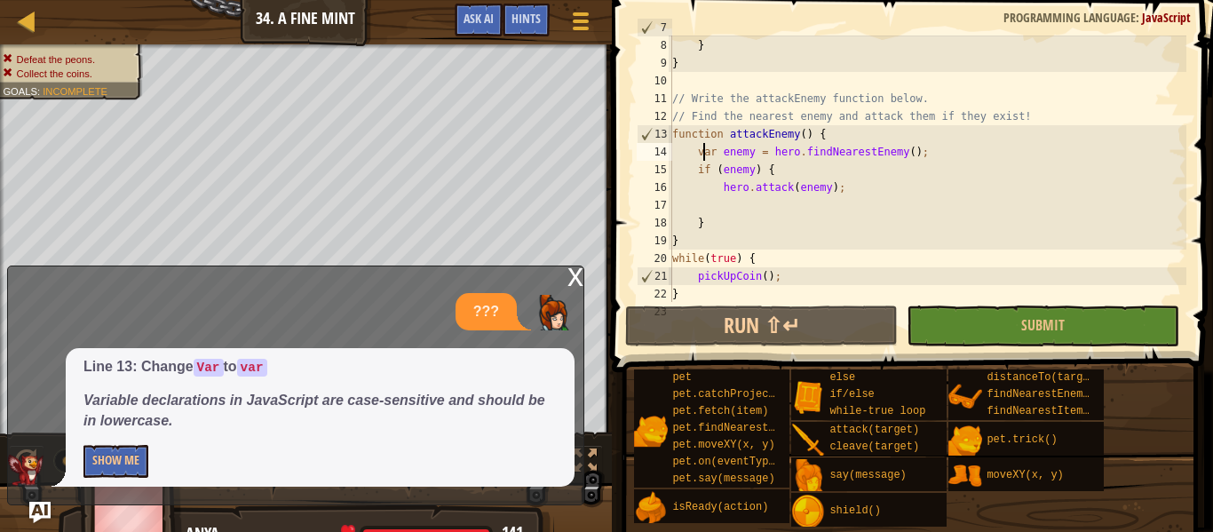
click at [576, 284] on div "x" at bounding box center [575, 275] width 16 height 18
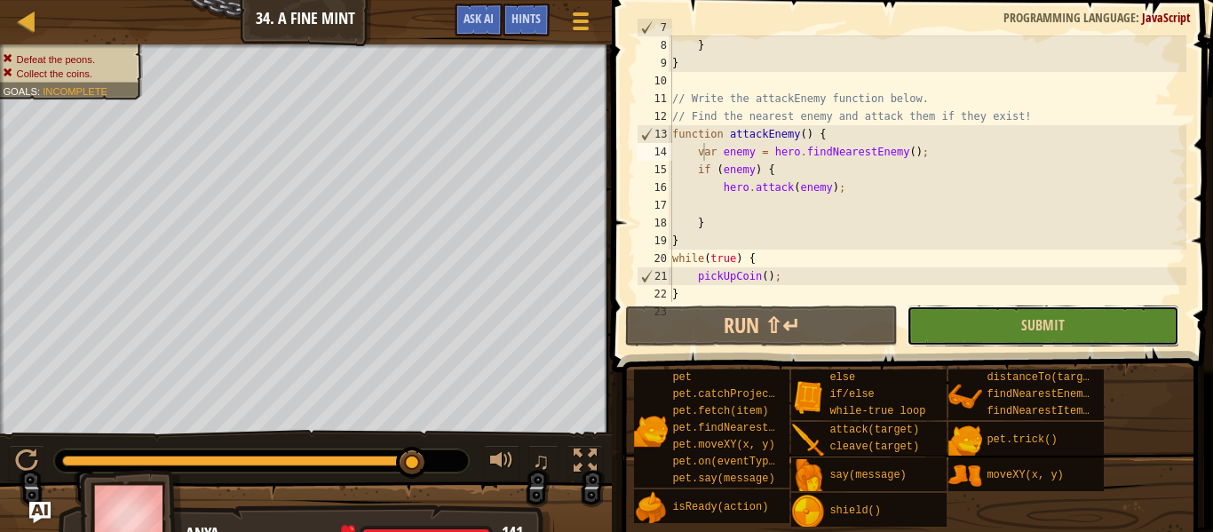
click at [1078, 329] on button "Submit" at bounding box center [1043, 325] width 273 height 41
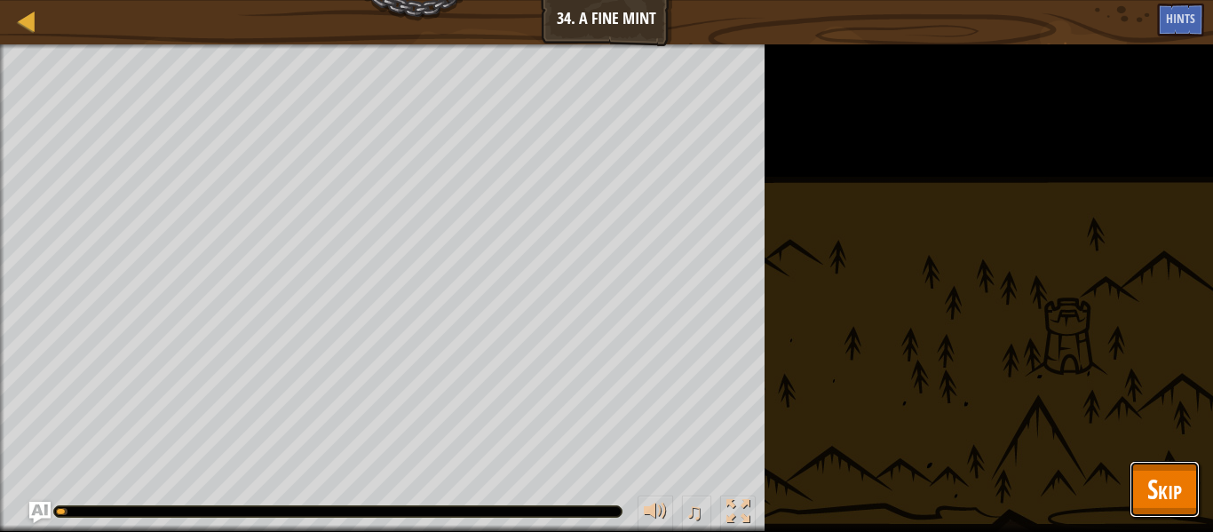
click at [1159, 500] on span "Skip" at bounding box center [1164, 489] width 35 height 36
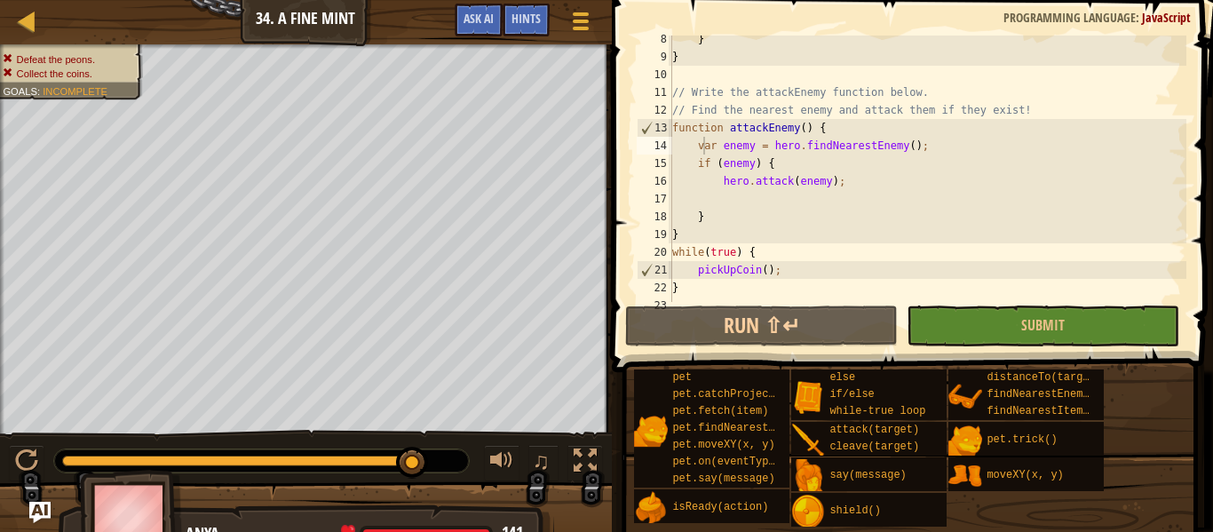
scroll to position [130, 0]
click at [1019, 313] on button "Submit" at bounding box center [1043, 325] width 273 height 41
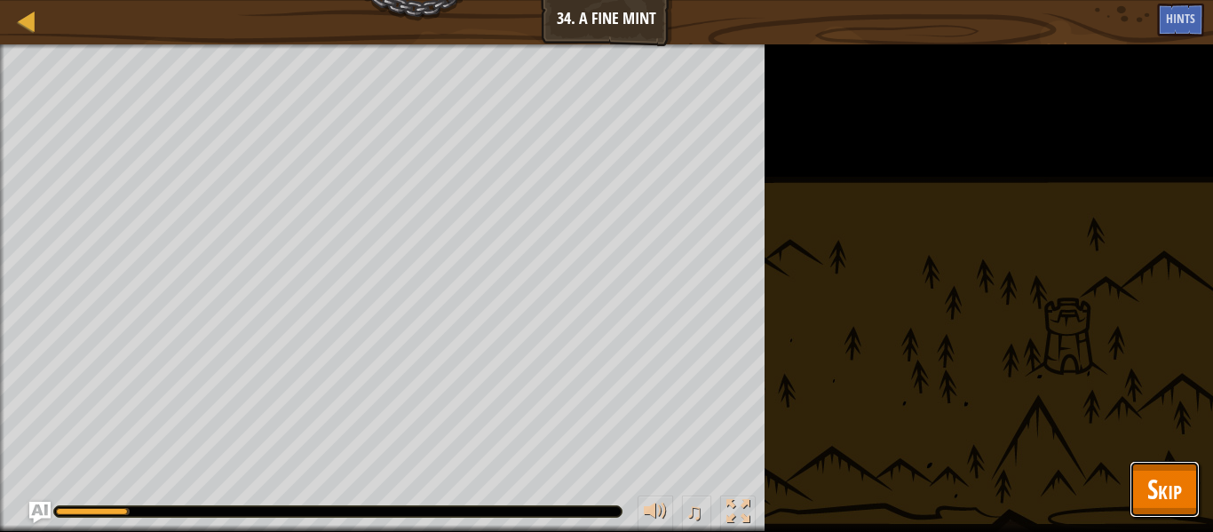
click at [1168, 484] on span "Skip" at bounding box center [1164, 489] width 35 height 36
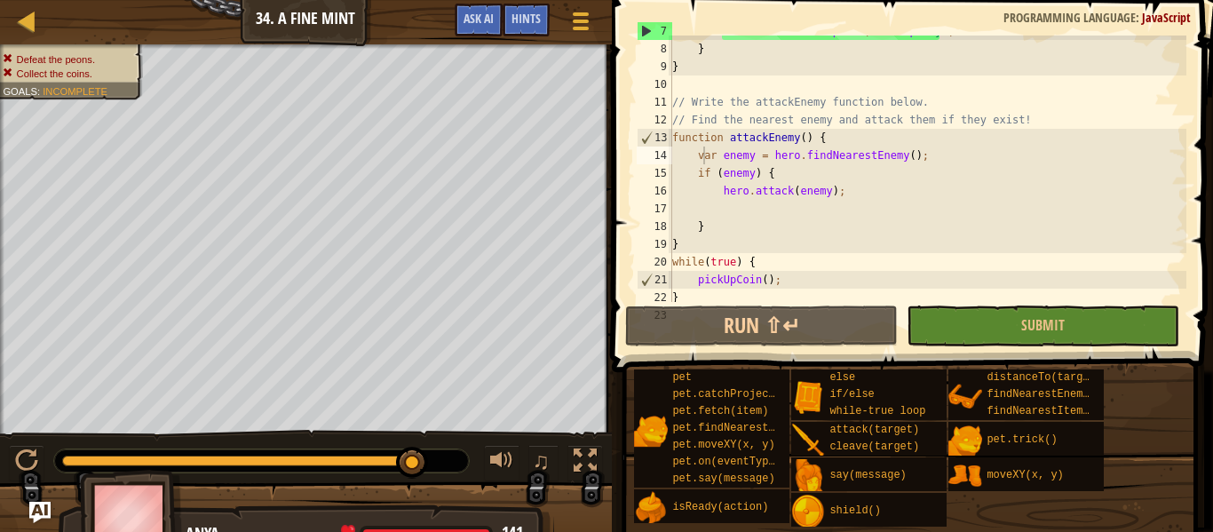
scroll to position [121, 0]
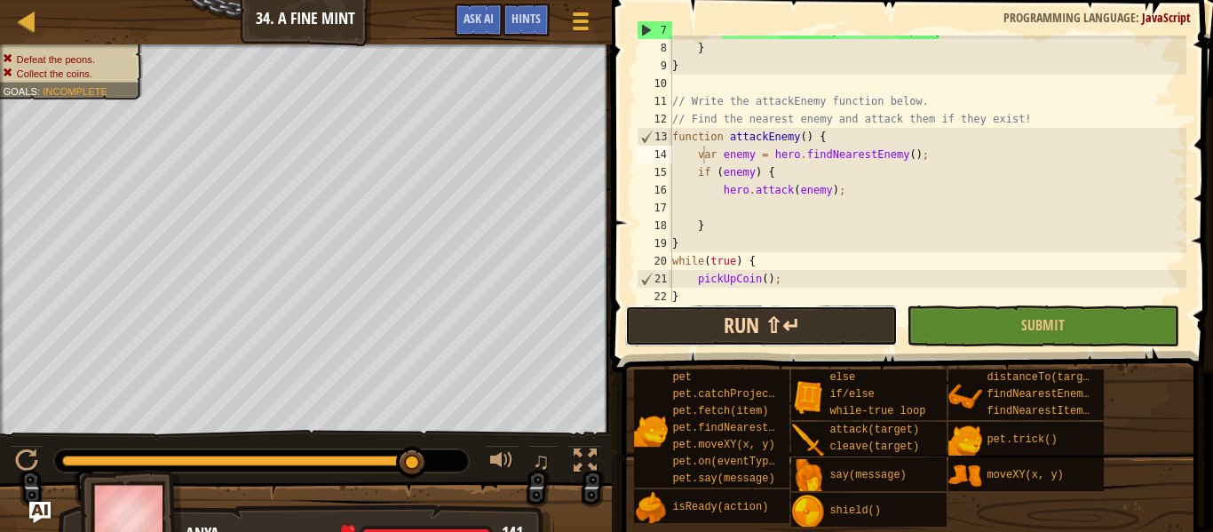
click at [848, 316] on button "Run ⇧↵" at bounding box center [761, 325] width 273 height 41
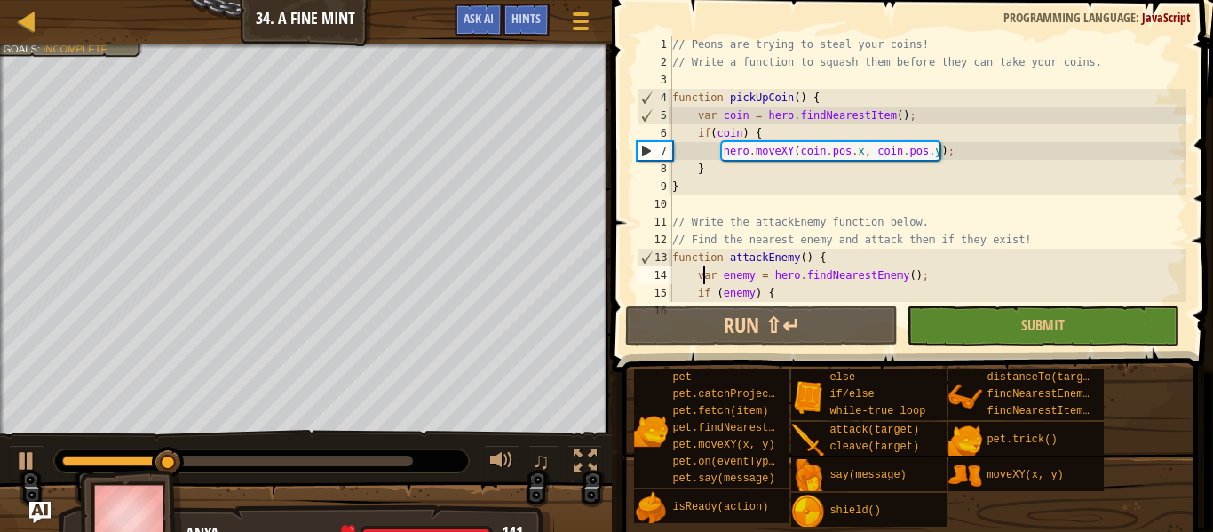
scroll to position [0, 0]
click at [846, 112] on div "// Peons are trying to steal your coins! // Write a function to squash them bef…" at bounding box center [928, 187] width 518 height 302
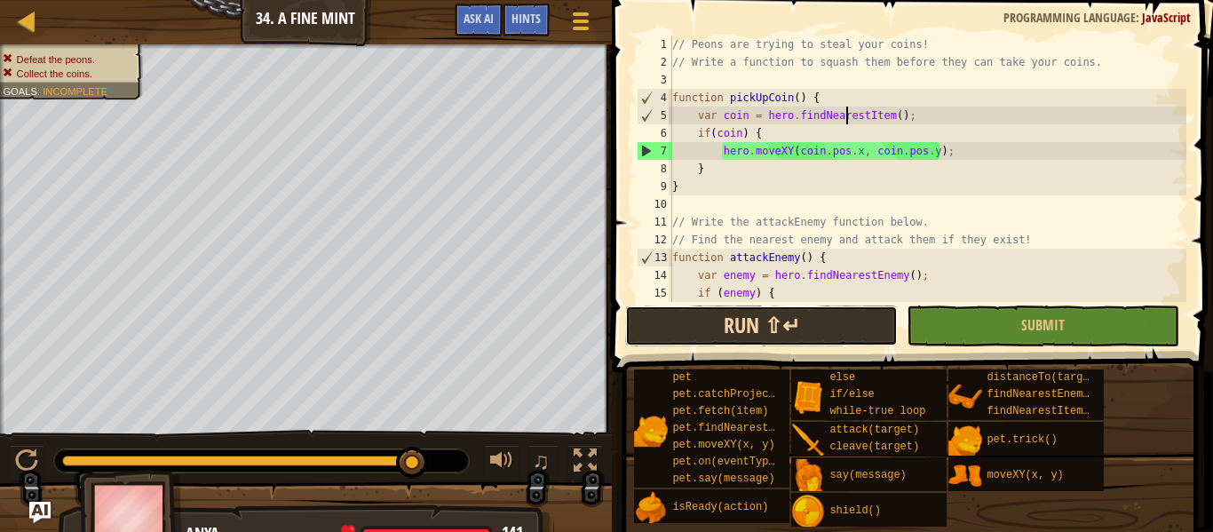
click at [854, 322] on button "Run ⇧↵" at bounding box center [761, 325] width 273 height 41
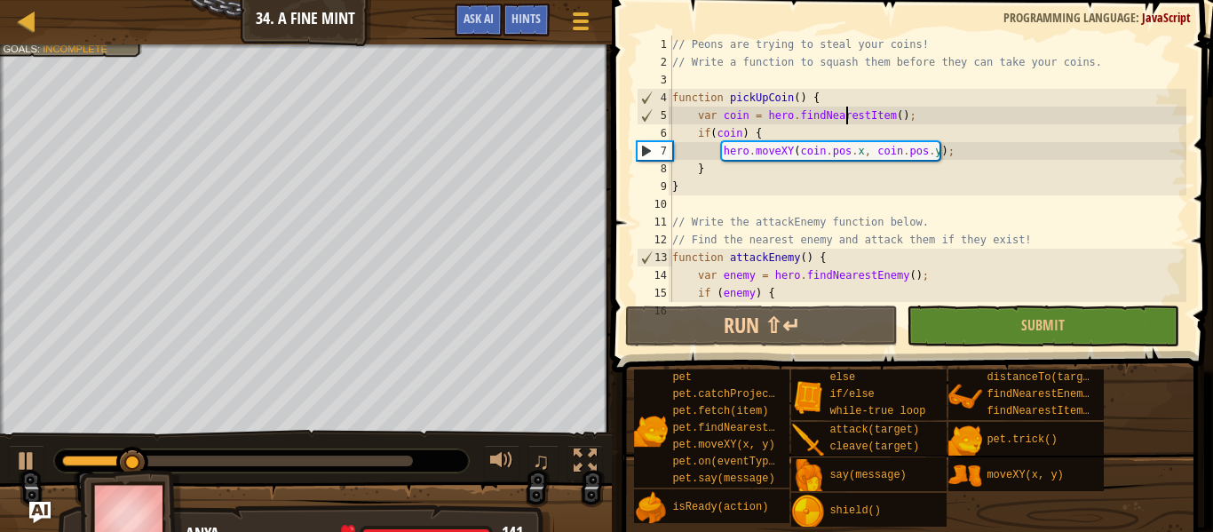
click at [990, 144] on div "// Peons are trying to steal your coins! // Write a function to squash them bef…" at bounding box center [928, 187] width 518 height 302
type textarea "hero.moveXY(coin.pos.x, coin.pos.y);"
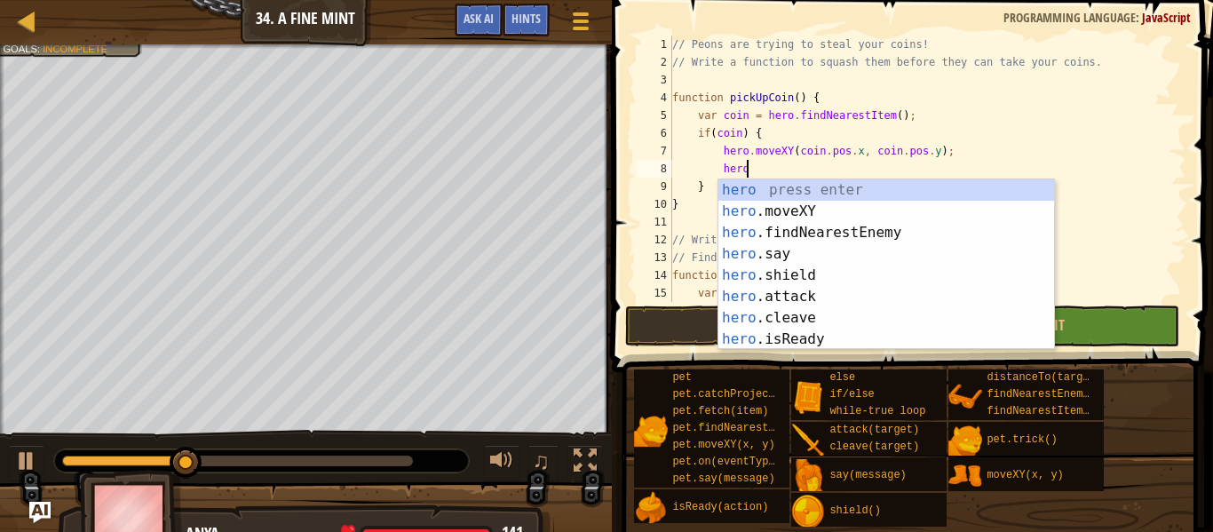
type textarea "hero.f"
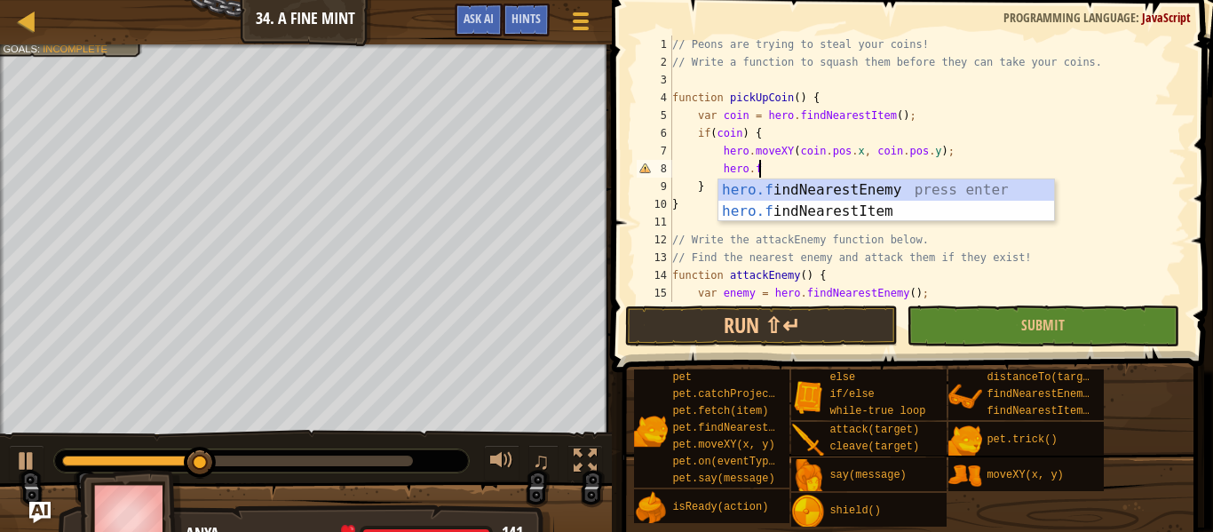
scroll to position [8, 6]
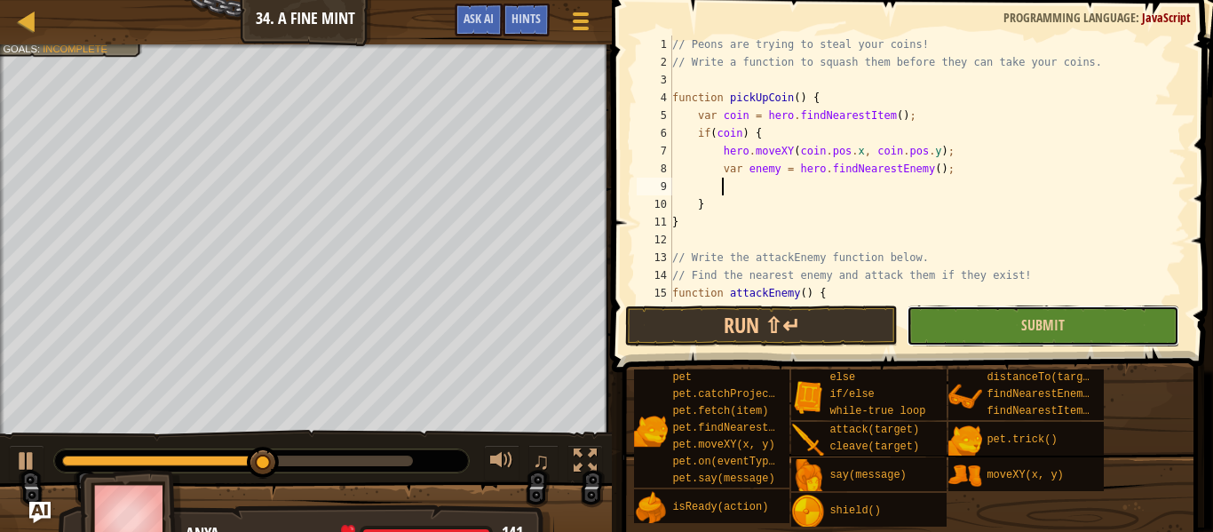
click at [1020, 322] on button "Submit" at bounding box center [1043, 325] width 273 height 41
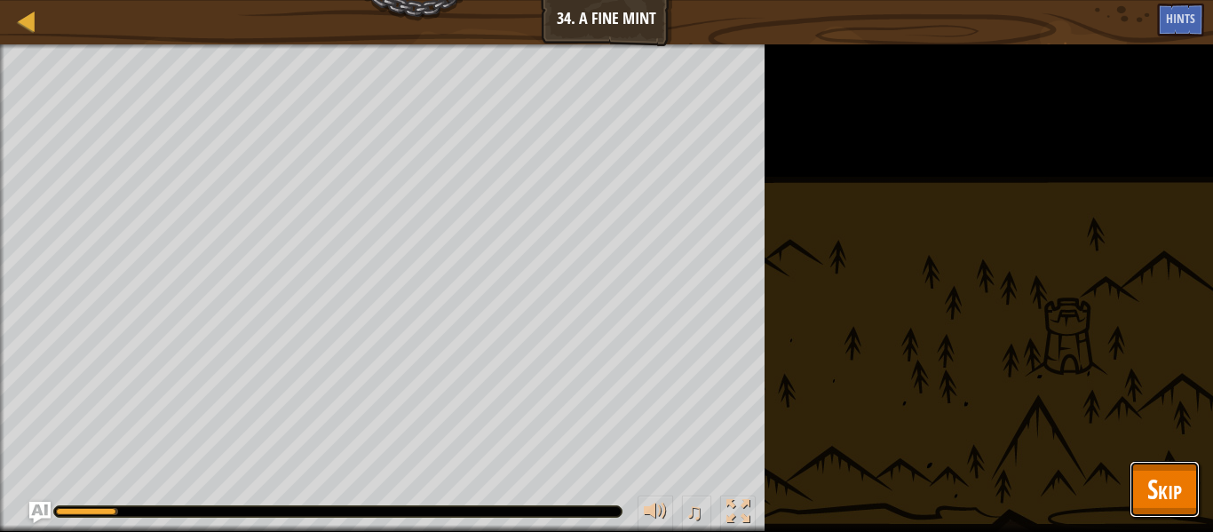
click at [1179, 496] on span "Skip" at bounding box center [1164, 489] width 35 height 36
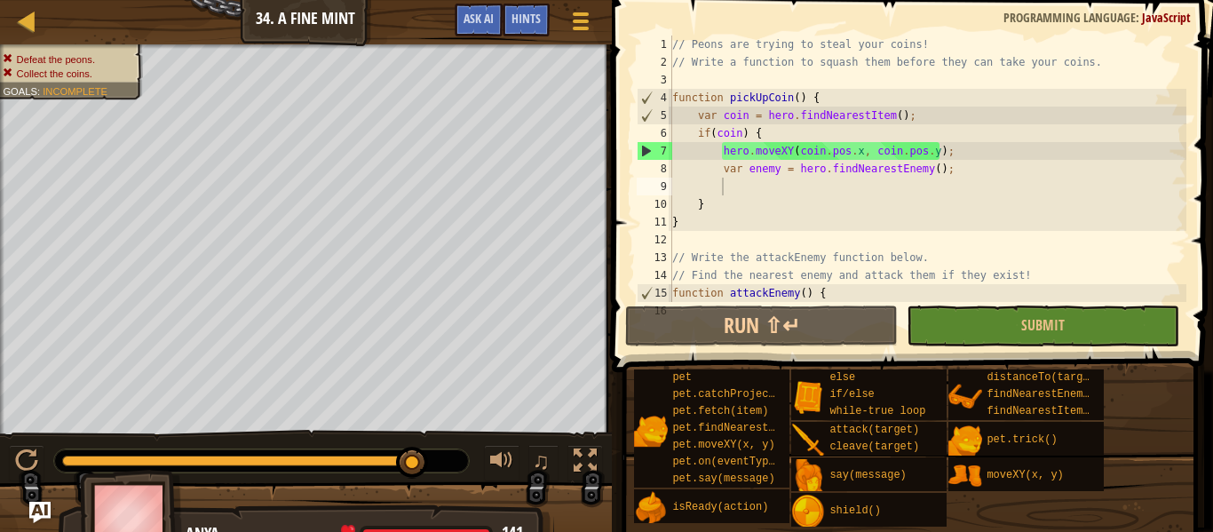
type textarea "var enemy = hero.findNearestEnemy();"
drag, startPoint x: 949, startPoint y: 174, endPoint x: 724, endPoint y: 175, distance: 225.5
click at [724, 175] on div "// Peons are trying to steal your coins! // Write a function to squash them bef…" at bounding box center [928, 187] width 518 height 302
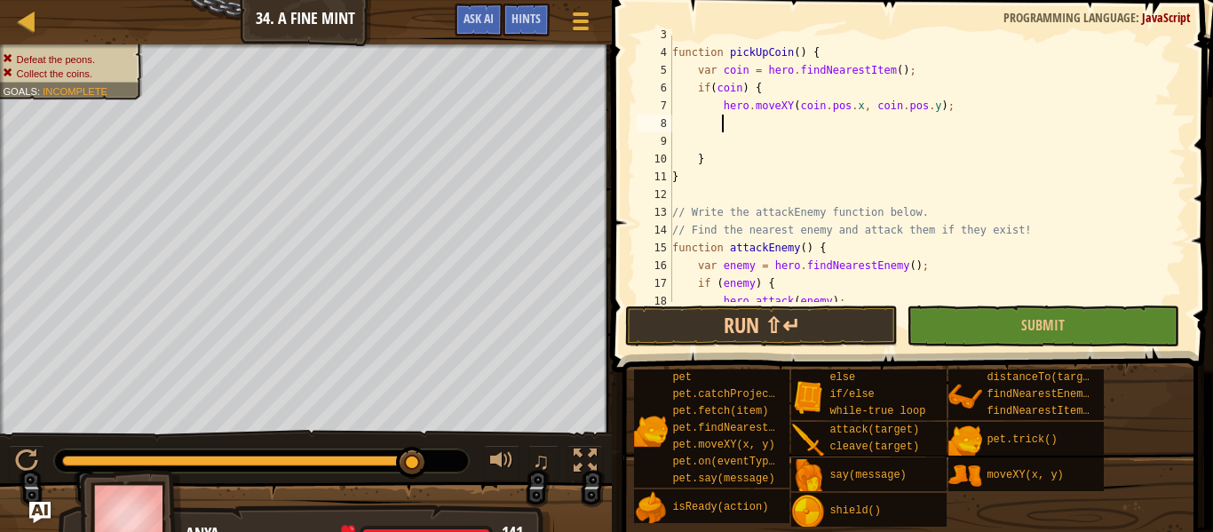
scroll to position [44, 0]
click at [709, 191] on div "function pickUpCoin ( ) { var coin = hero . findNearestItem ( ) ; if ( coin ) {…" at bounding box center [928, 179] width 518 height 302
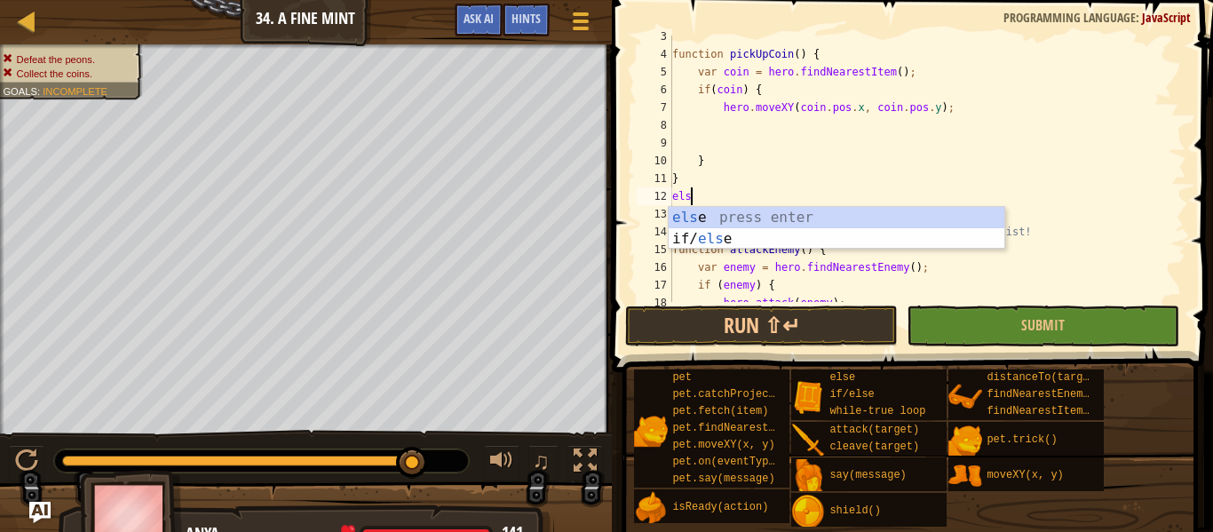
type textarea "else"
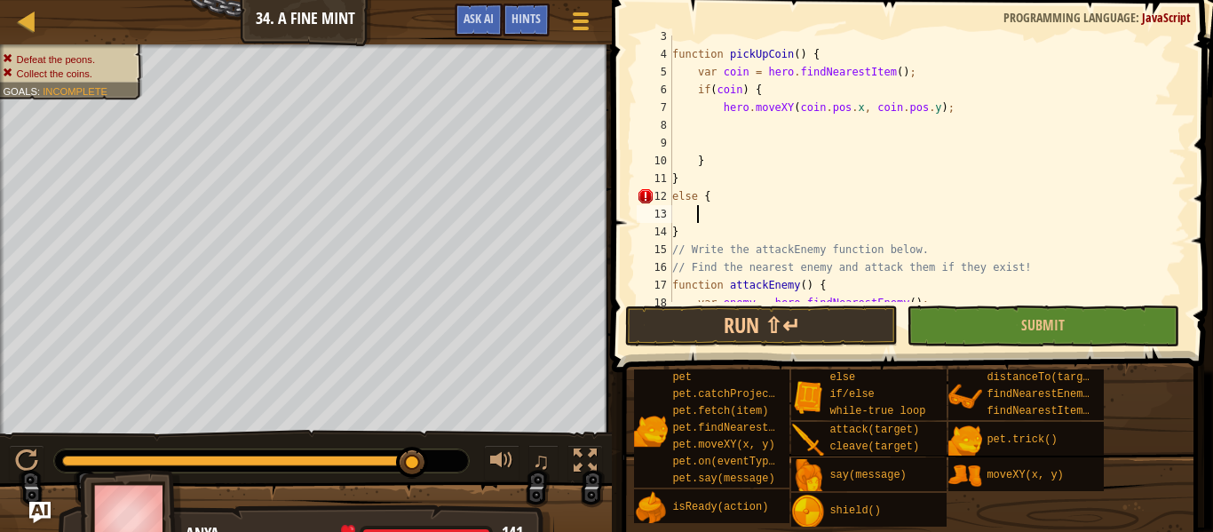
click at [700, 229] on div "function pickUpCoin ( ) { var coin = hero . findNearestItem ( ) ; if ( coin ) {…" at bounding box center [928, 179] width 518 height 302
type textarea "}"
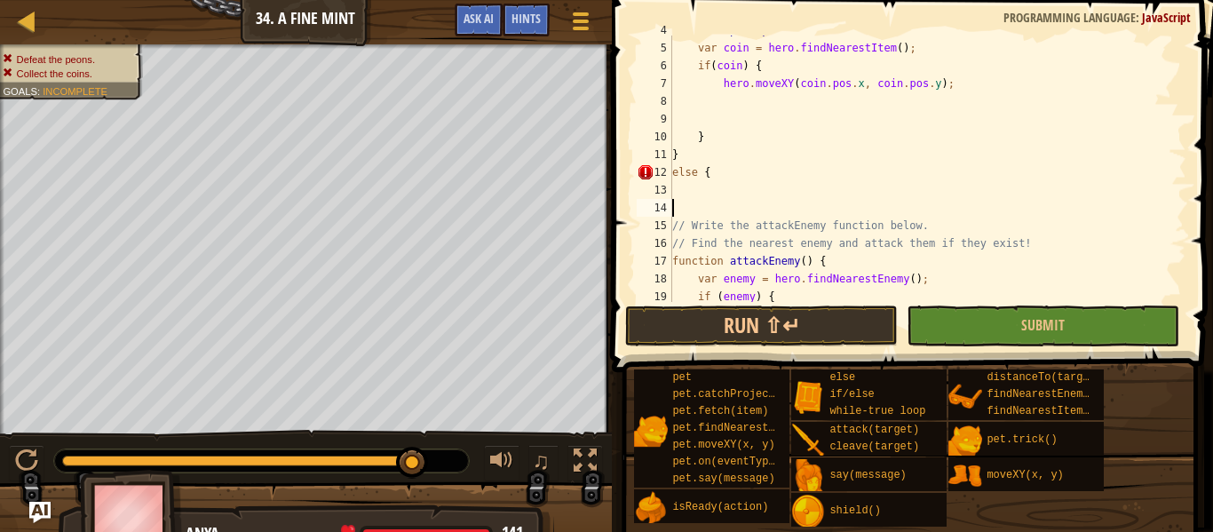
scroll to position [213, 0]
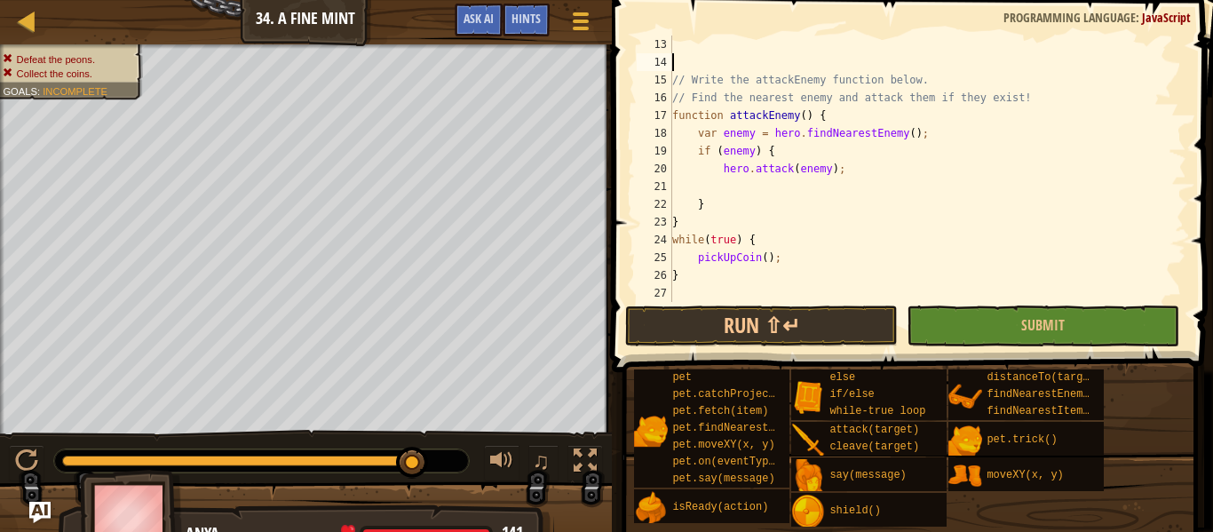
click at [767, 281] on div "// Write the attackEnemy function below. // Find the nearest enemy and attack t…" at bounding box center [928, 187] width 518 height 302
type textarea "}"
click at [771, 293] on div "// Write the attackEnemy function below. // Find the nearest enemy and attack t…" at bounding box center [928, 187] width 518 height 302
type textarea "}"
click at [790, 337] on button "Run ⇧↵" at bounding box center [761, 325] width 273 height 41
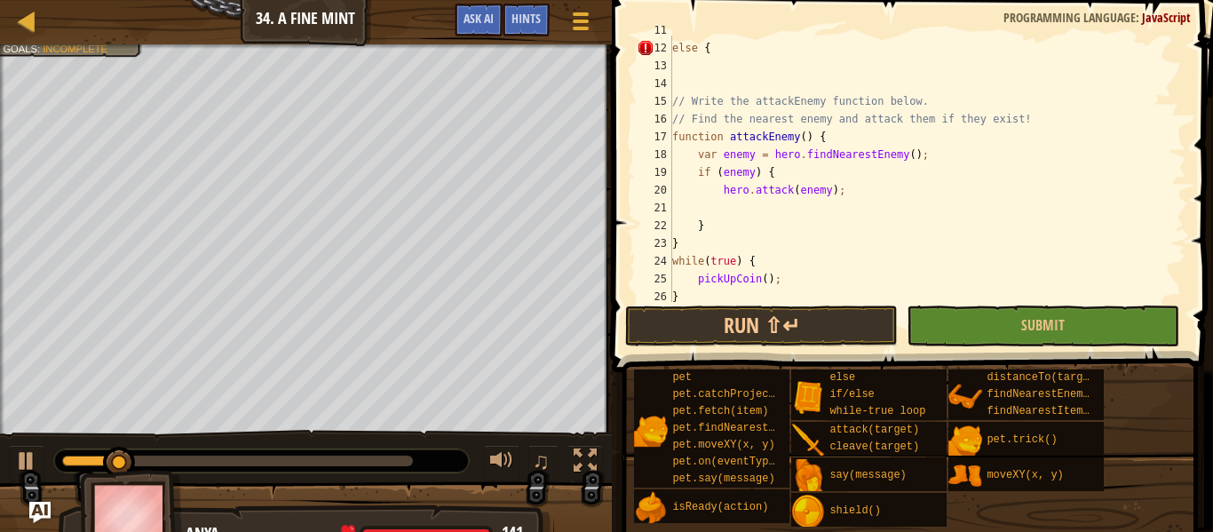
scroll to position [231, 0]
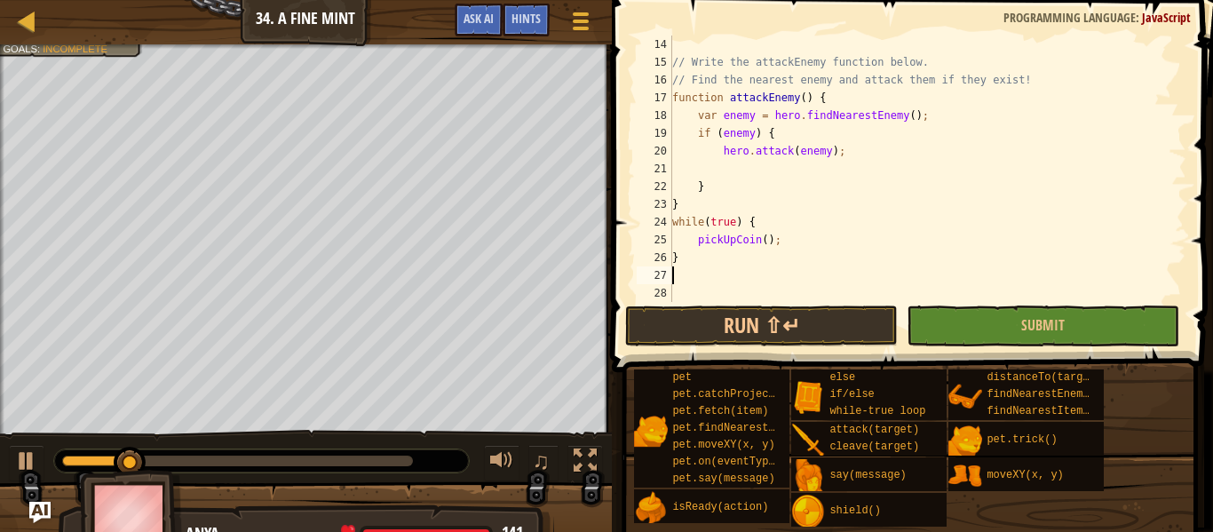
click at [741, 170] on div "// Write the attackEnemy function below. // Find the nearest enemy and attack t…" at bounding box center [928, 187] width 518 height 302
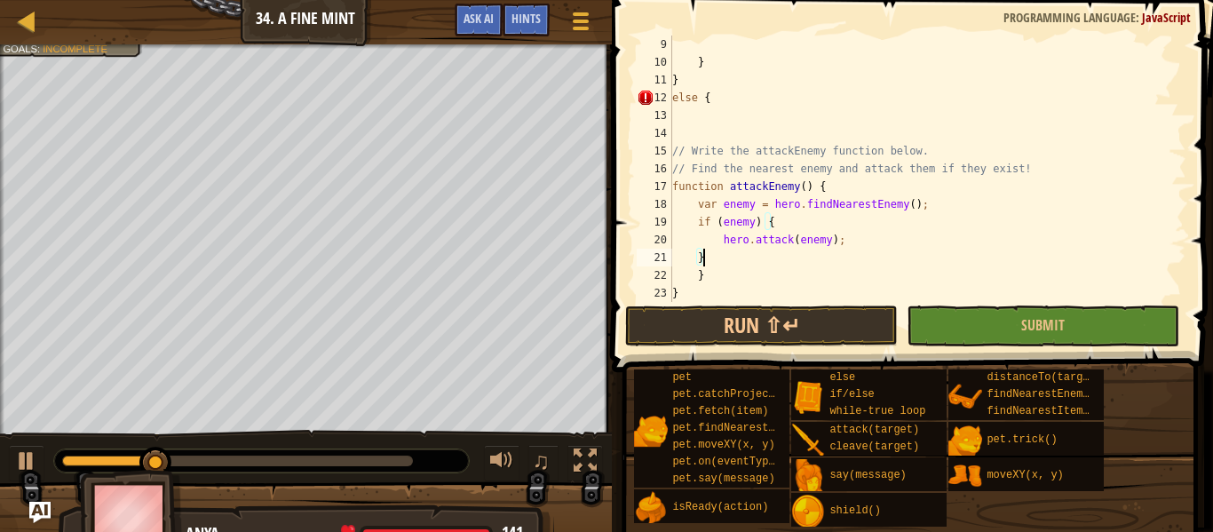
scroll to position [139, 0]
click at [725, 102] on div "} } else { // Write the attackEnemy function below. // Find the nearest enemy a…" at bounding box center [928, 172] width 518 height 302
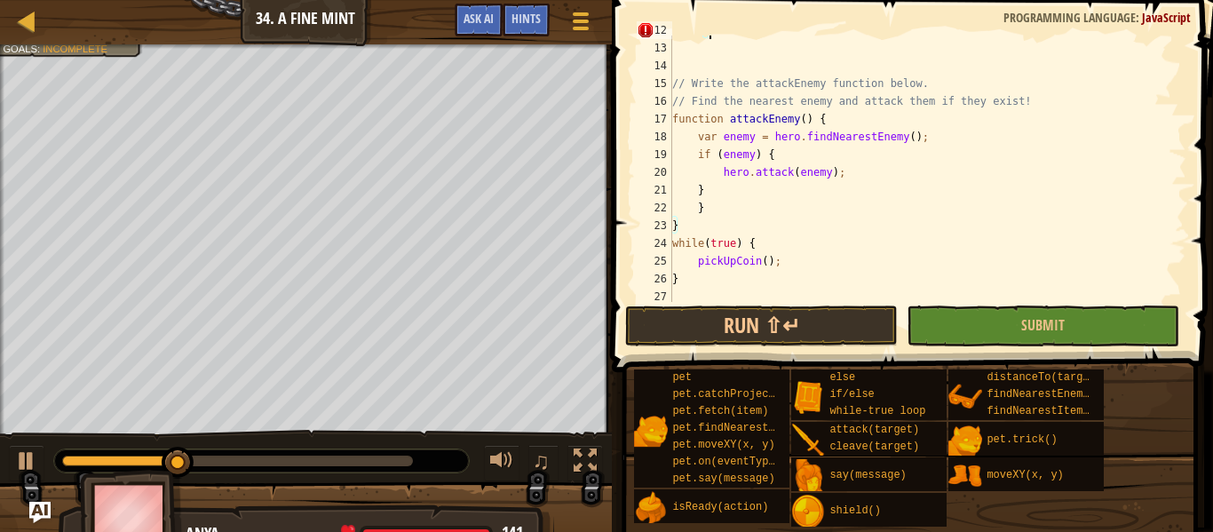
scroll to position [210, 0]
click at [751, 184] on div "else { // Write the attackEnemy function below. // Find the nearest enemy and a…" at bounding box center [928, 172] width 518 height 302
type textarea "}"
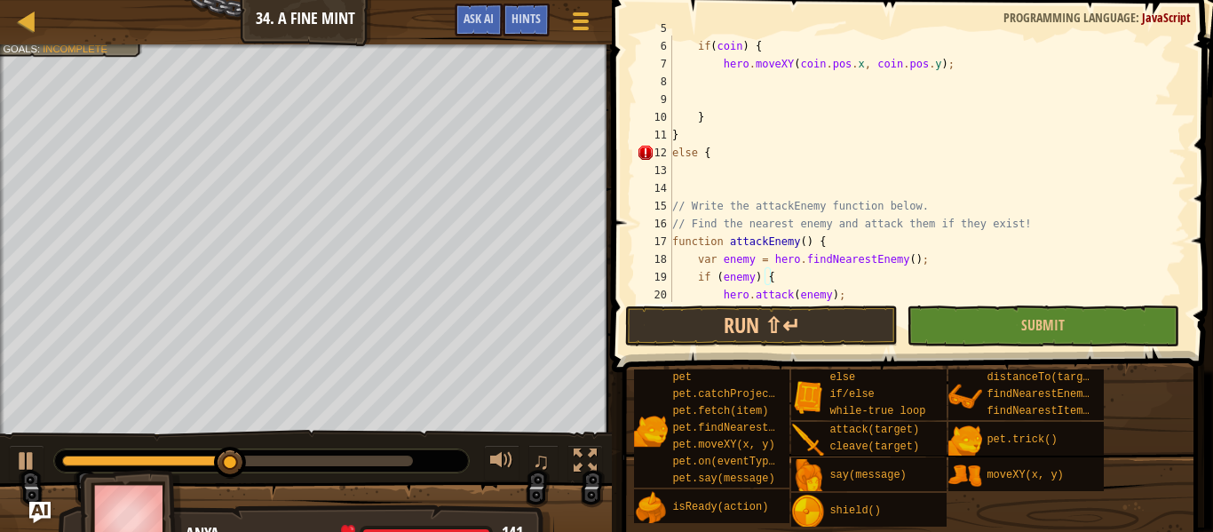
scroll to position [87, 0]
click at [736, 162] on div "var coin = hero . findNearestItem ( ) ; if ( coin ) { hero . moveXY ( coin . po…" at bounding box center [928, 171] width 518 height 302
click at [723, 152] on div "var coin = hero . findNearestItem ( ) ; if ( coin ) { hero . moveXY ( coin . po…" at bounding box center [928, 171] width 518 height 302
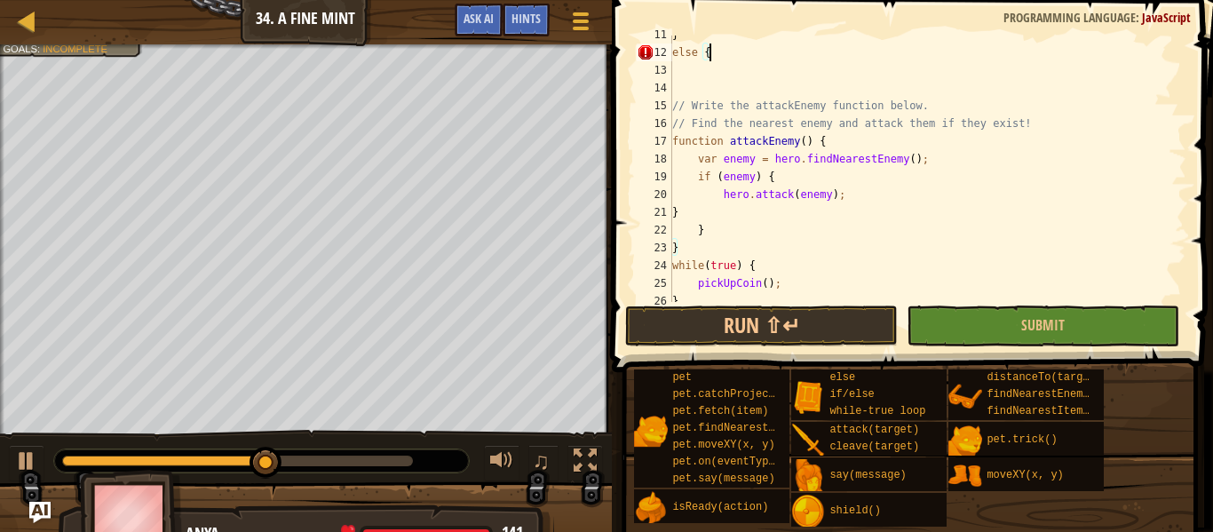
scroll to position [187, 0]
click at [706, 214] on div "} else { // Write the attackEnemy function below. // Find the nearest enemy and…" at bounding box center [928, 177] width 518 height 302
type textarea "}"
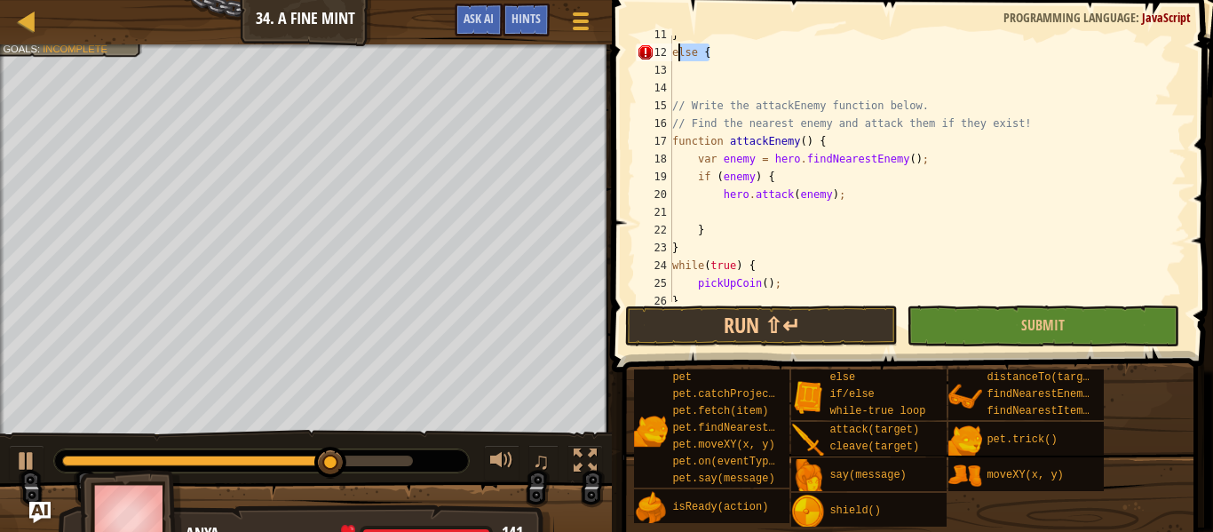
drag, startPoint x: 746, startPoint y: 46, endPoint x: 669, endPoint y: 44, distance: 77.3
click at [669, 44] on div "11 12 13 14 15 16 17 18 19 20 21 22 23 24 25 26 27 } else { // Write the attack…" at bounding box center [909, 169] width 553 height 266
type textarea "else {"
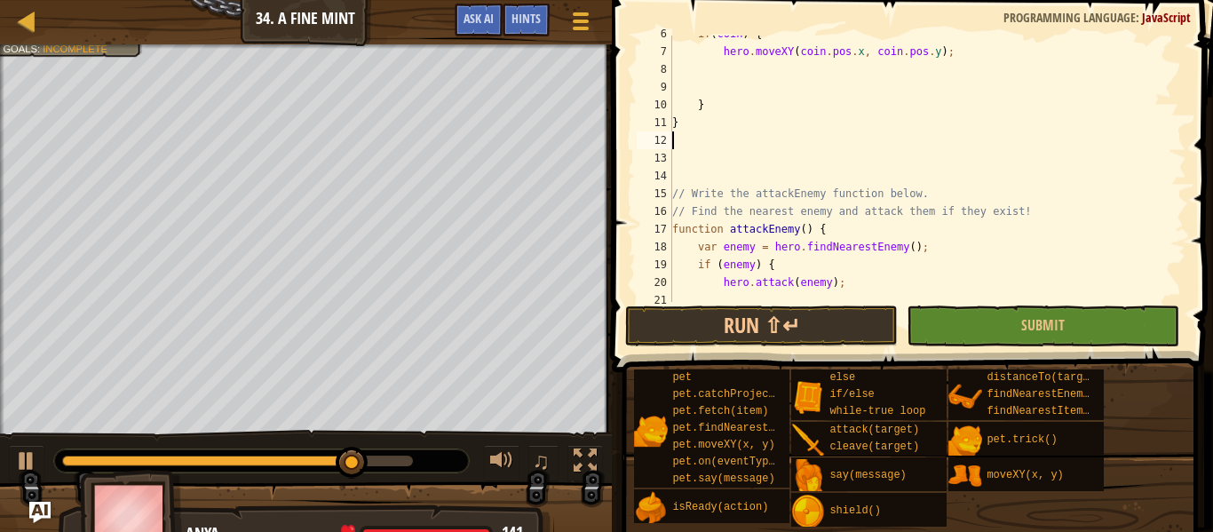
scroll to position [76, 0]
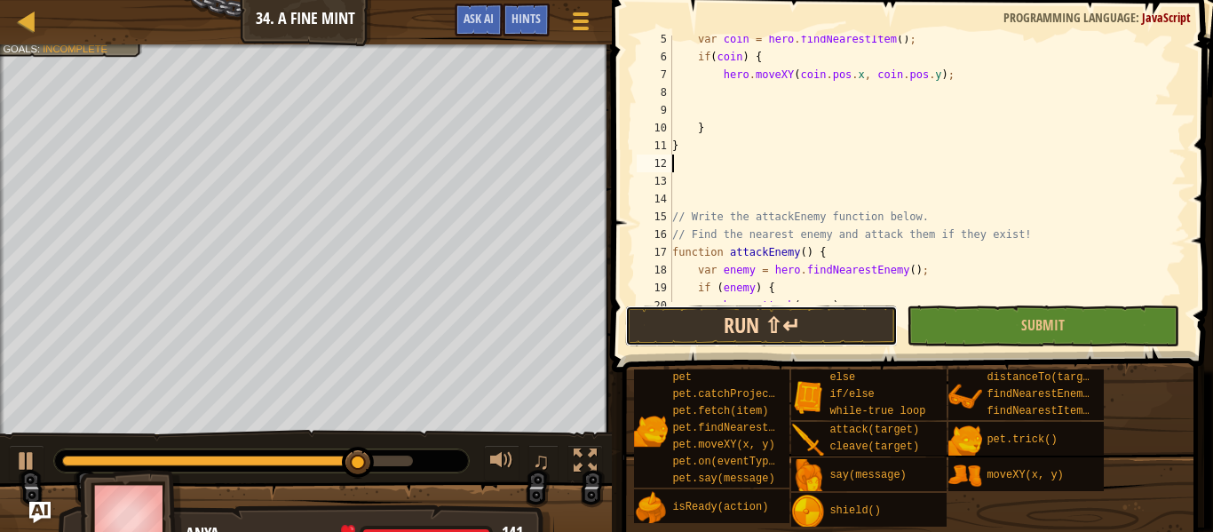
click at [799, 316] on button "Run ⇧↵" at bounding box center [761, 325] width 273 height 41
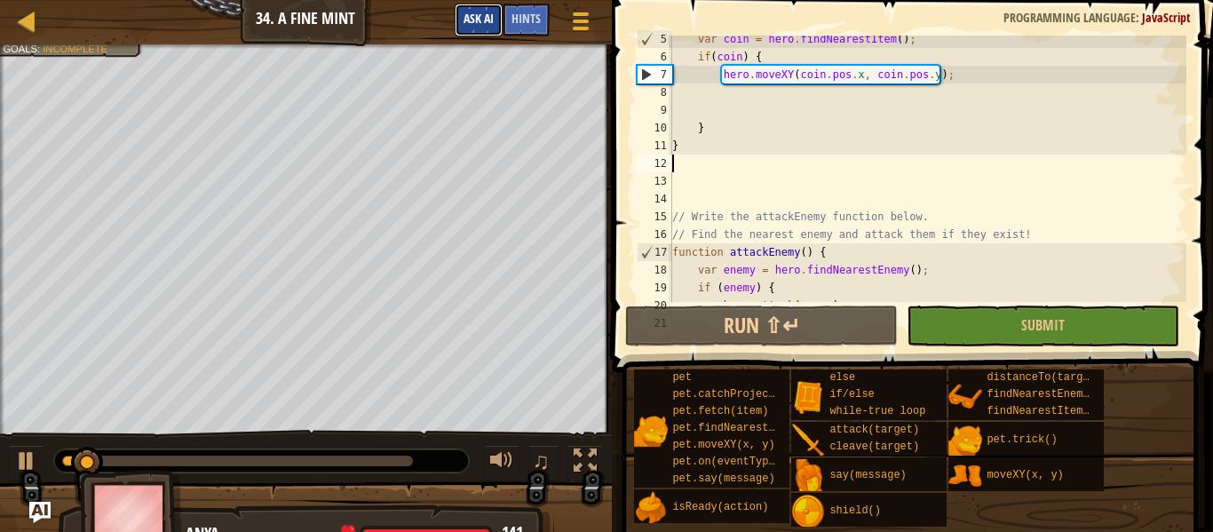
click at [471, 31] on button "Ask AI" at bounding box center [479, 20] width 48 height 33
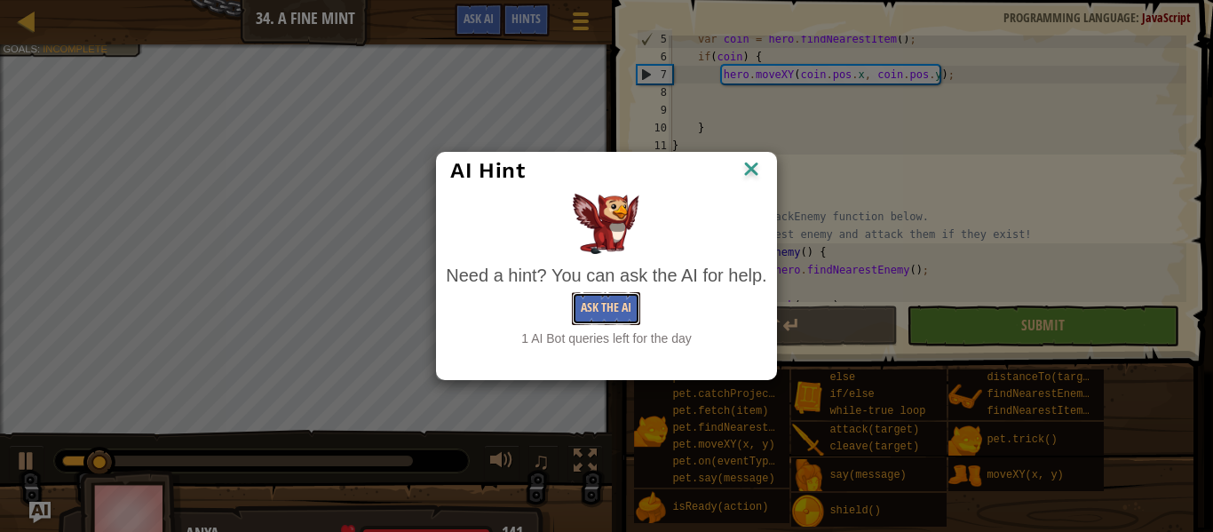
click at [612, 313] on button "Ask the AI" at bounding box center [606, 308] width 68 height 33
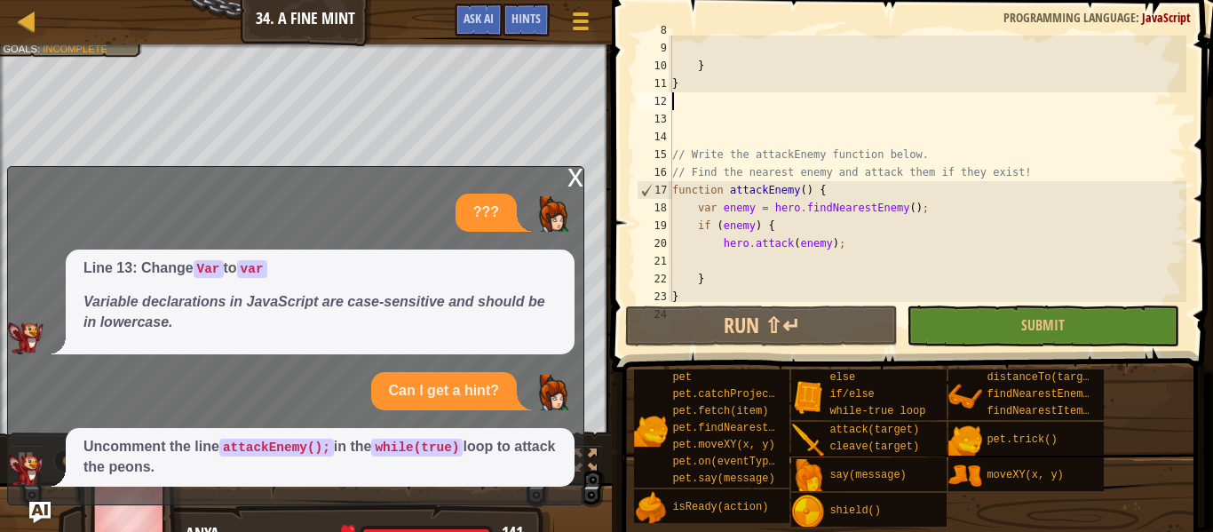
scroll to position [231, 0]
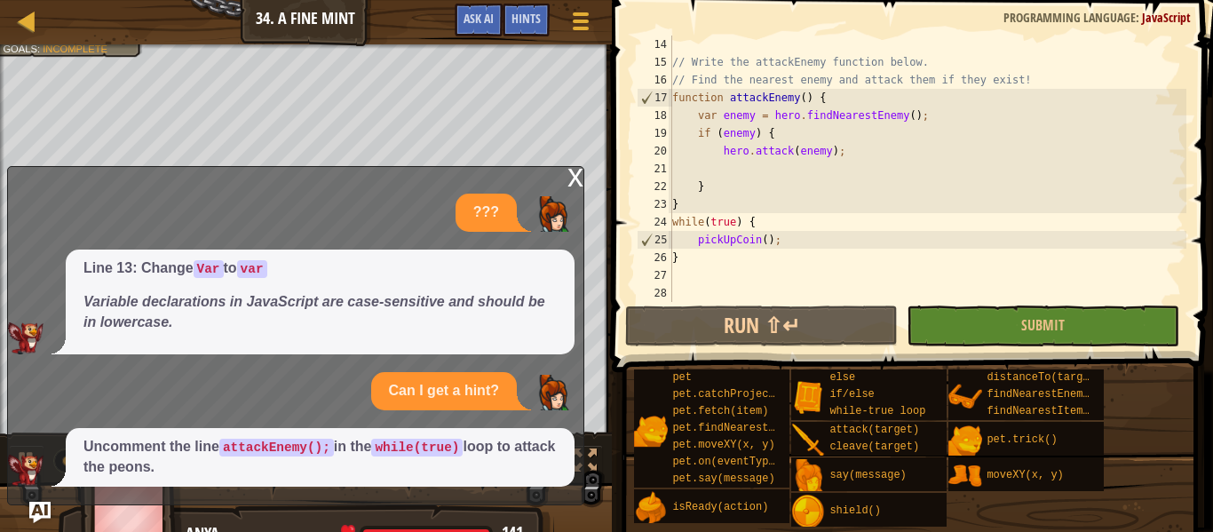
click at [852, 252] on div "// Write the attackEnemy function below. // Find the nearest enemy and attack t…" at bounding box center [928, 187] width 518 height 302
click at [844, 239] on div "// Write the attackEnemy function below. // Find the nearest enemy and attack t…" at bounding box center [928, 187] width 518 height 302
click at [827, 229] on div "// Write the attackEnemy function below. // Find the nearest enemy and attack t…" at bounding box center [928, 187] width 518 height 302
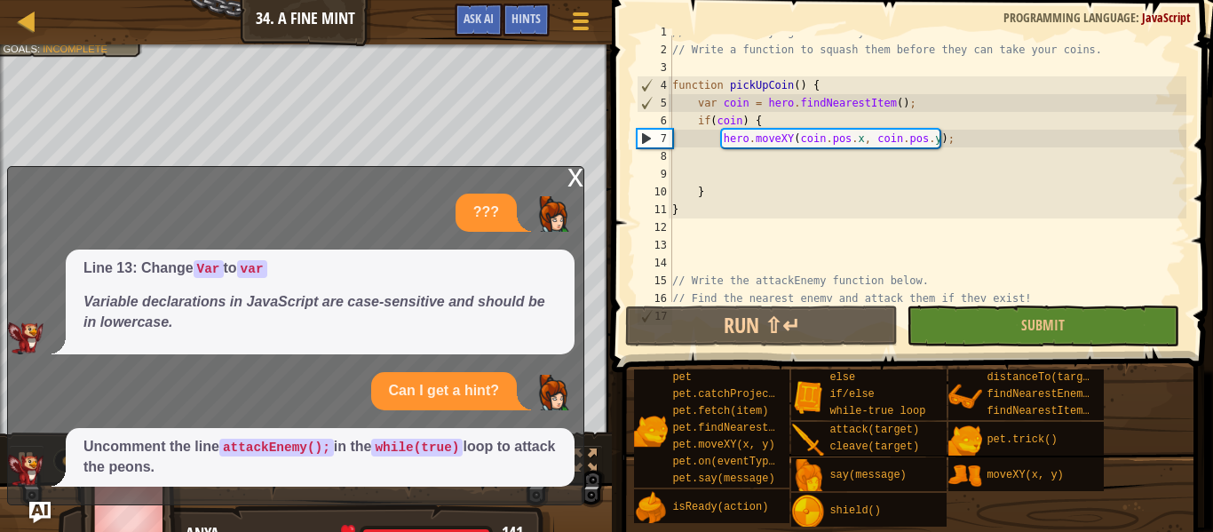
scroll to position [0, 0]
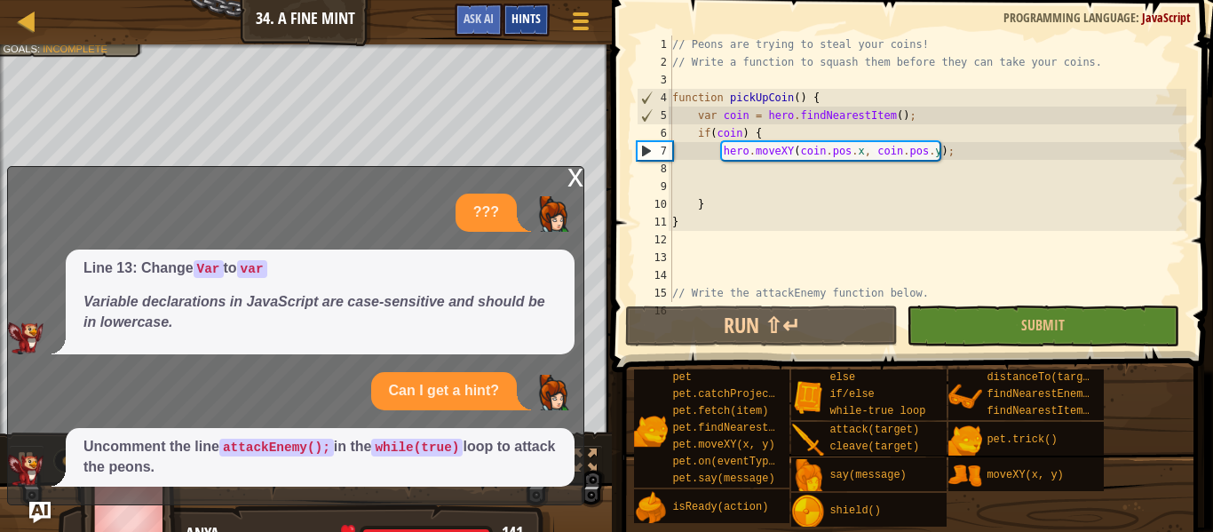
click at [524, 8] on div "Hints" at bounding box center [526, 20] width 47 height 33
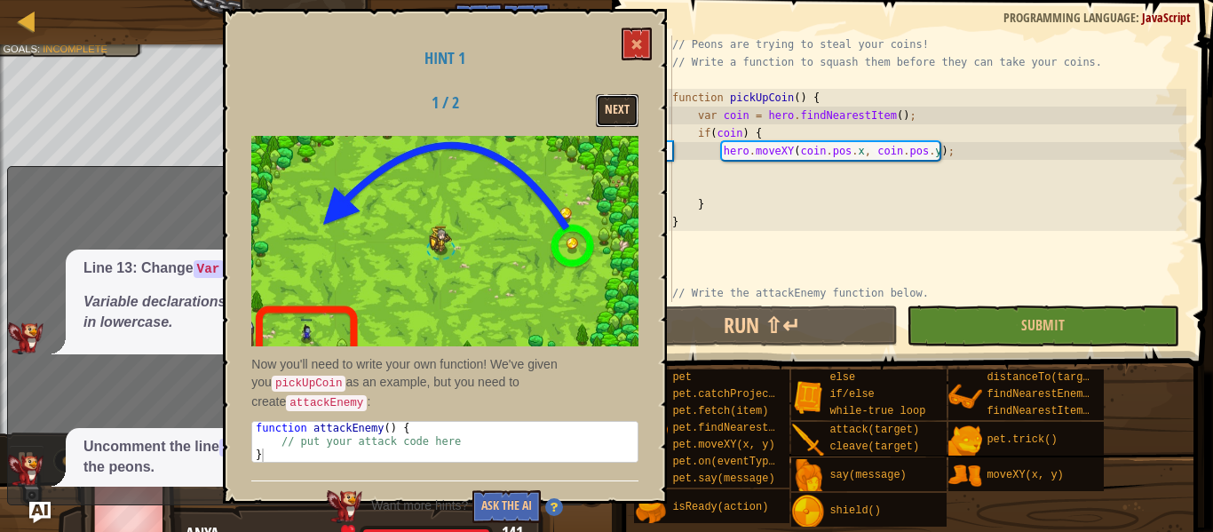
click at [614, 104] on button "Next" at bounding box center [617, 110] width 43 height 33
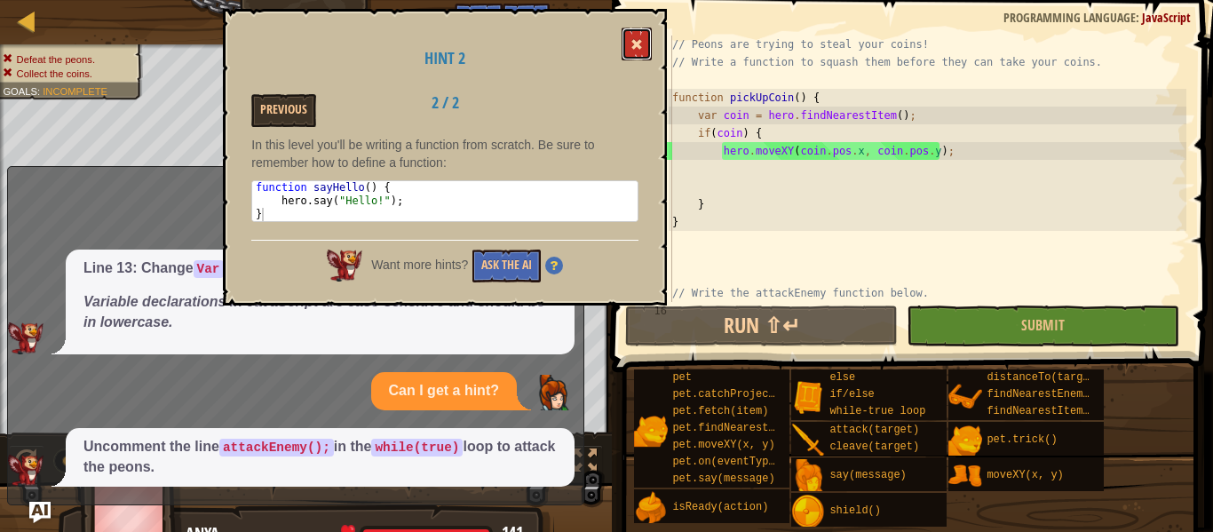
click at [631, 50] on button at bounding box center [637, 44] width 30 height 33
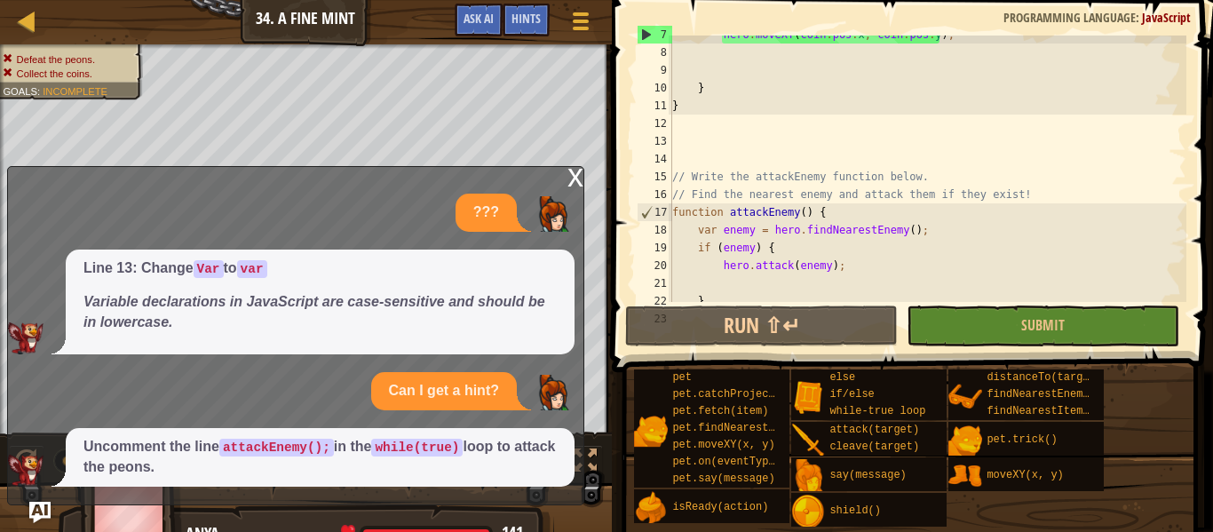
scroll to position [116, 0]
click at [476, 26] on span "Ask AI" at bounding box center [478, 18] width 30 height 17
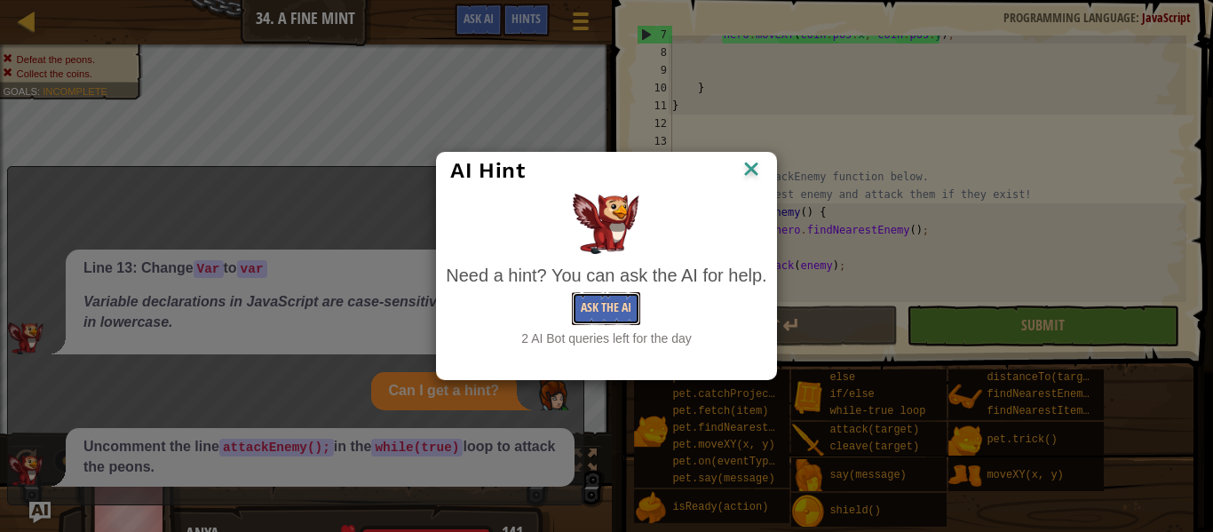
click at [602, 316] on button "Ask the AI" at bounding box center [606, 308] width 68 height 33
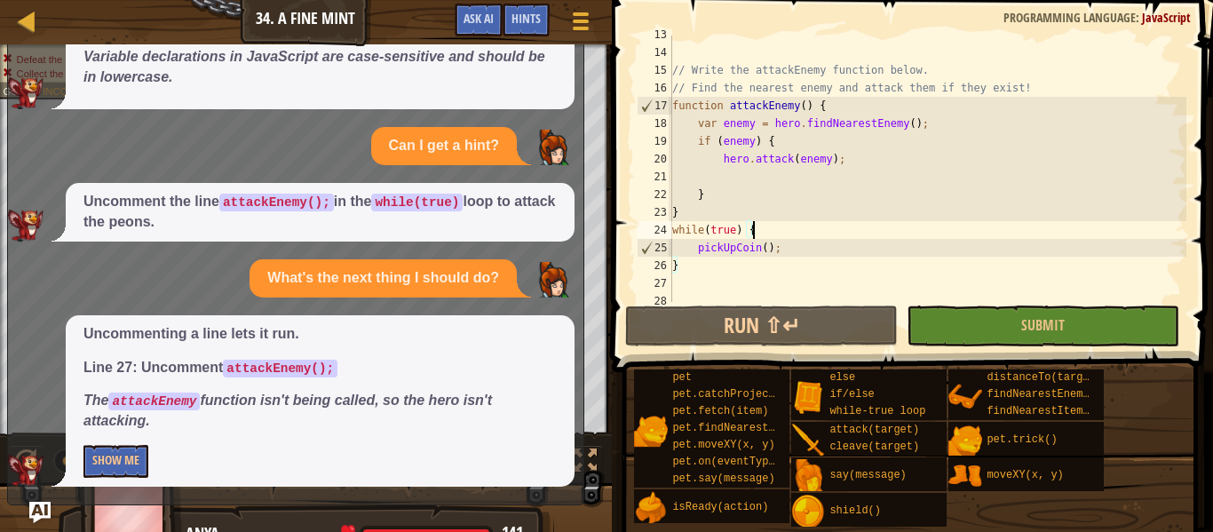
scroll to position [231, 0]
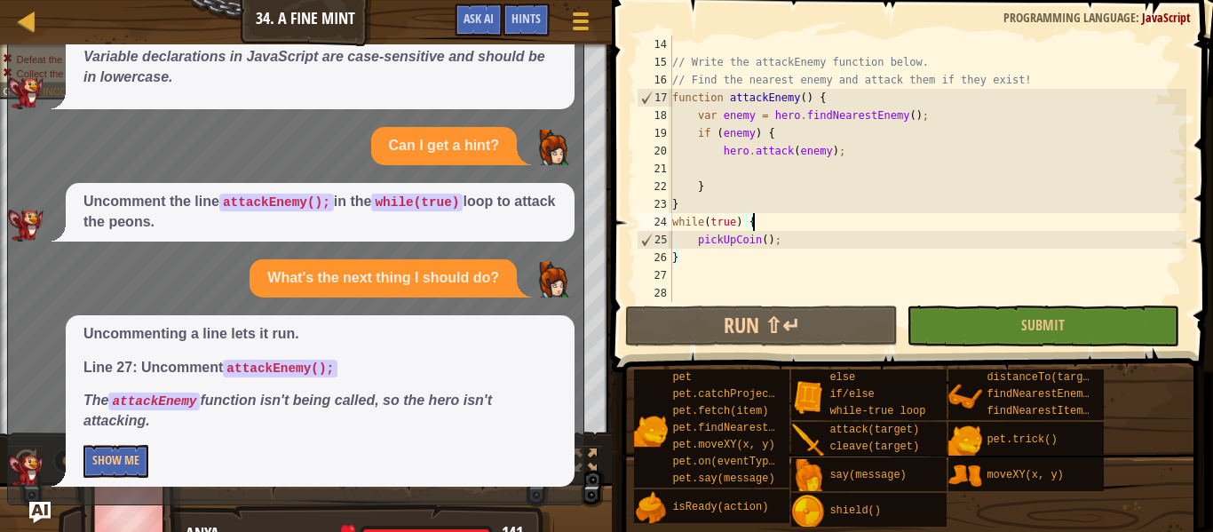
click at [774, 265] on div "// Write the attackEnemy function below. // Find the nearest enemy and attack t…" at bounding box center [928, 187] width 518 height 302
type textarea "}"
click at [780, 287] on div "// Write the attackEnemy function below. // Find the nearest enemy and attack t…" at bounding box center [928, 187] width 518 height 302
click at [757, 265] on div "// Write the attackEnemy function below. // Find the nearest enemy and attack t…" at bounding box center [928, 187] width 518 height 302
type textarea "}"
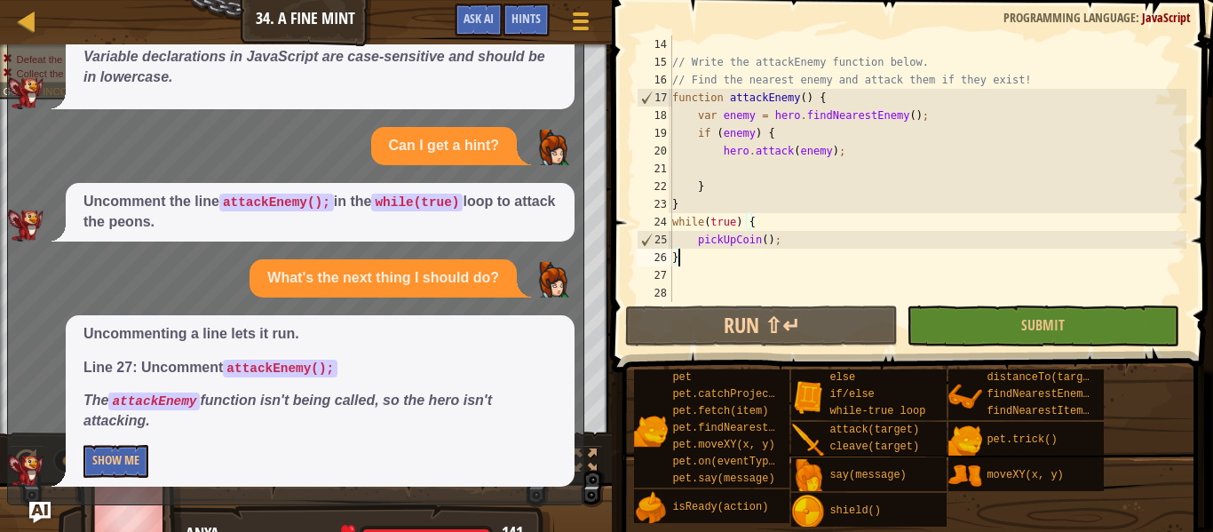
click at [754, 267] on div "// Write the attackEnemy function below. // Find the nearest enemy and attack t…" at bounding box center [928, 187] width 518 height 302
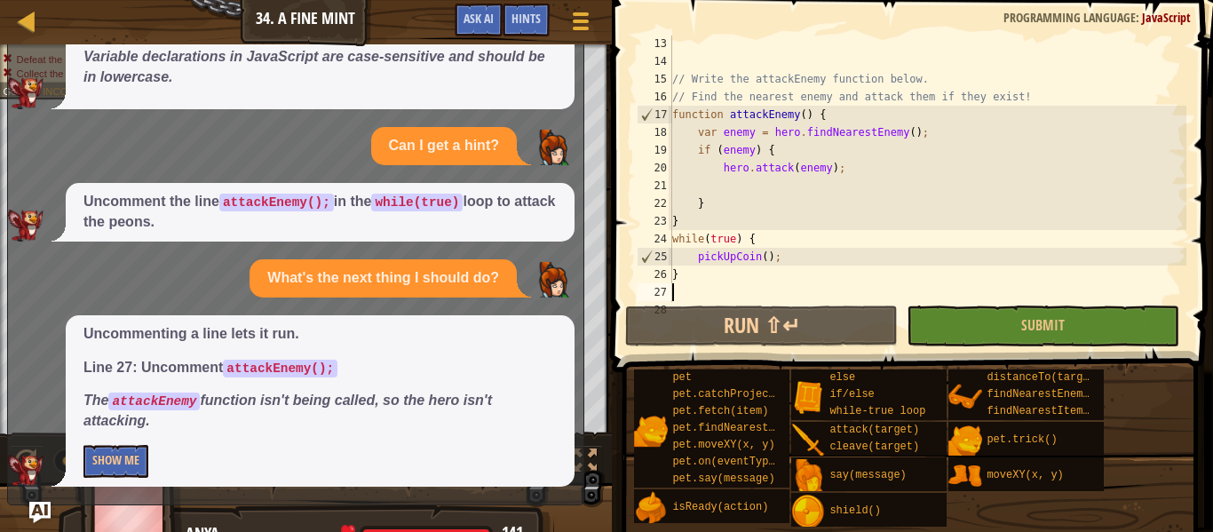
scroll to position [224, 0]
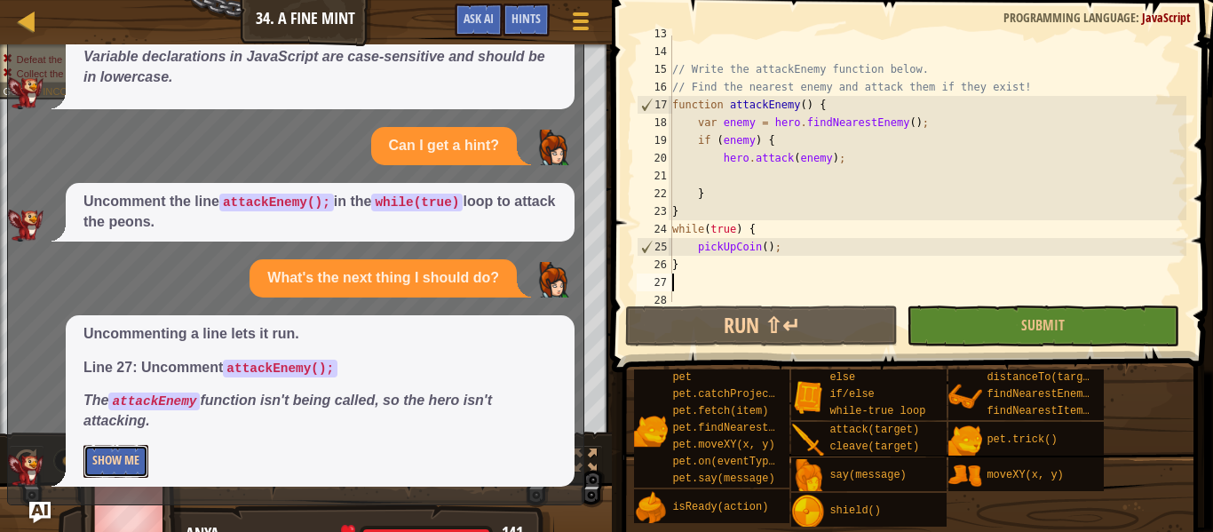
click at [127, 450] on button "Show Me" at bounding box center [115, 461] width 65 height 33
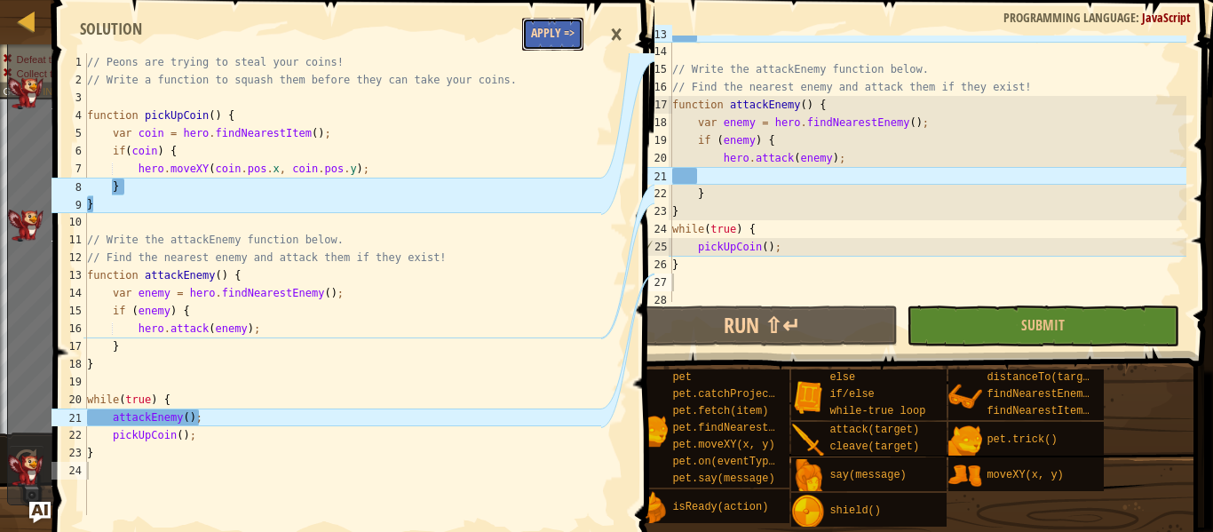
click at [543, 35] on button "Apply =>" at bounding box center [552, 34] width 61 height 33
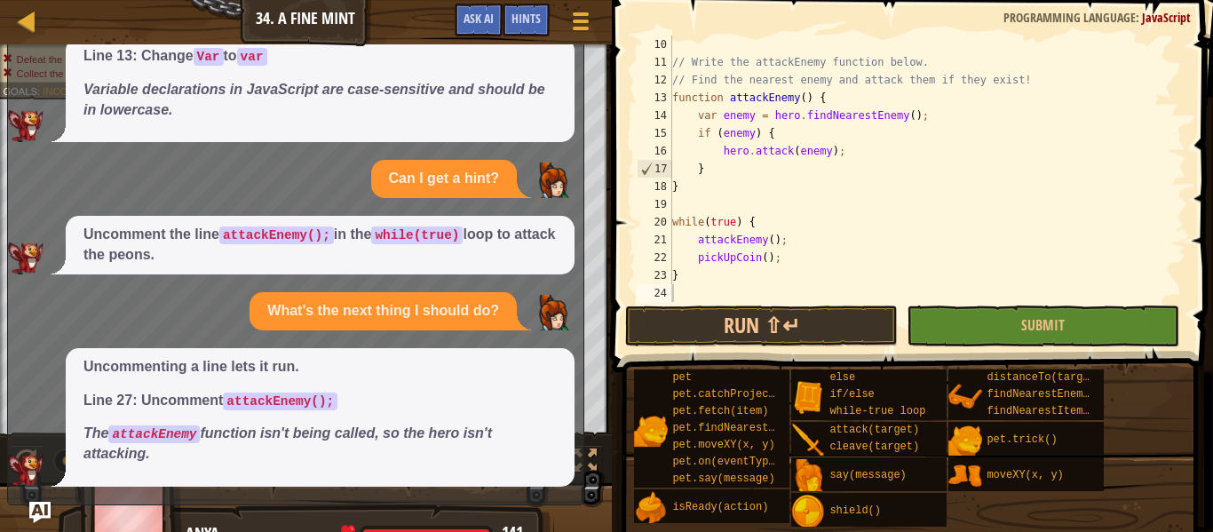
scroll to position [160, 0]
click at [860, 319] on button "Run ⇧↵" at bounding box center [761, 325] width 273 height 41
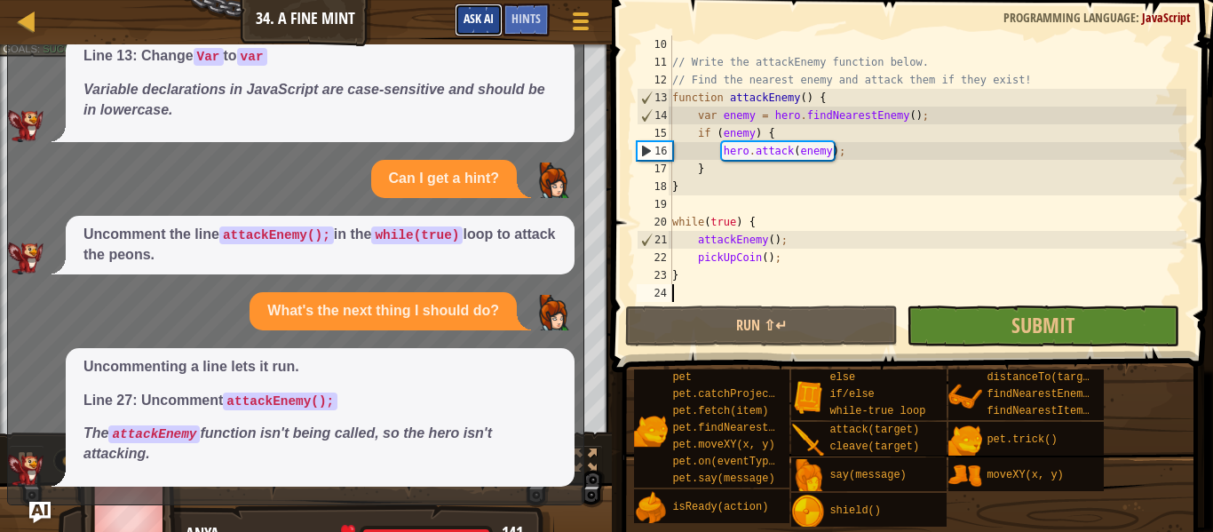
click at [500, 29] on button "Ask AI" at bounding box center [479, 20] width 48 height 33
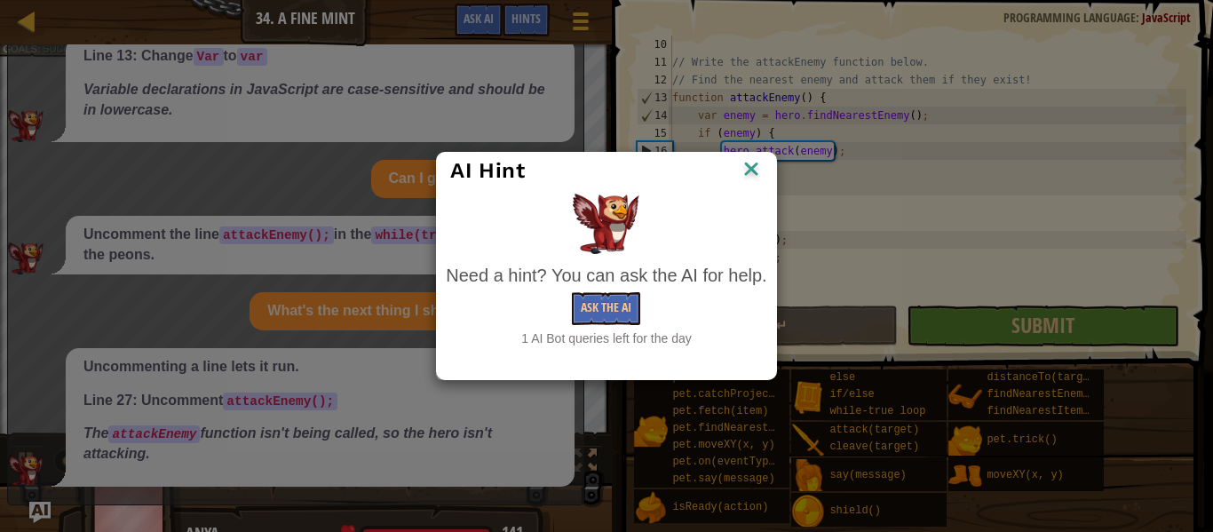
click at [747, 179] on img at bounding box center [751, 170] width 23 height 27
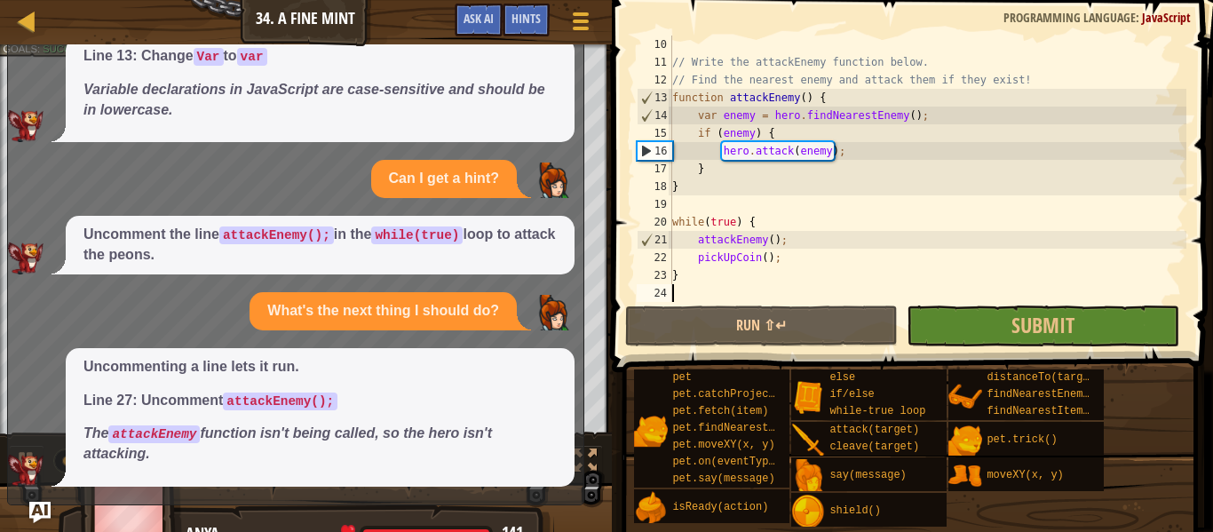
click at [1039, 348] on span at bounding box center [913, 161] width 615 height 424
click at [1120, 338] on button "Submit" at bounding box center [1043, 325] width 273 height 41
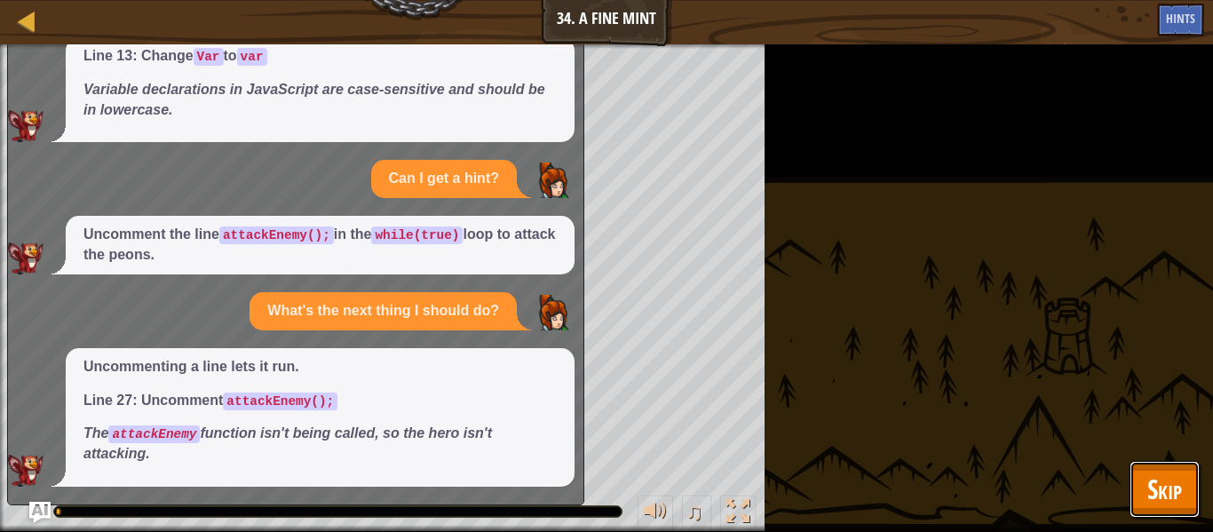
click at [1157, 486] on span "Skip" at bounding box center [1164, 489] width 35 height 36
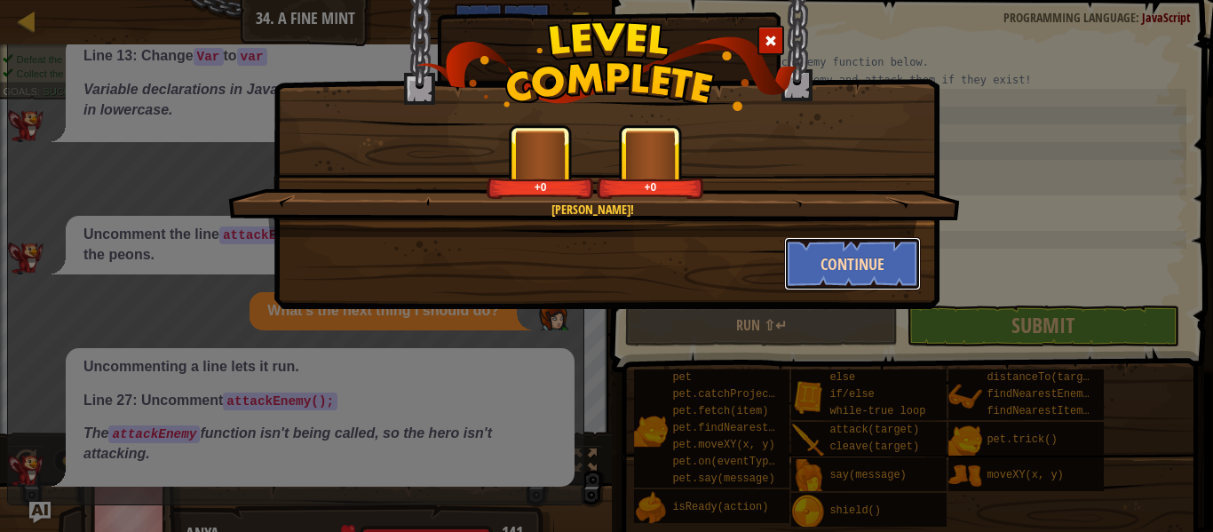
click at [858, 281] on button "Continue" at bounding box center [853, 263] width 138 height 53
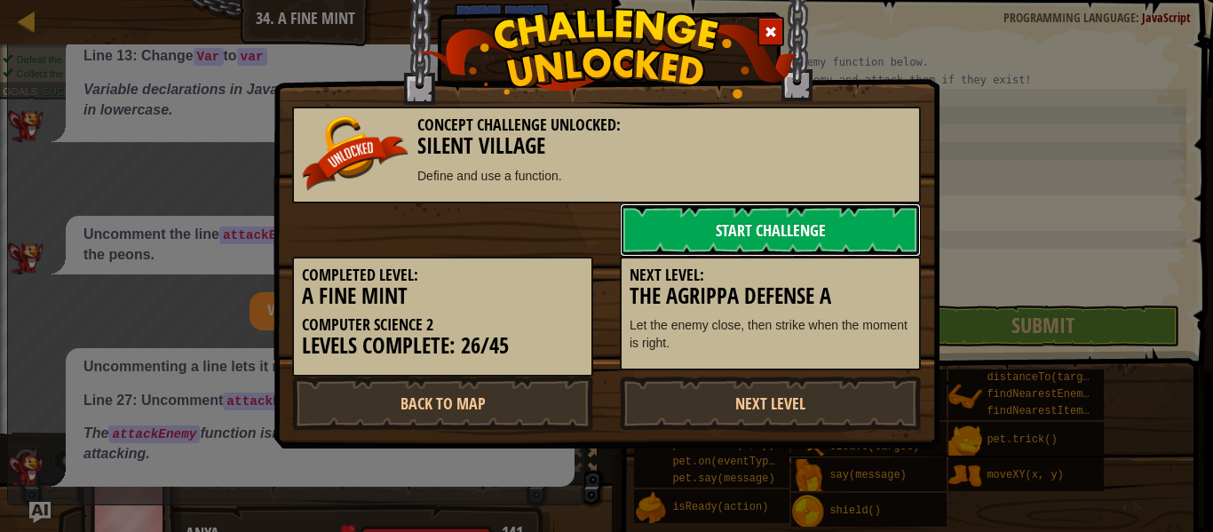
click at [887, 234] on link "Start Challenge" at bounding box center [770, 229] width 301 height 53
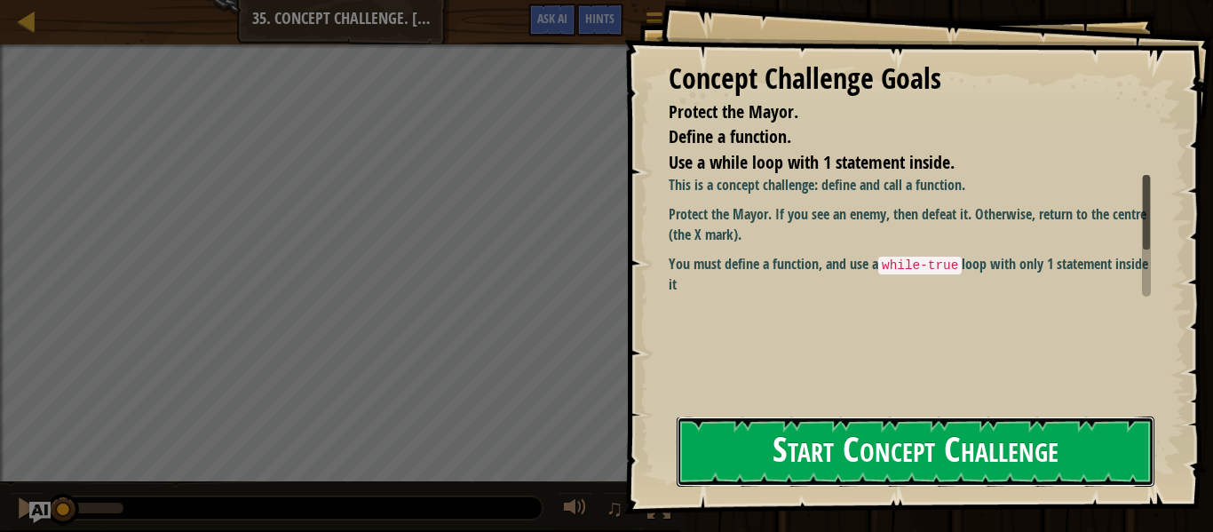
click at [875, 419] on button "Start Concept Challenge" at bounding box center [916, 451] width 478 height 70
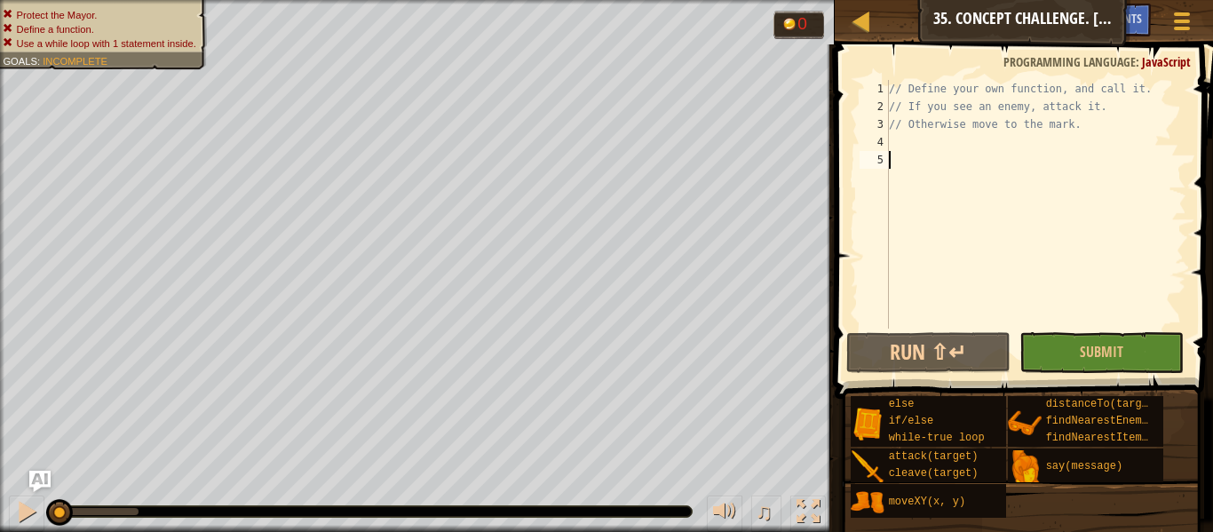
click at [968, 142] on div "// Define your own function, and call it. // If you see an enemy, attack it. //…" at bounding box center [1035, 222] width 301 height 284
paste textarea "}"
type textarea "}"
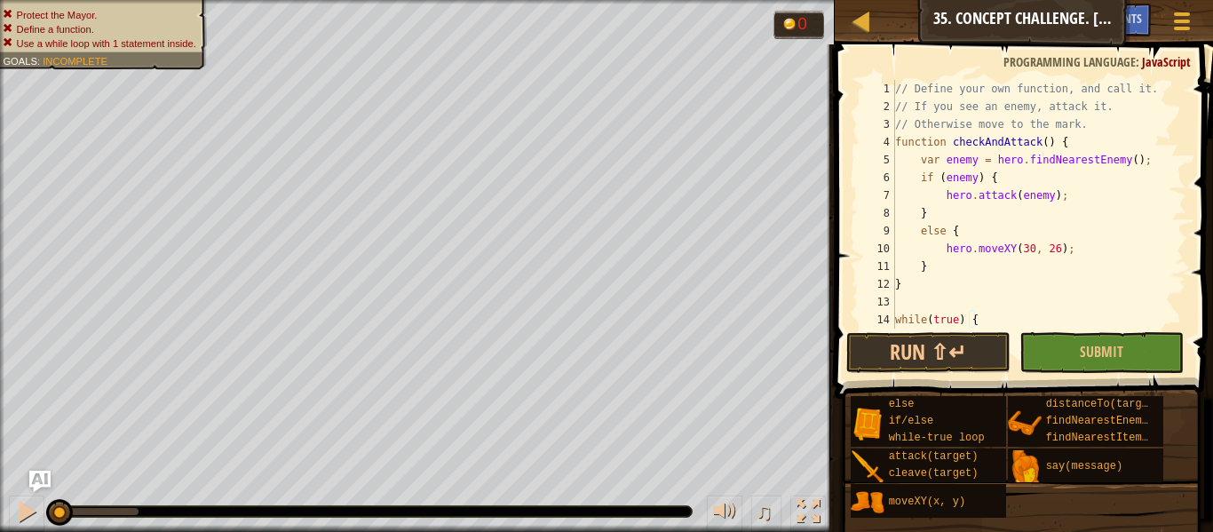
scroll to position [53, 0]
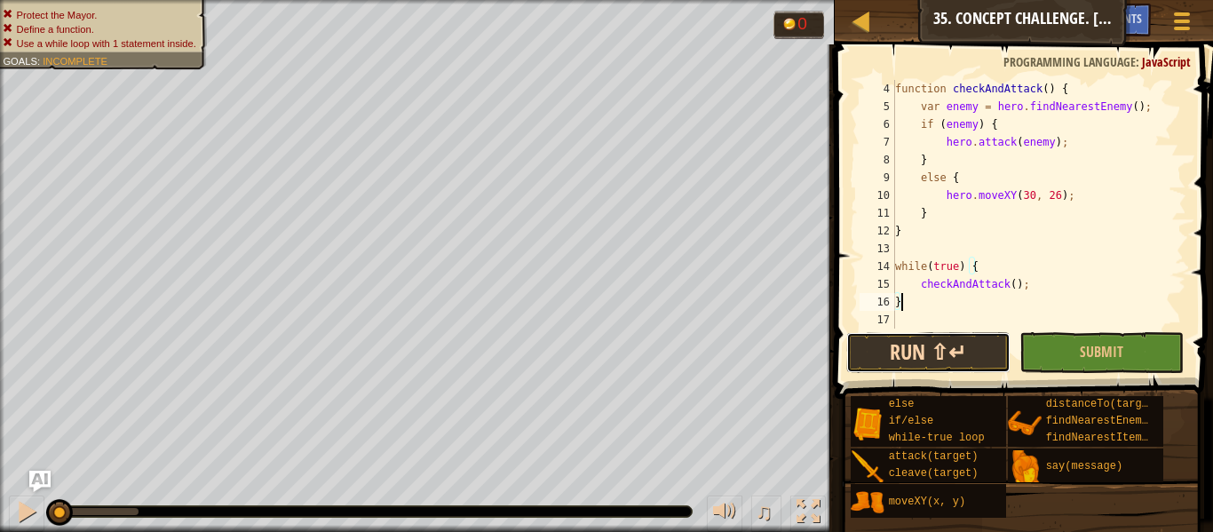
click at [971, 344] on button "Run ⇧↵" at bounding box center [928, 352] width 164 height 41
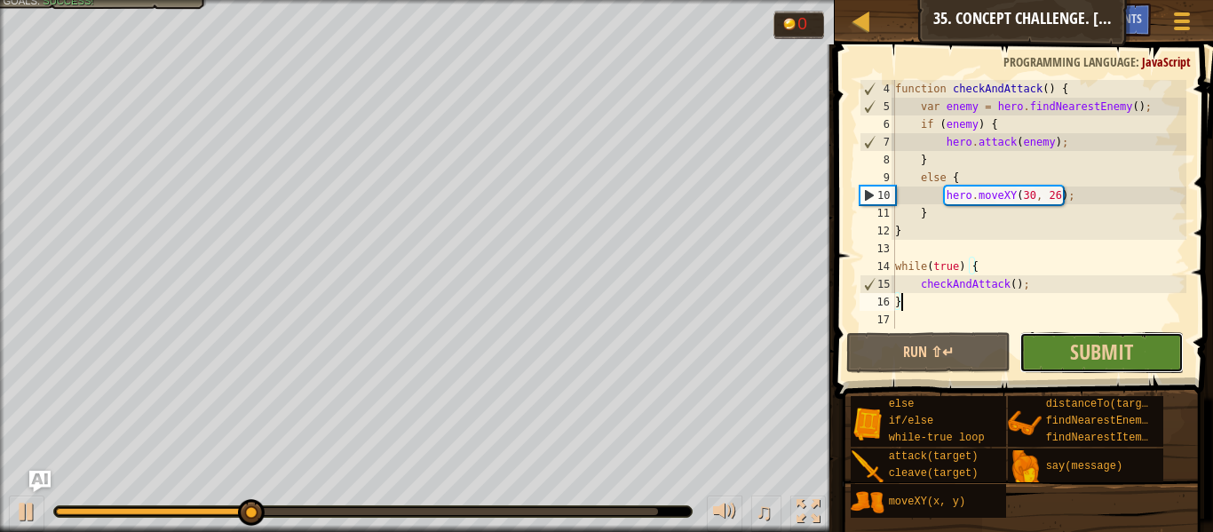
click at [1147, 350] on button "Submit" at bounding box center [1101, 352] width 164 height 41
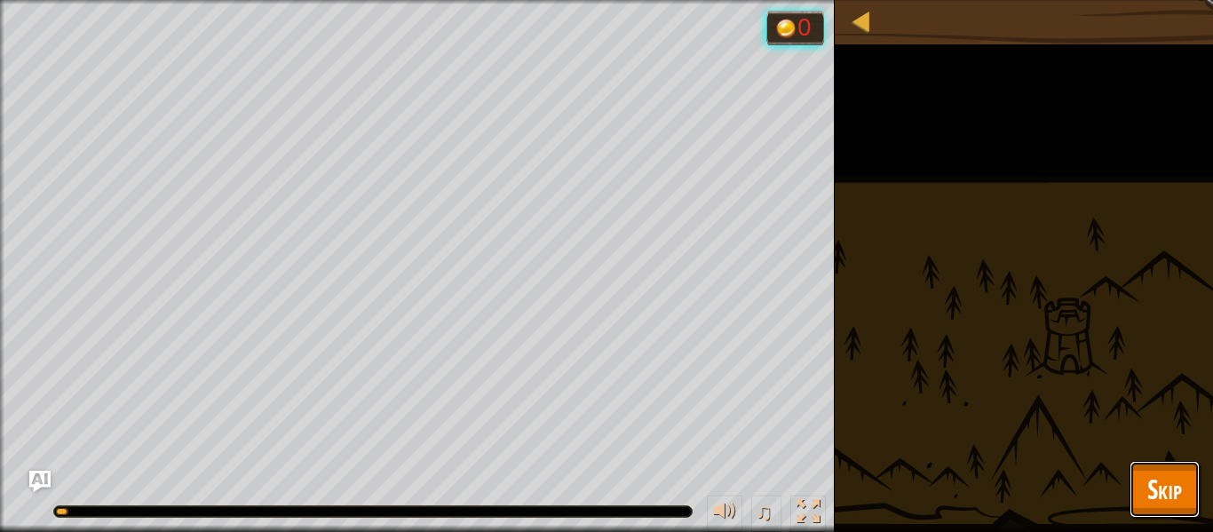
click at [1141, 488] on button "Skip" at bounding box center [1164, 489] width 70 height 57
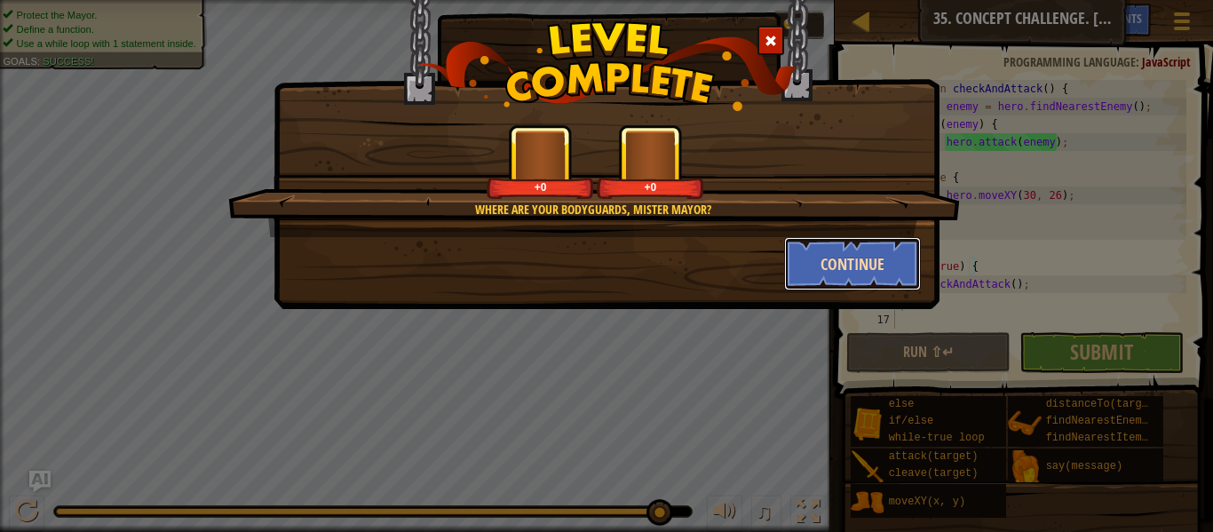
click at [874, 251] on button "Continue" at bounding box center [853, 263] width 138 height 53
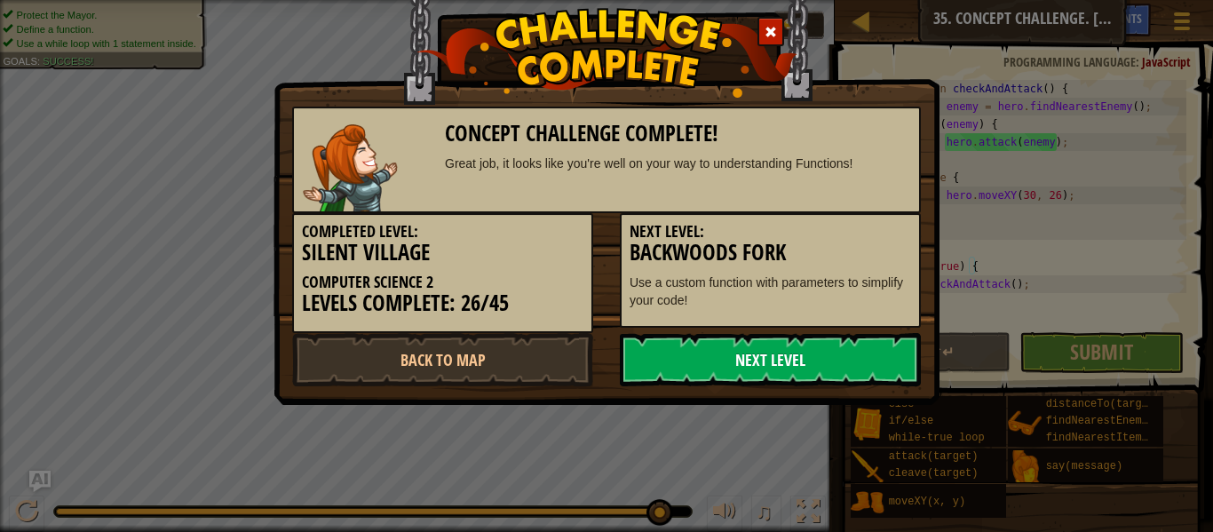
click at [875, 347] on link "Next Level" at bounding box center [770, 359] width 301 height 53
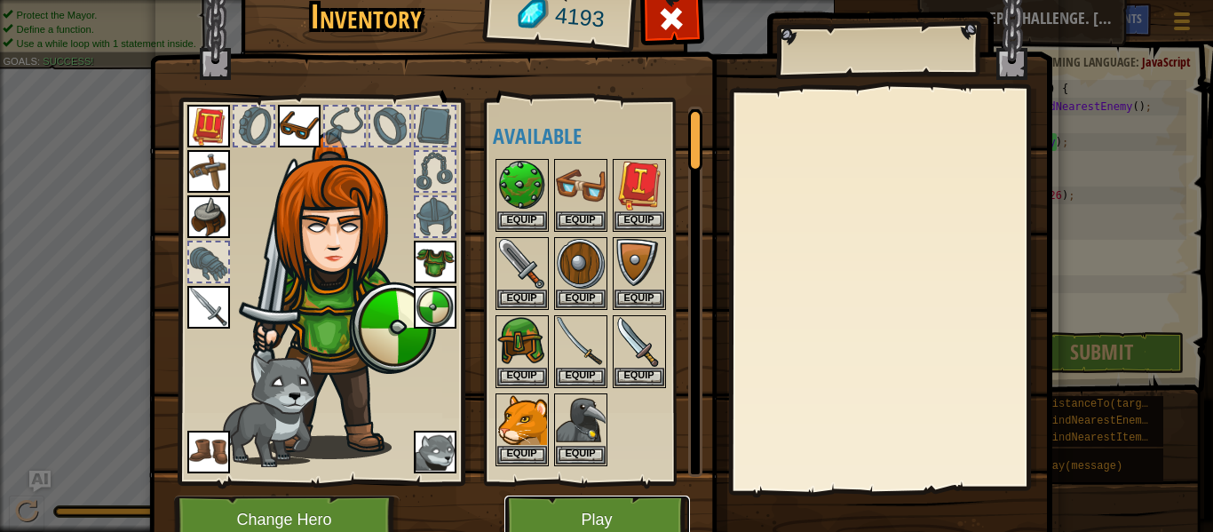
click at [669, 509] on button "Play" at bounding box center [597, 519] width 186 height 49
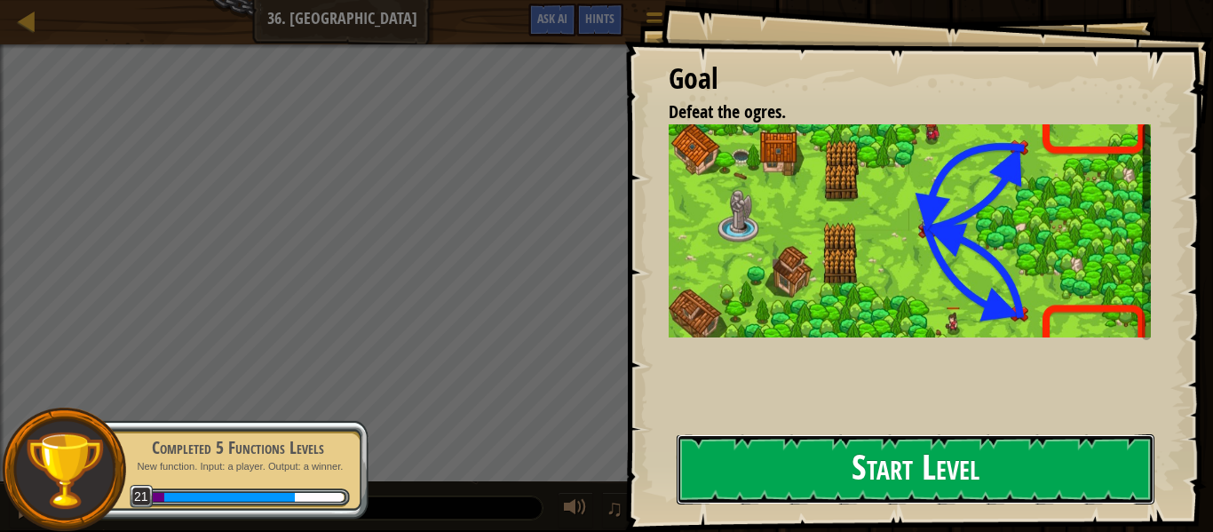
click at [1002, 484] on button "Start Level" at bounding box center [916, 469] width 478 height 70
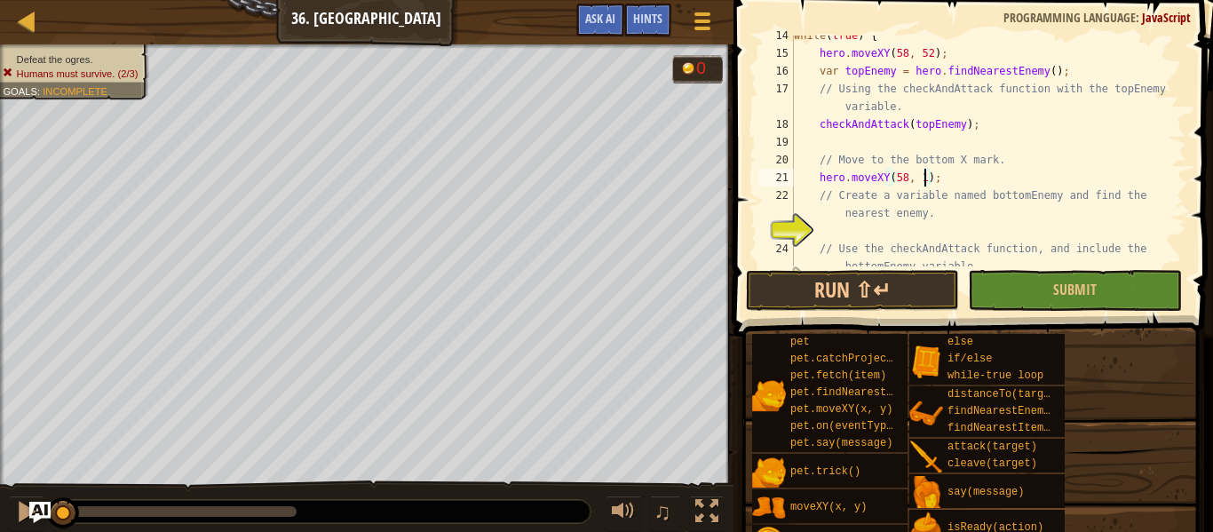
scroll to position [8, 20]
click at [995, 214] on div "while ( true ) { hero . moveXY ( 58 , 52 ) ; var topEnemy = hero . findNearestE…" at bounding box center [988, 169] width 396 height 284
type textarea "// Create a variable named bottomEnemy and find the nearest enemy."
click at [999, 228] on div "while ( true ) { hero . moveXY ( 58 , 52 ) ; var topEnemy = hero . findNearestE…" at bounding box center [988, 169] width 396 height 284
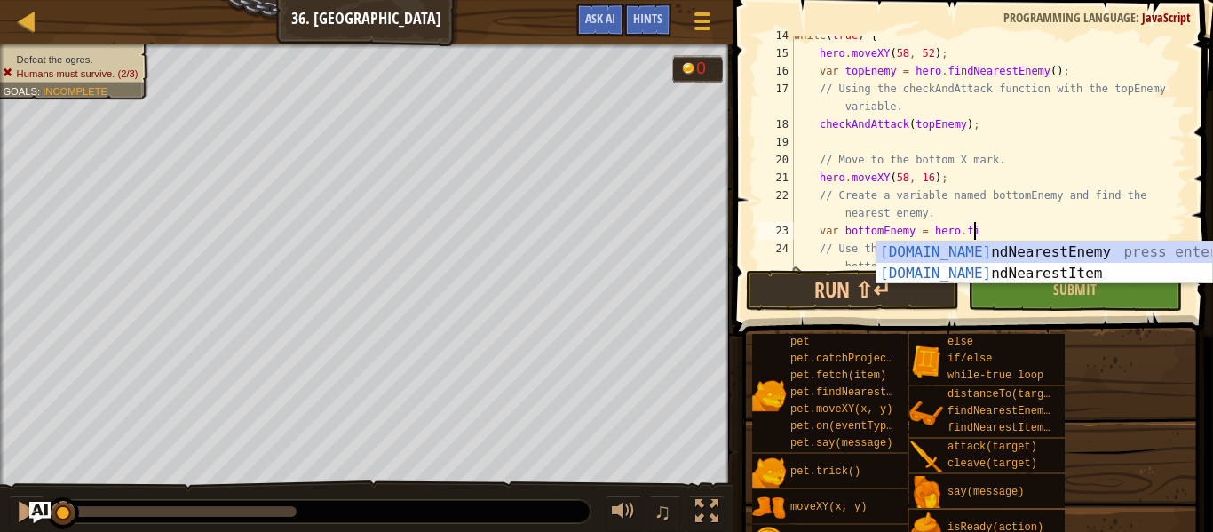
type textarea "var bottomEnemy = hero.fin"
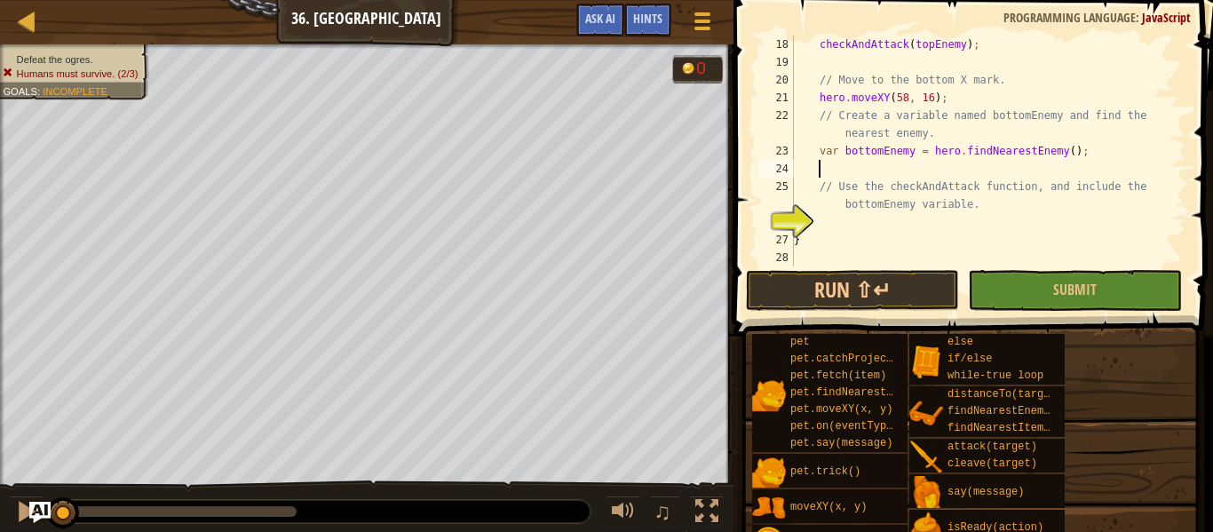
scroll to position [355, 0]
click at [1043, 203] on div "checkAndAttack ( topEnemy ) ; // Move to the bottom X mark. hero . moveXY ( 58 …" at bounding box center [988, 169] width 396 height 266
type textarea "// Use the checkAndAttack function, and include the bottomEnemy variable."
click at [1041, 253] on div "checkAndAttack ( topEnemy ) ; // Move to the bottom X mark. hero . moveXY ( 58 …" at bounding box center [988, 169] width 396 height 266
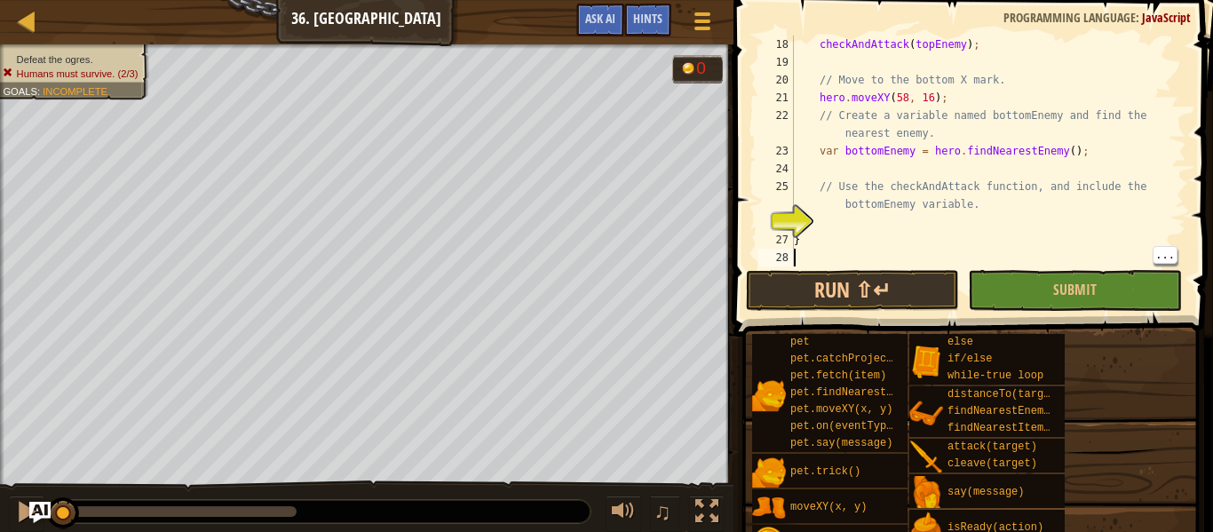
click at [1010, 210] on div "checkAndAttack ( topEnemy ) ; // Move to the bottom X mark. hero . moveXY ( 58 …" at bounding box center [988, 169] width 396 height 266
type textarea "// Use the checkAndAttack function, and include the bottomEnemy variable."
click at [955, 216] on div "checkAndAttack ( topEnemy ) ; // Move to the bottom X mark. hero . moveXY ( 58 …" at bounding box center [988, 169] width 396 height 266
type textarea "checkAndAttack (bottomEnemy)"
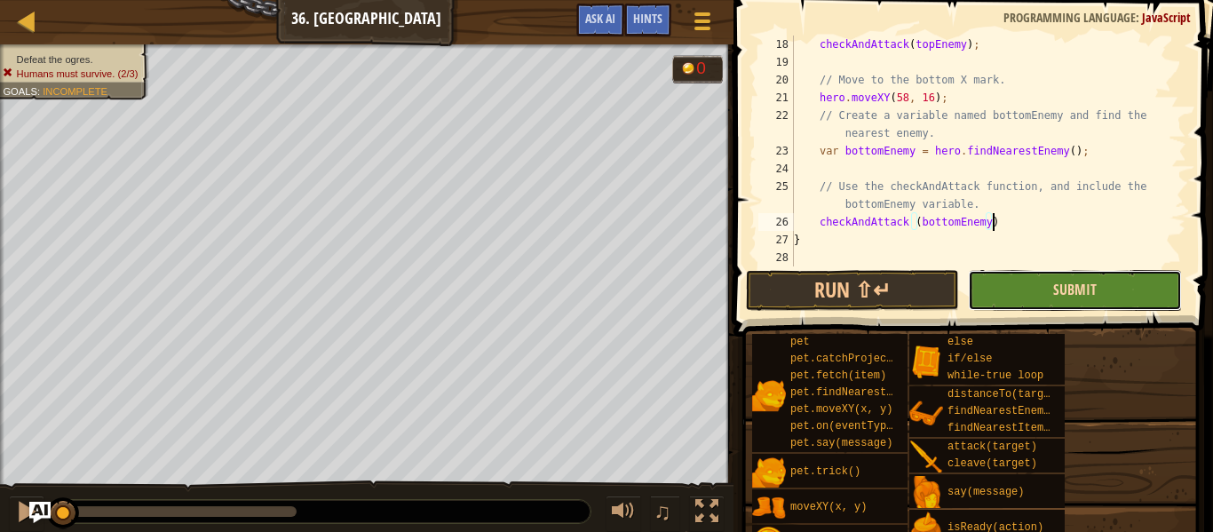
click at [1095, 283] on span "Submit" at bounding box center [1075, 290] width 44 height 20
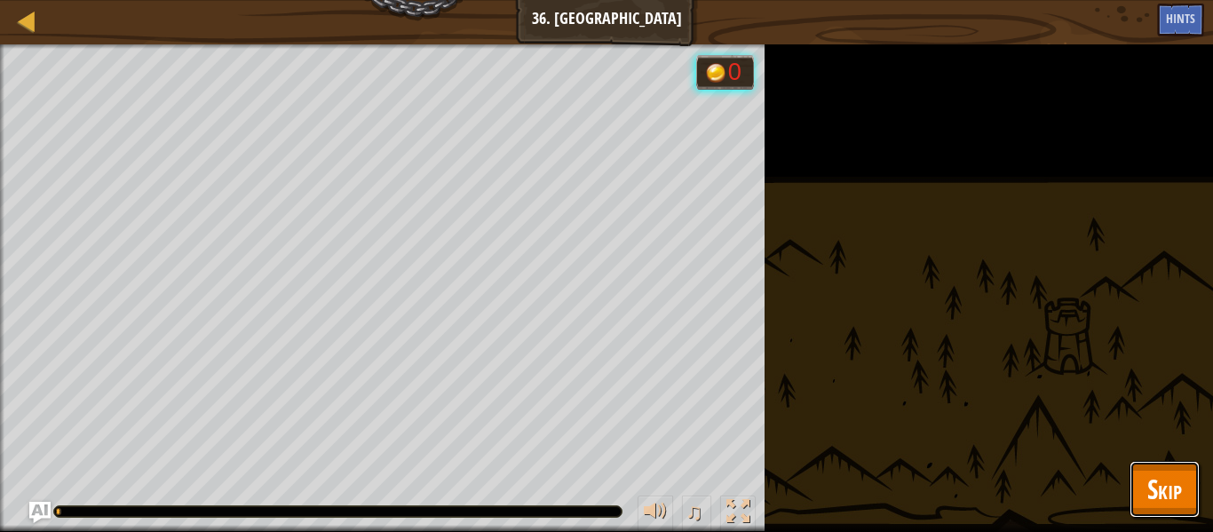
click at [1147, 467] on button "Skip" at bounding box center [1164, 489] width 70 height 57
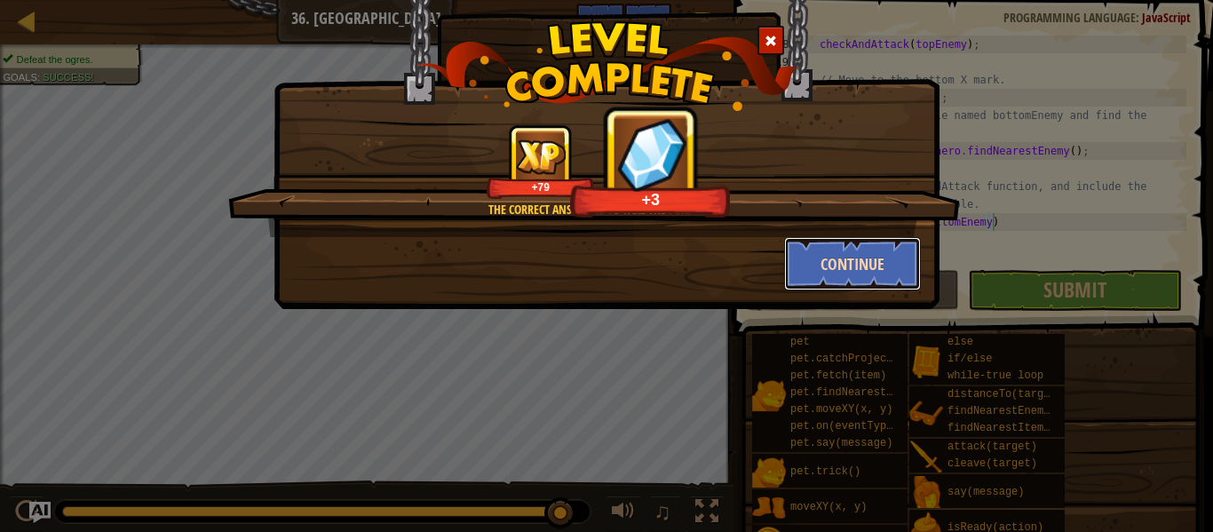
click at [888, 265] on button "Continue" at bounding box center [853, 263] width 138 height 53
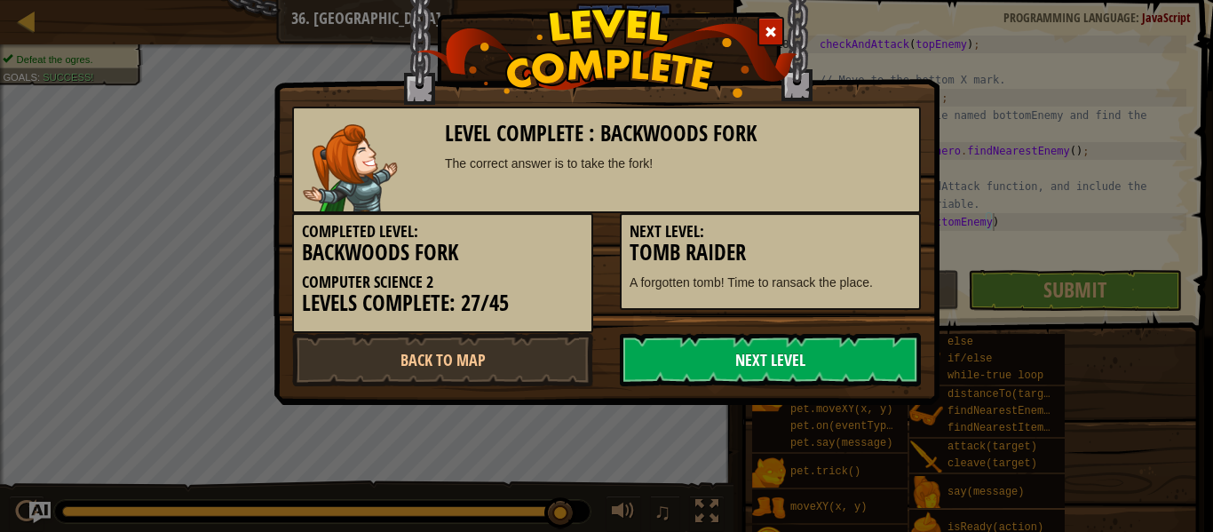
click at [866, 349] on link "Next Level" at bounding box center [770, 359] width 301 height 53
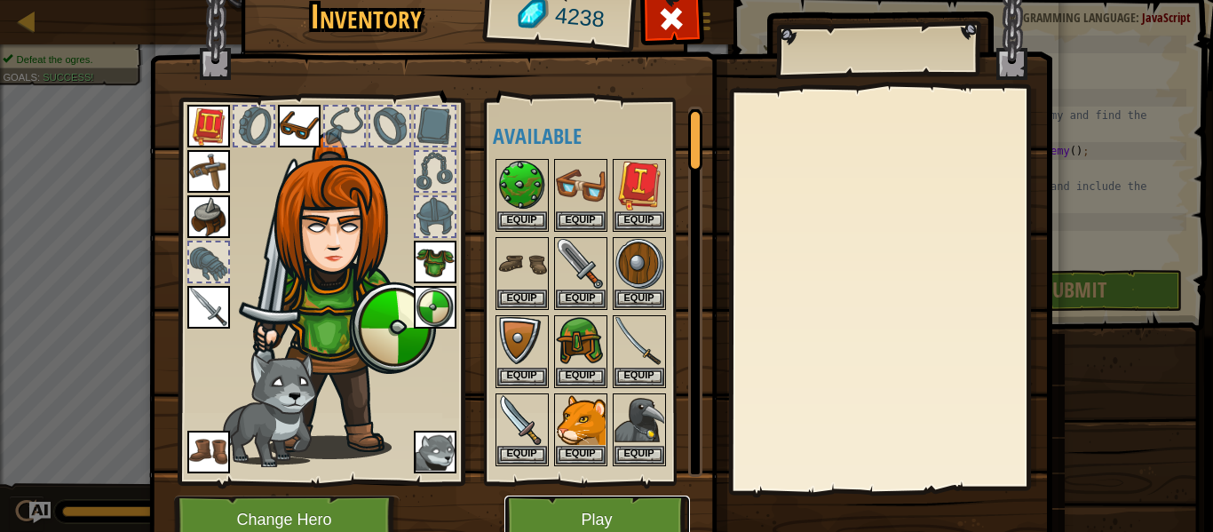
click at [670, 520] on button "Play" at bounding box center [597, 519] width 186 height 49
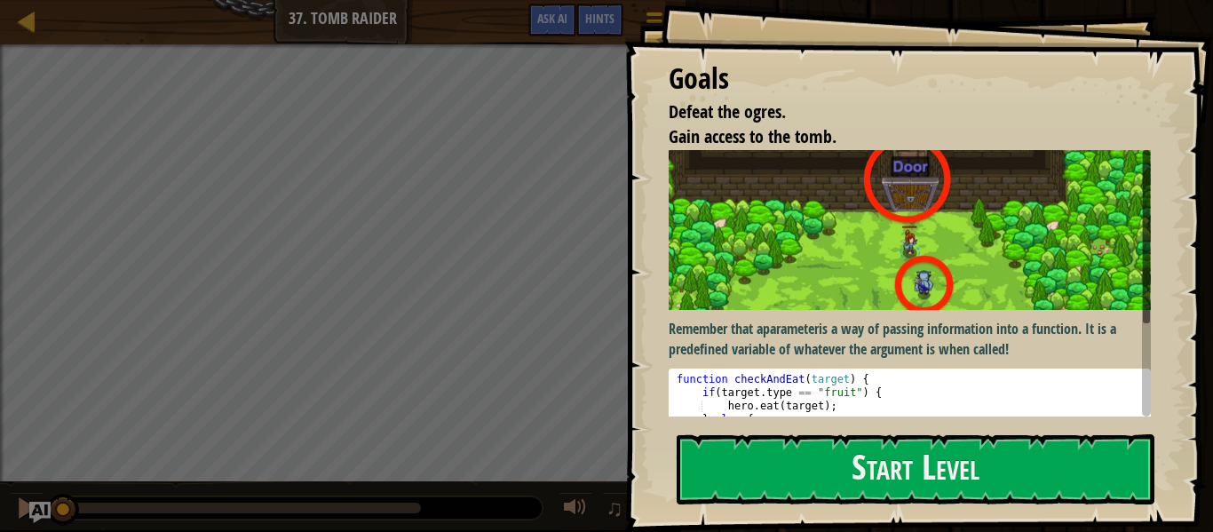
click at [1047, 431] on div "Goals Defeat the ogres. Gain access to the tomb. Remember that a parameter is a…" at bounding box center [918, 266] width 589 height 532
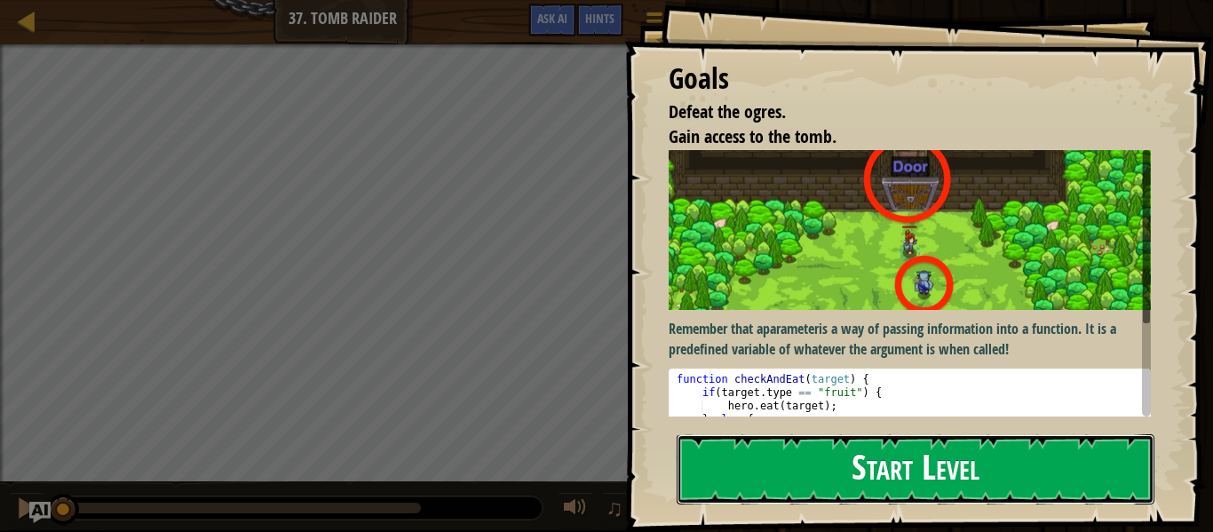
click at [1095, 463] on button "Start Level" at bounding box center [916, 469] width 478 height 70
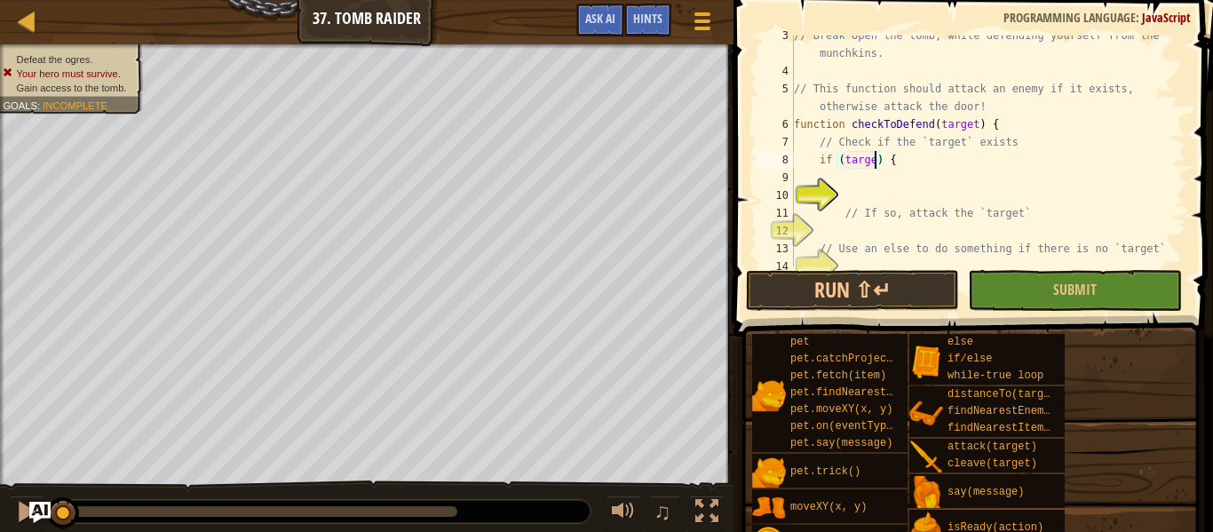
scroll to position [8, 12]
type textarea "if (target) {"
click at [844, 182] on div "// Break open the tomb, while defending yourself from the munchkins. // This fu…" at bounding box center [988, 169] width 396 height 284
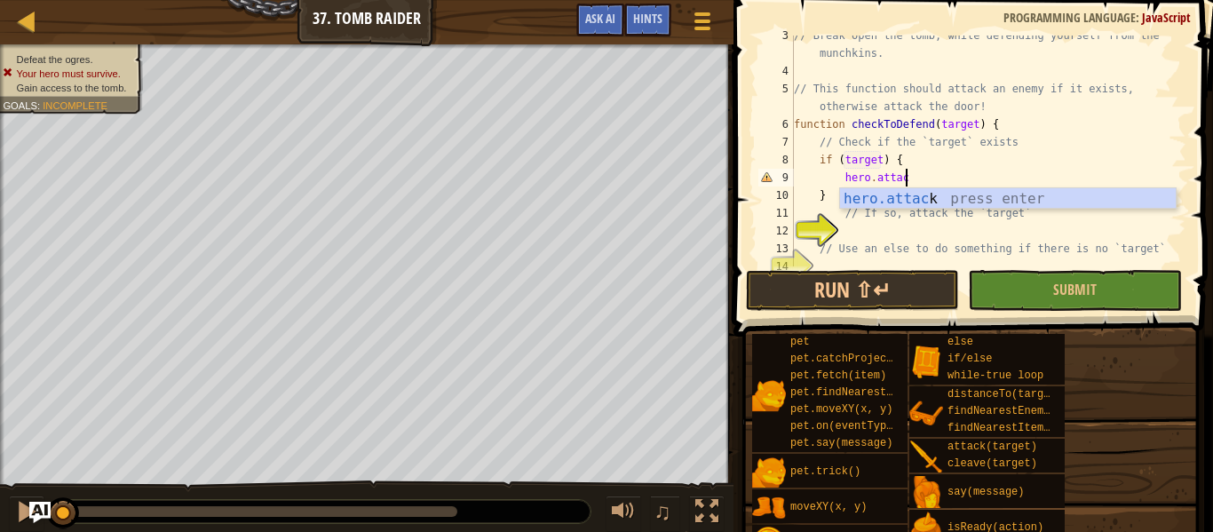
scroll to position [8, 16]
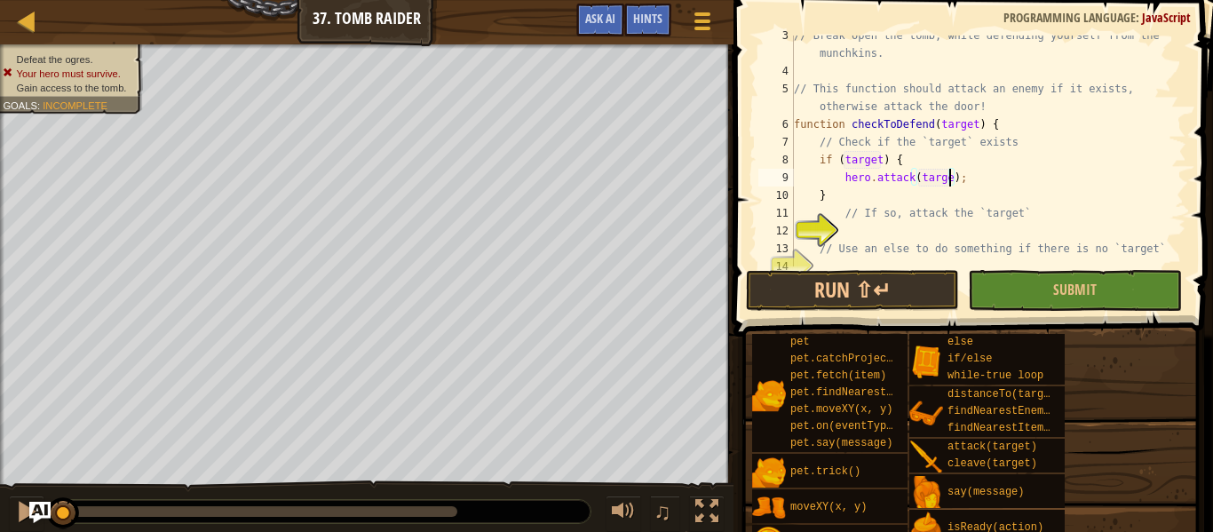
type textarea "hero.attack(target);"
click at [1050, 227] on div "// Break open the tomb, while defending yourself from the munchkins. // This fu…" at bounding box center [988, 169] width 396 height 284
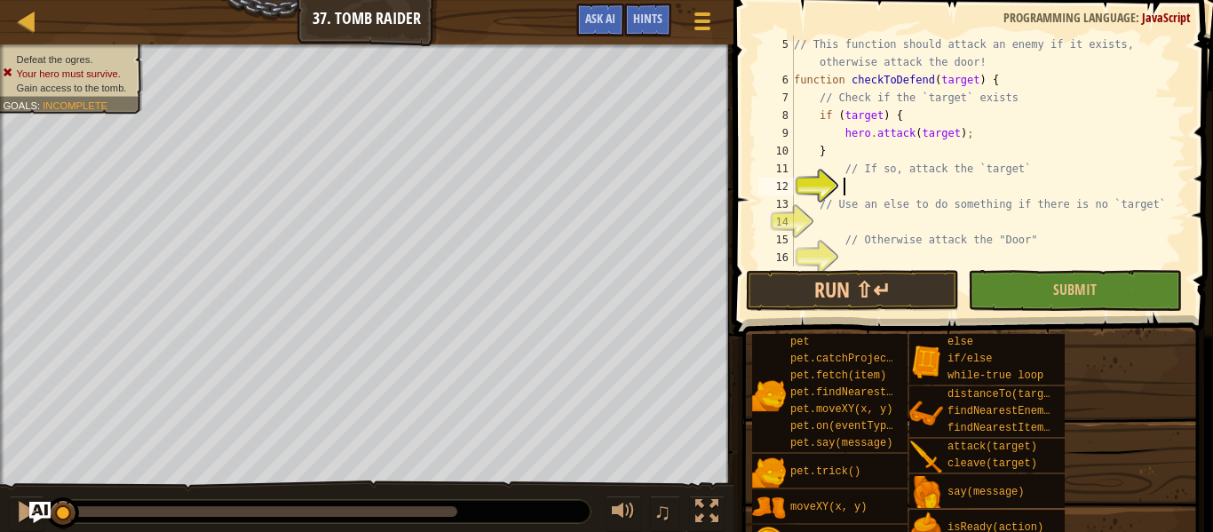
scroll to position [89, 0]
click at [955, 213] on div "// This function should attack an enemy if it exists, otherwise attack the door…" at bounding box center [988, 178] width 396 height 284
click at [954, 181] on div "// This function should attack an enemy if it exists, otherwise attack the door…" at bounding box center [988, 178] width 396 height 284
click at [964, 230] on div "// This function should attack an enemy if it exists, otherwise attack the door…" at bounding box center [988, 178] width 396 height 284
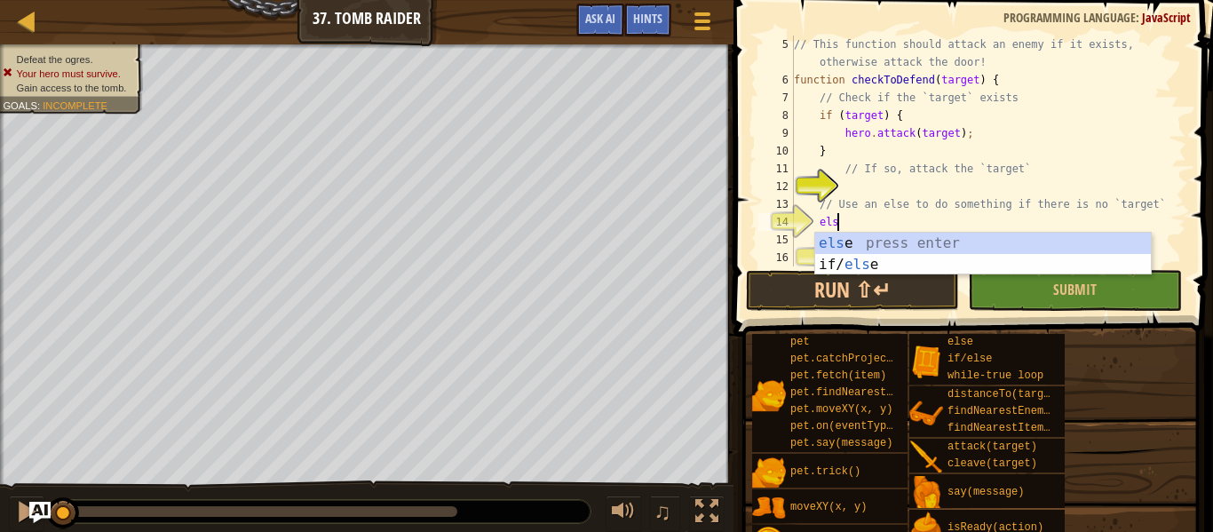
scroll to position [8, 6]
type textarea "else"
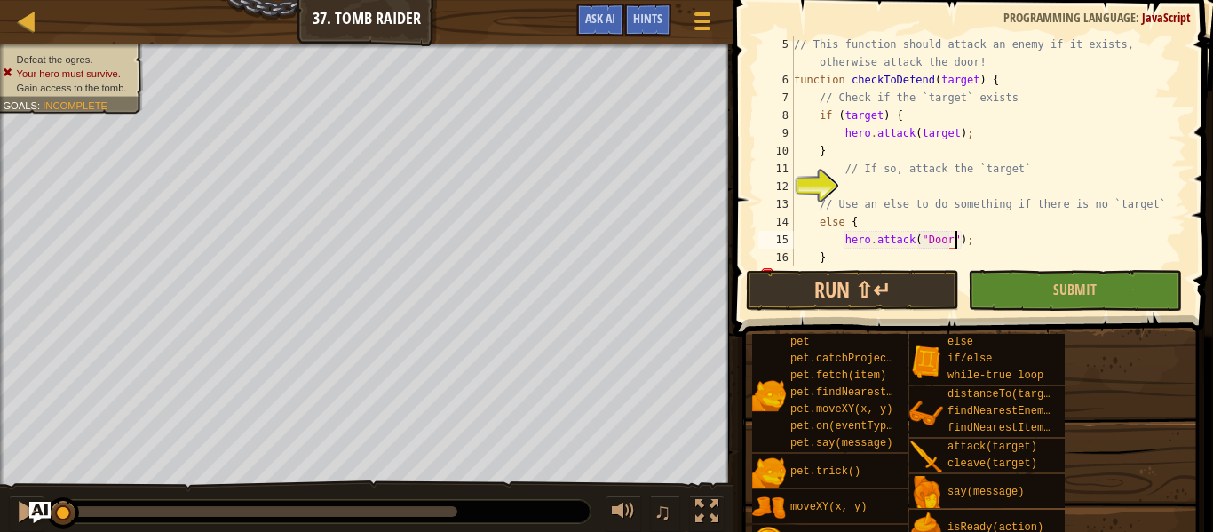
scroll to position [8, 23]
type textarea "hero.attack("Door");"
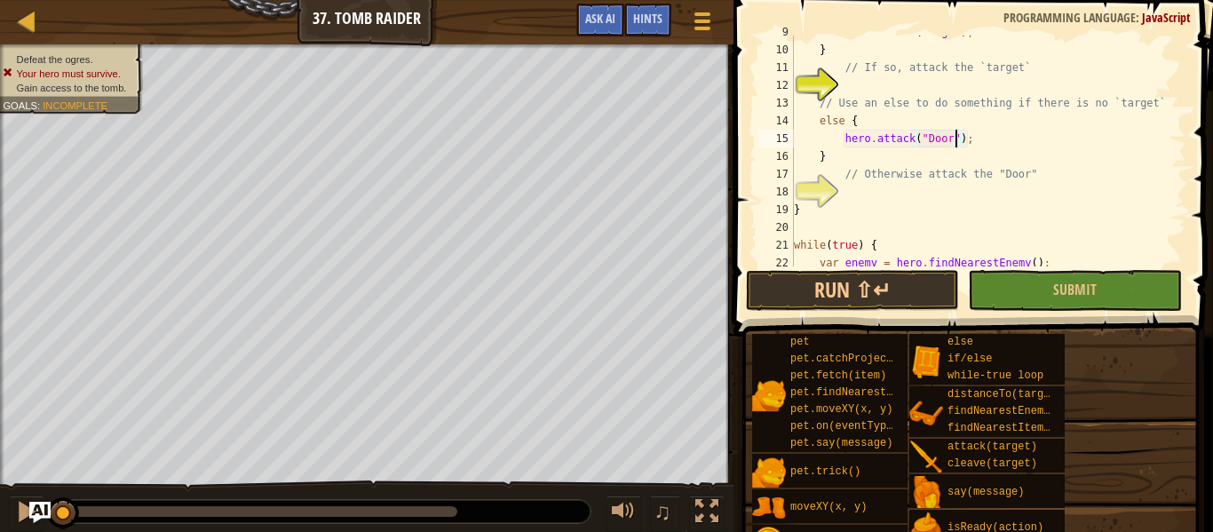
scroll to position [190, 0]
click at [1094, 289] on span "Submit" at bounding box center [1075, 290] width 44 height 20
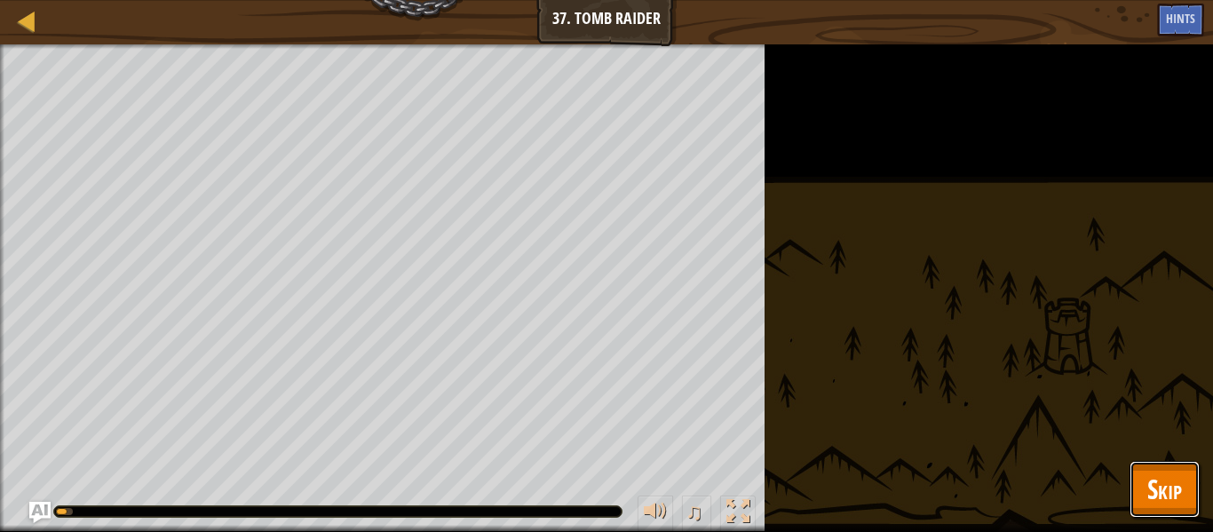
click at [1166, 485] on span "Skip" at bounding box center [1164, 489] width 35 height 36
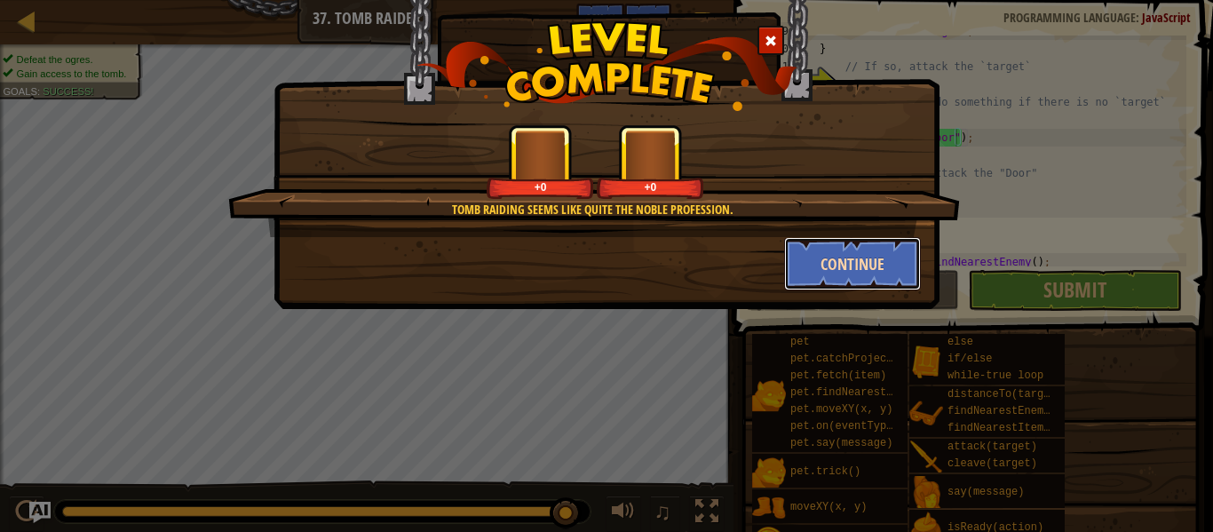
click at [875, 261] on button "Continue" at bounding box center [853, 263] width 138 height 53
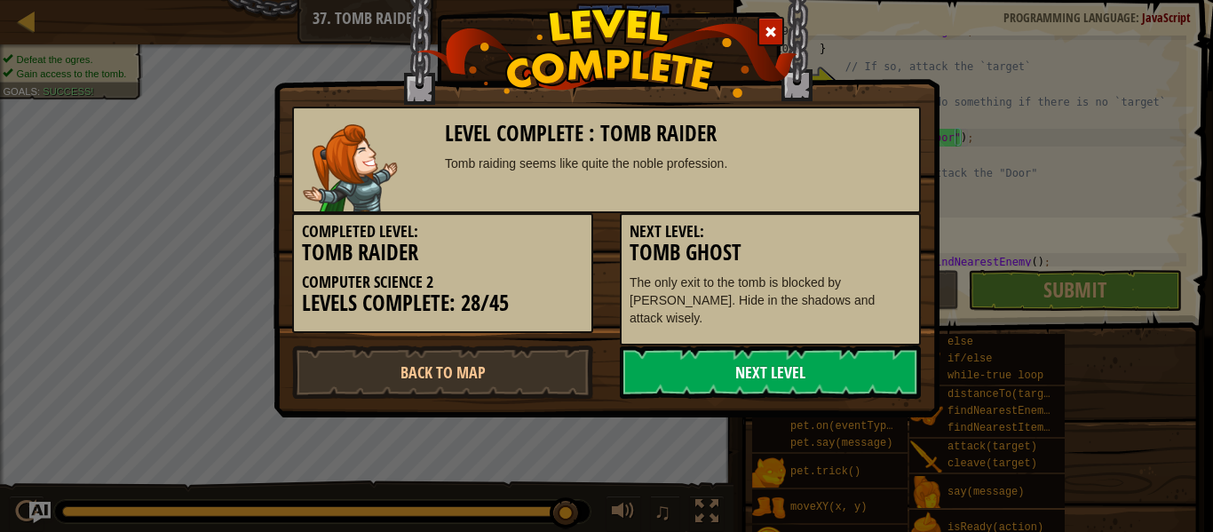
click at [872, 360] on link "Next Level" at bounding box center [770, 371] width 301 height 53
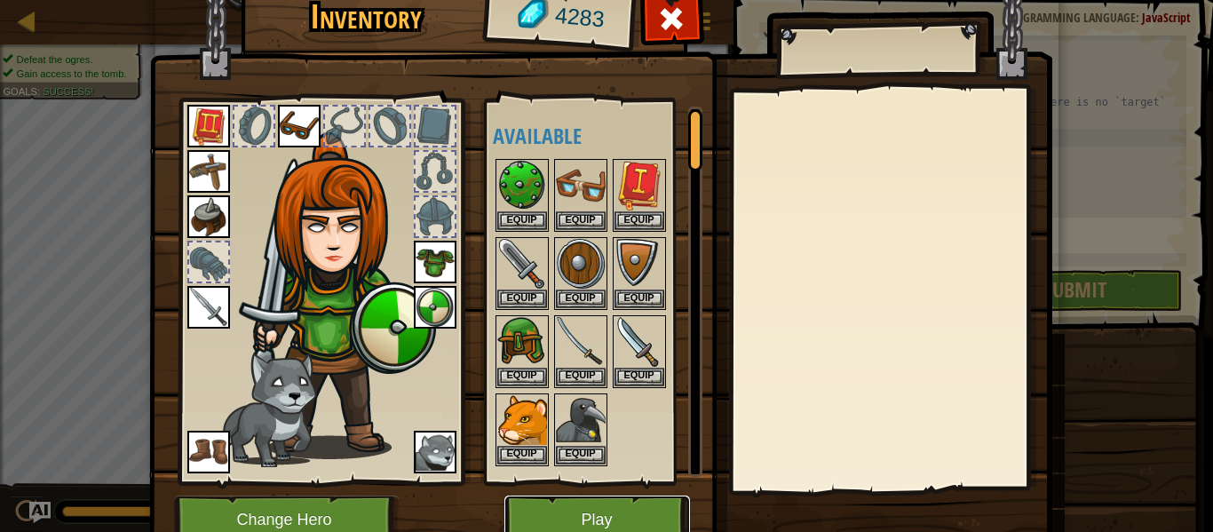
click at [646, 519] on button "Play" at bounding box center [597, 519] width 186 height 49
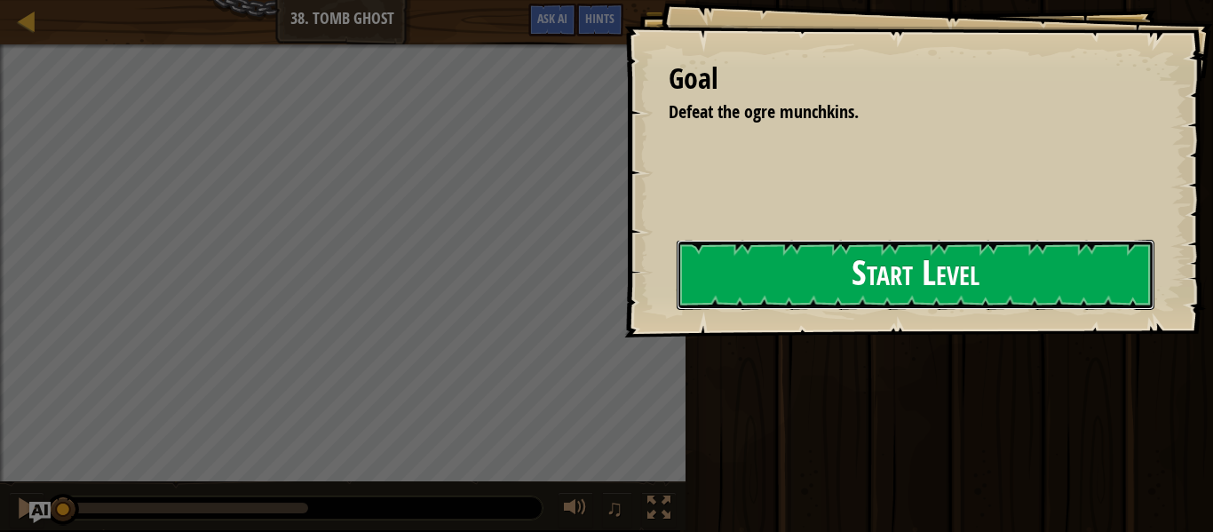
click at [898, 268] on button "Start Level" at bounding box center [916, 275] width 478 height 70
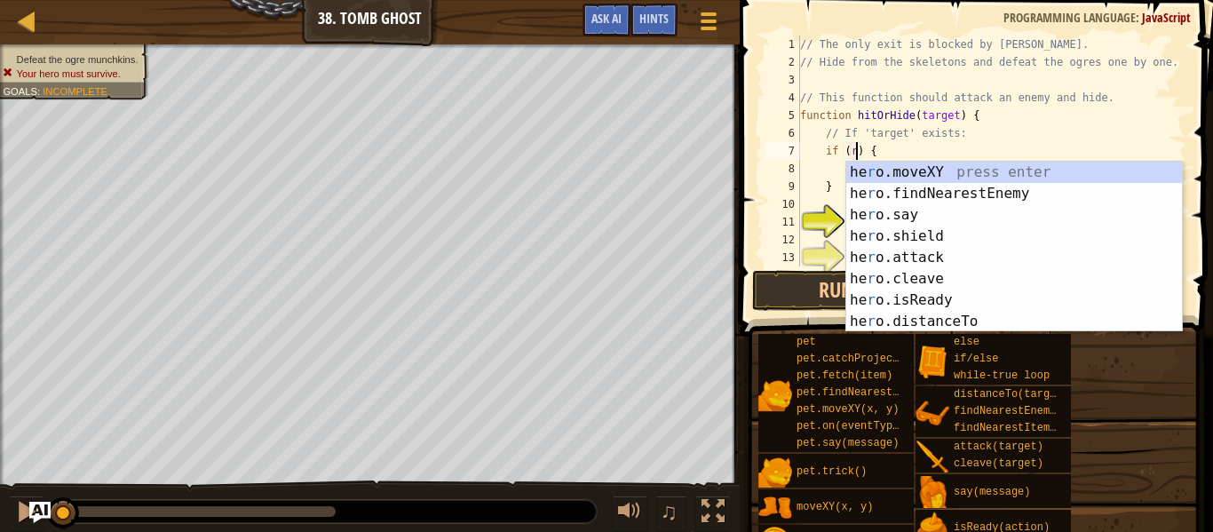
scroll to position [8, 9]
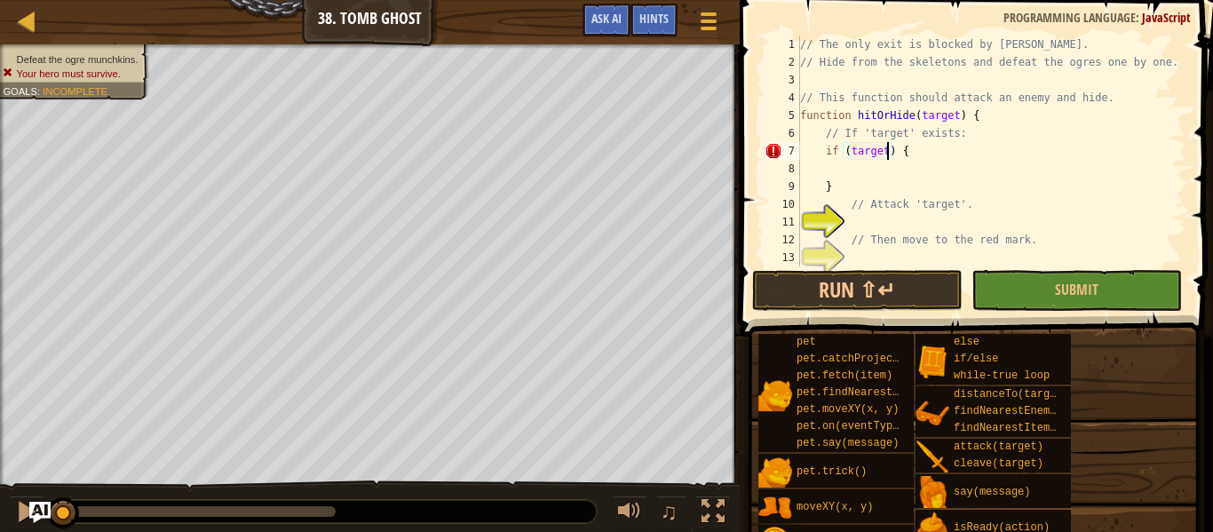
click at [950, 178] on div "// The only exit is blocked by [PERSON_NAME] // Hide from the skeletons and def…" at bounding box center [991, 169] width 390 height 266
type textarea "}"
click at [914, 184] on div "// The only exit is blocked by [PERSON_NAME] // Hide from the skeletons and def…" at bounding box center [991, 169] width 390 height 266
click at [917, 166] on div "// The only exit is blocked by [PERSON_NAME] // Hide from the skeletons and def…" at bounding box center [991, 169] width 390 height 266
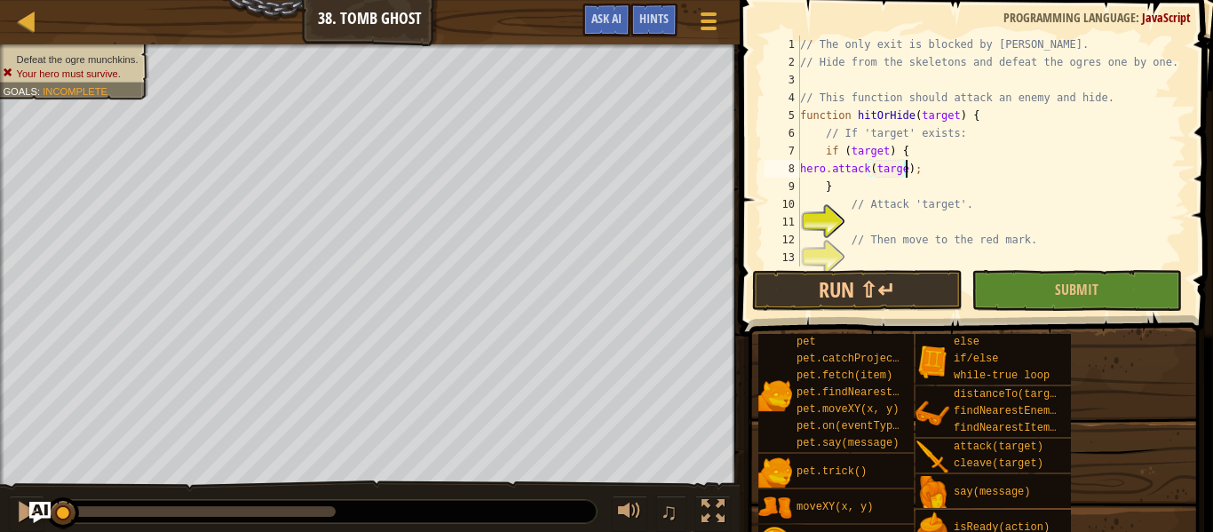
scroll to position [8, 16]
type textarea "hero.attack(target);"
click at [954, 168] on div "// The only exit is blocked by [PERSON_NAME] // Hide from the skeletons and def…" at bounding box center [991, 169] width 390 height 266
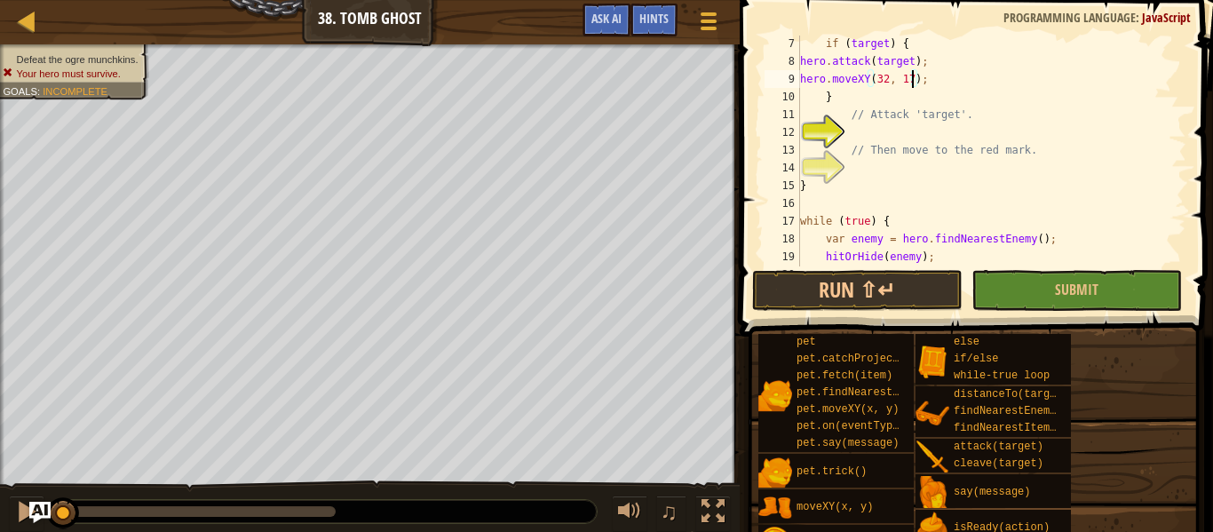
scroll to position [105, 0]
type textarea "hero.moveXY(32, 17);"
click at [1105, 278] on button "Submit" at bounding box center [1076, 290] width 210 height 41
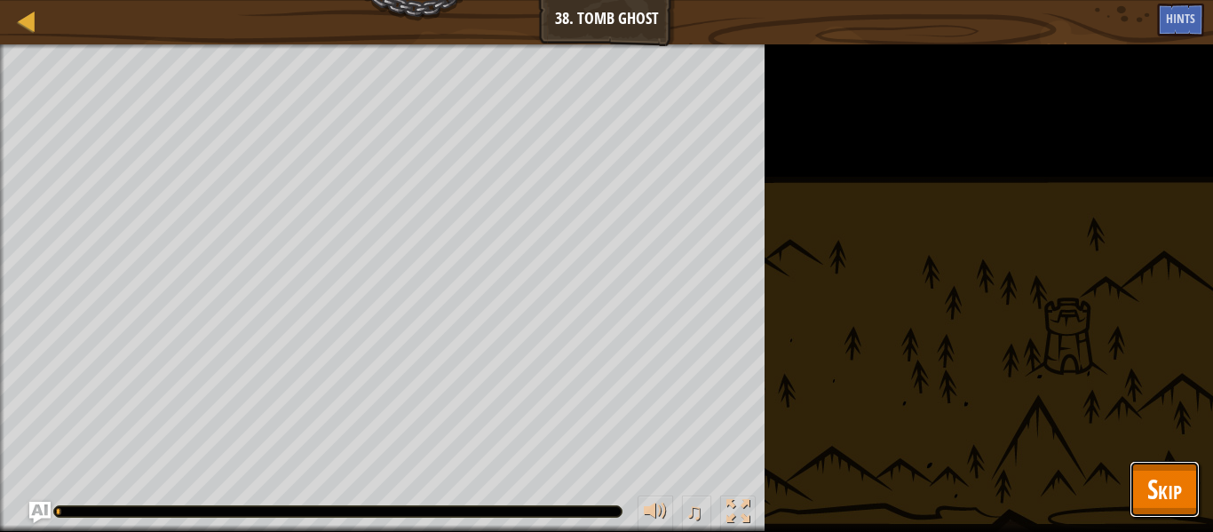
click at [1182, 482] on button "Skip" at bounding box center [1164, 489] width 70 height 57
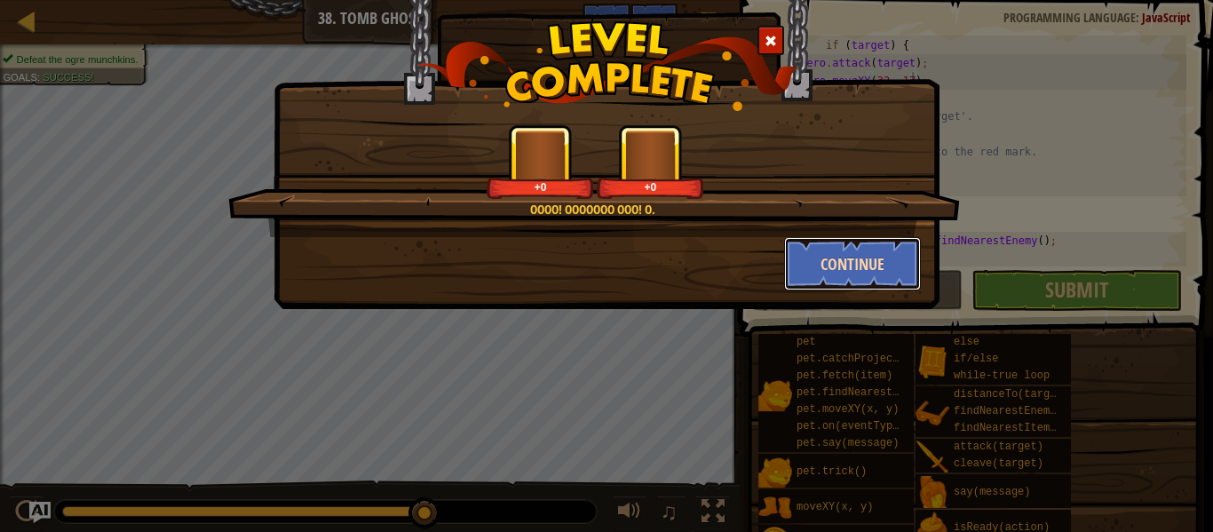
click at [870, 265] on button "Continue" at bounding box center [853, 263] width 138 height 53
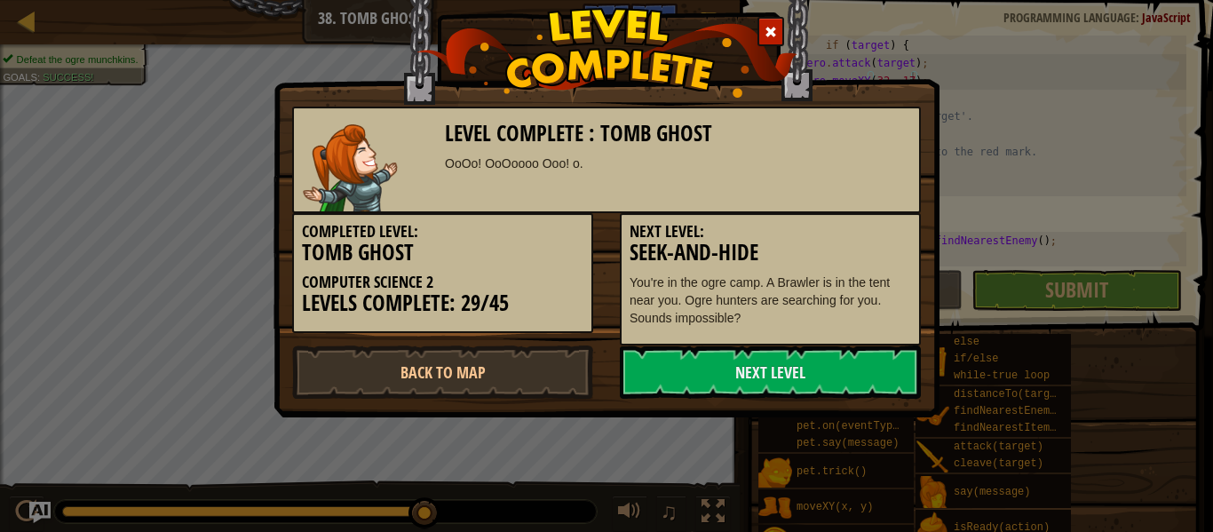
click at [862, 363] on link "Next Level" at bounding box center [770, 371] width 301 height 53
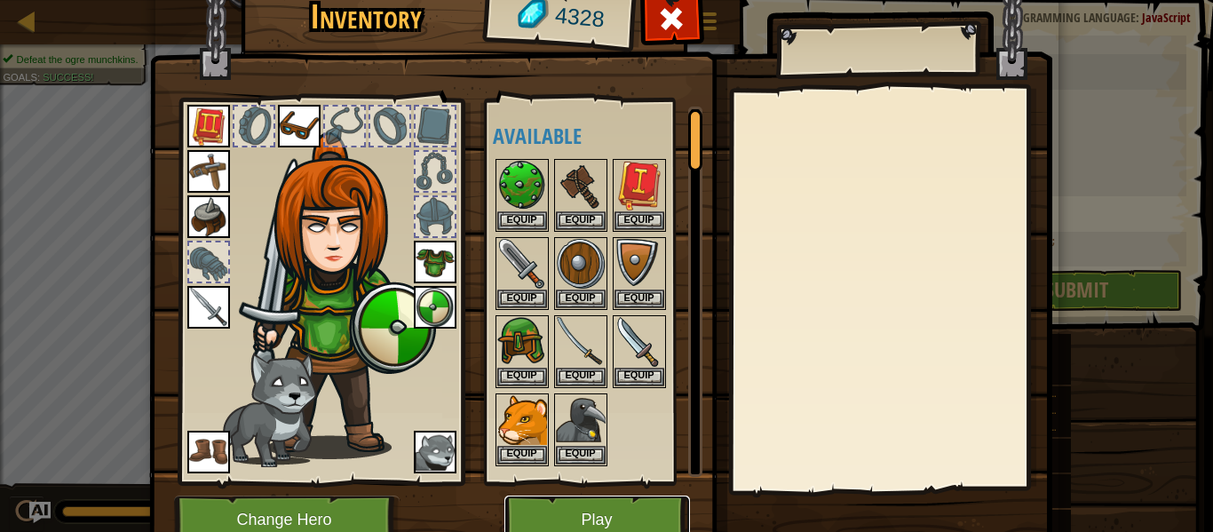
click at [666, 495] on button "Play" at bounding box center [597, 519] width 186 height 49
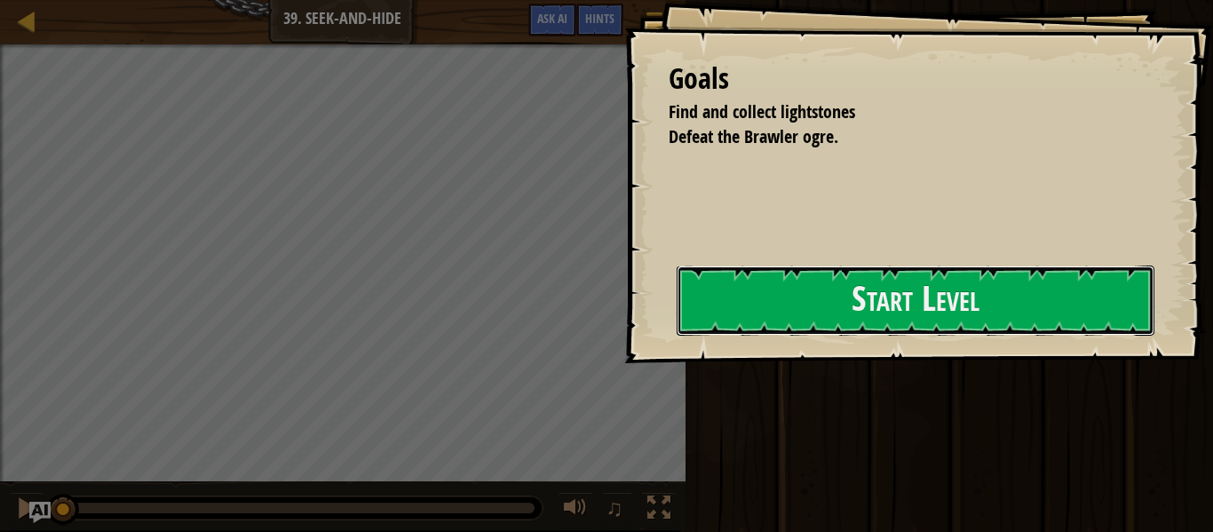
click at [1022, 305] on button "Start Level" at bounding box center [916, 300] width 478 height 70
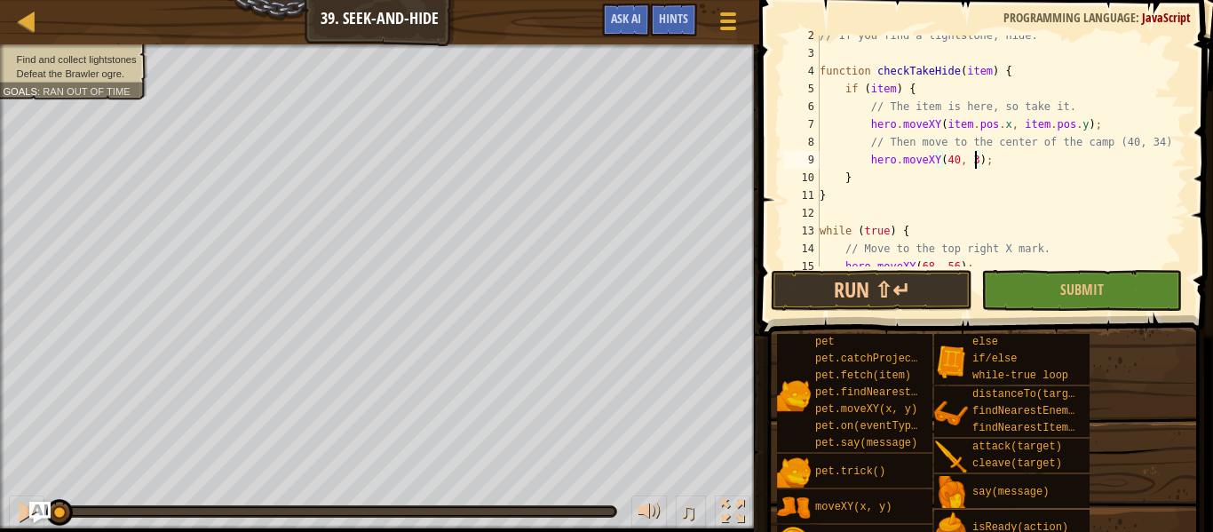
scroll to position [8, 23]
type textarea "hero.moveXY(40, 34);"
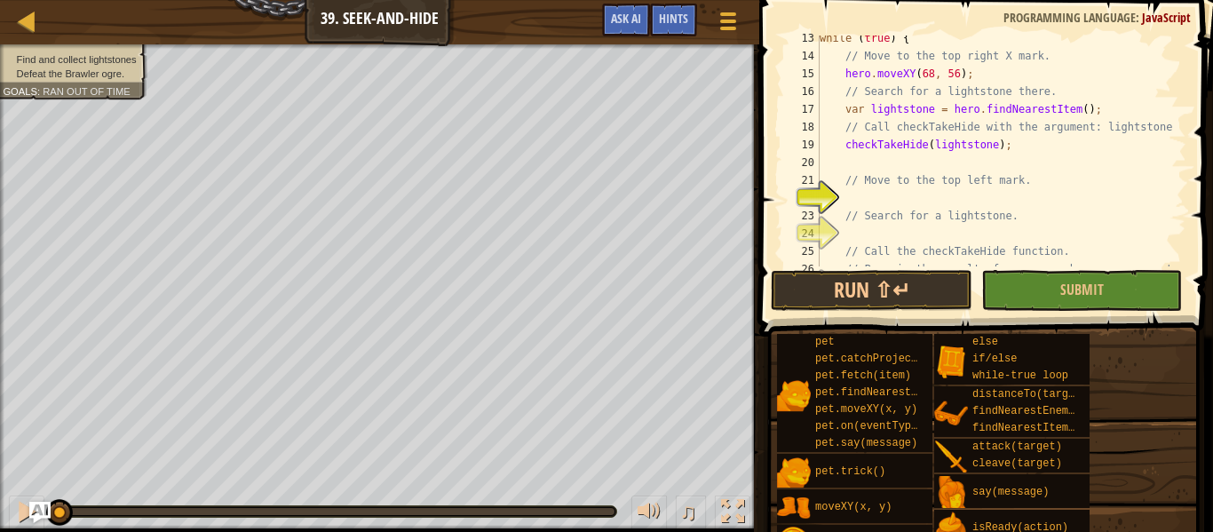
scroll to position [220, 0]
click at [955, 192] on div "while ( true ) { // Move to the top right X mark. hero . moveXY ( 68 , 56 ) ; /…" at bounding box center [1001, 161] width 370 height 266
click at [1026, 219] on div "while ( true ) { // Move to the top right X mark. hero . moveXY ( 68 , 56 ) ; /…" at bounding box center [1001, 161] width 370 height 266
type textarea "// Search for a lightstone."
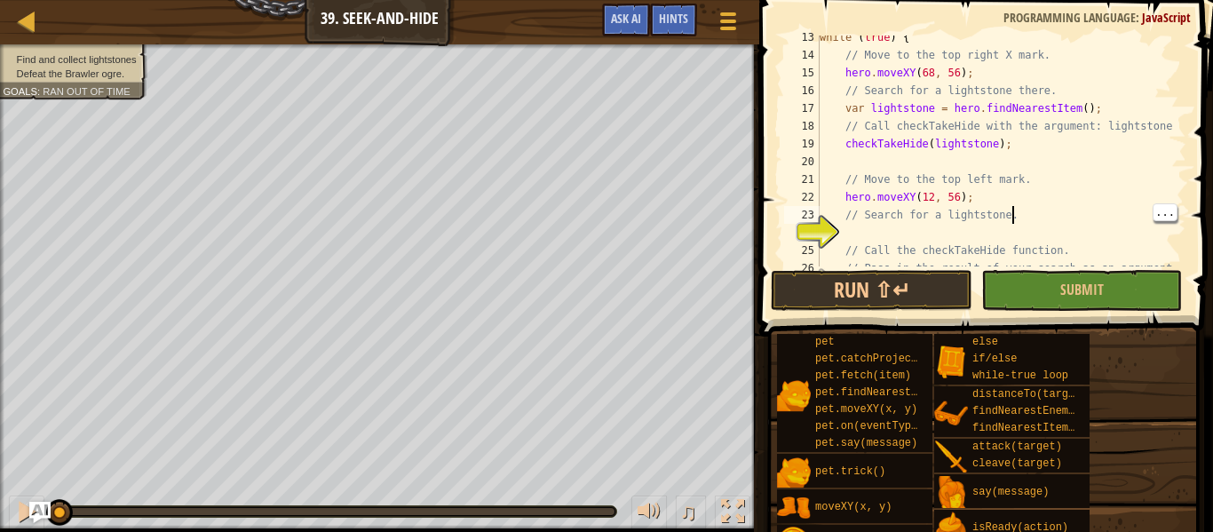
click at [1050, 226] on div "while ( true ) { // Move to the top right X mark. hero . moveXY ( 68 , 56 ) ; /…" at bounding box center [1001, 161] width 370 height 266
type textarea "lightstone = hero.f"
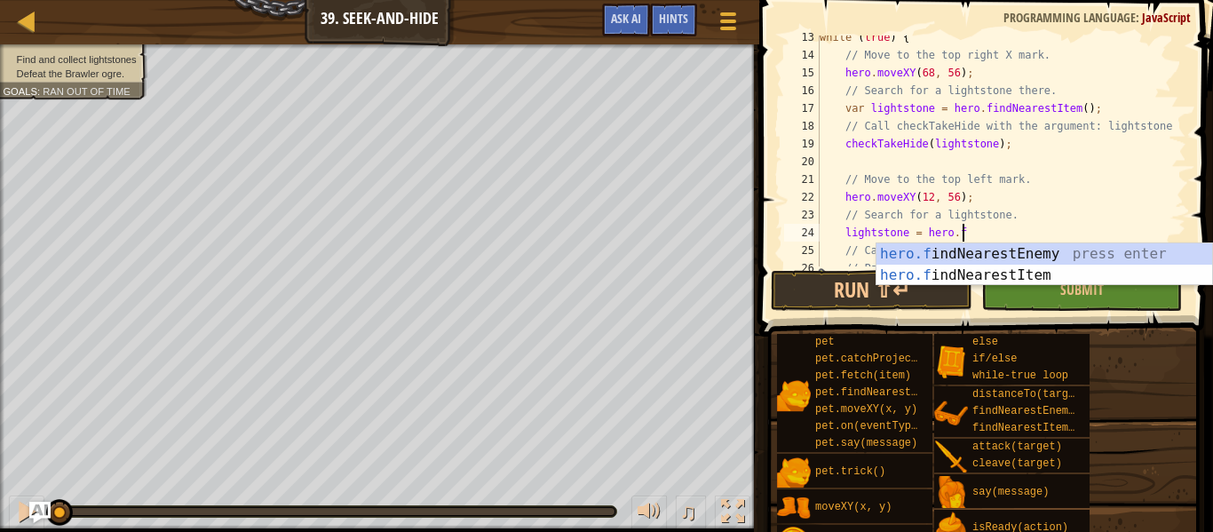
scroll to position [8, 20]
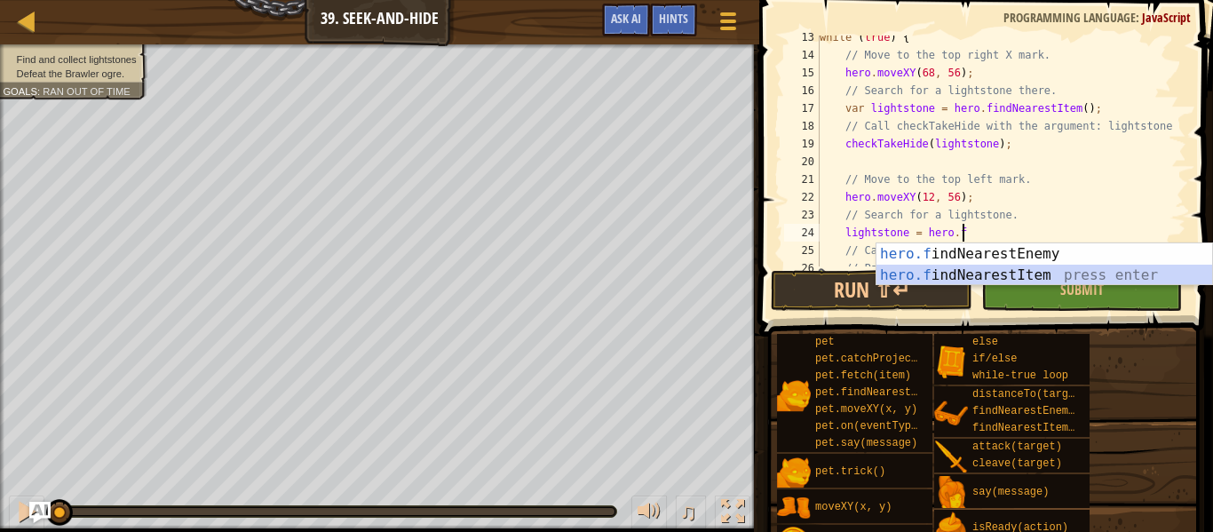
click at [922, 273] on div "hero.f indNearestEnemy press enter hero.f indNearestItem press enter" at bounding box center [1044, 285] width 336 height 85
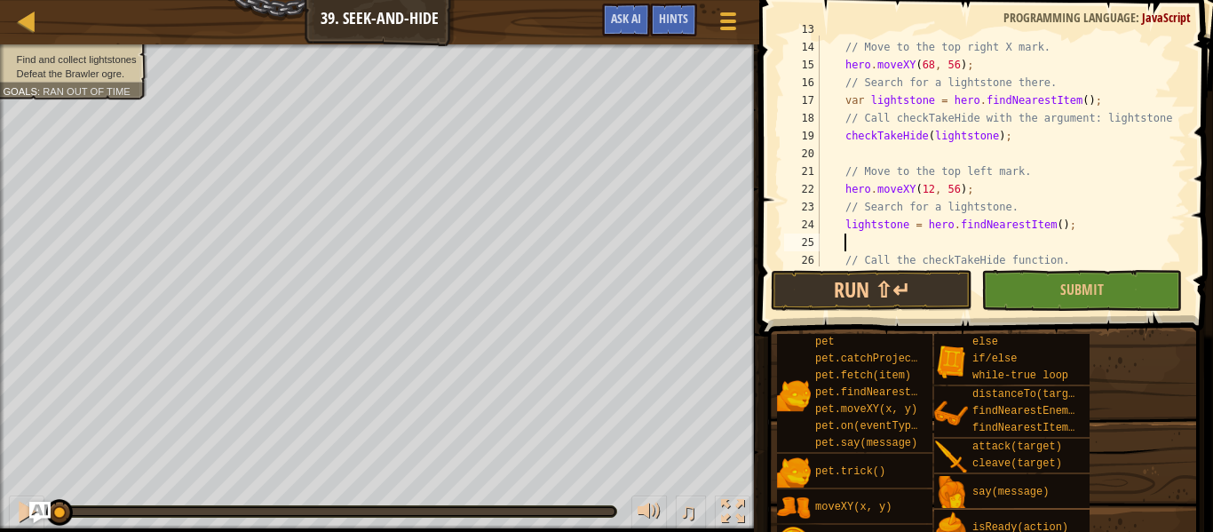
scroll to position [271, 0]
